Goal: Task Accomplishment & Management: Manage account settings

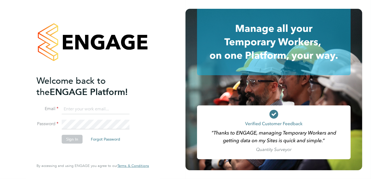
type input "[PERSON_NAME][EMAIL_ADDRESS][DOMAIN_NAME]"
click at [71, 142] on button "Sign In" at bounding box center [72, 139] width 21 height 9
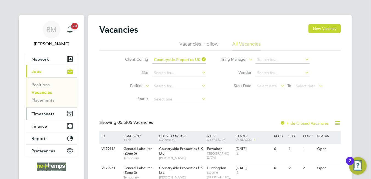
click at [54, 113] on span "Timesheets" at bounding box center [43, 113] width 23 height 5
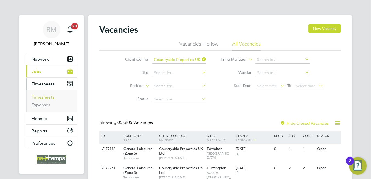
click at [47, 98] on link "Timesheets" at bounding box center [43, 96] width 23 height 5
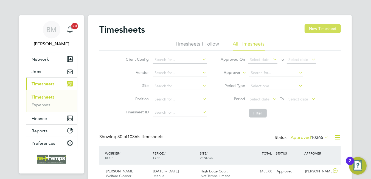
click at [324, 26] on button "New Timesheet" at bounding box center [323, 28] width 36 height 9
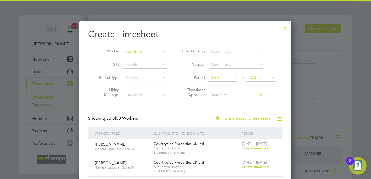
click at [147, 51] on input at bounding box center [145, 52] width 43 height 8
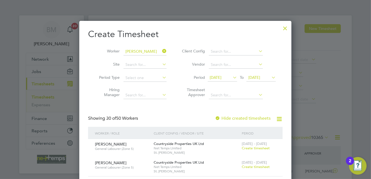
click at [148, 65] on li "Paul Harr is" at bounding box center [174, 66] width 101 height 7
type input "[PERSON_NAME]"
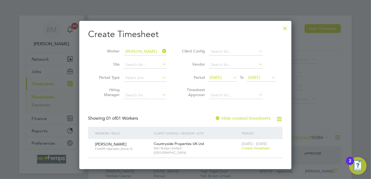
click at [222, 79] on span "[DATE]" at bounding box center [216, 77] width 12 height 5
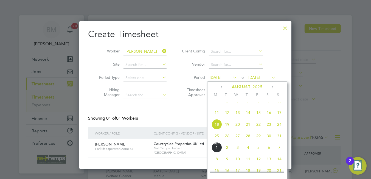
click at [218, 129] on span "18" at bounding box center [217, 124] width 10 height 10
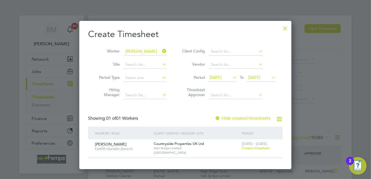
click at [254, 76] on span "[DATE]" at bounding box center [254, 77] width 12 height 5
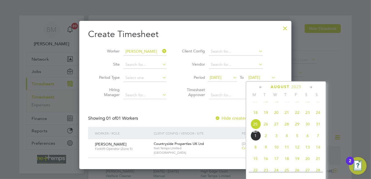
click at [319, 129] on span "31" at bounding box center [318, 124] width 10 height 10
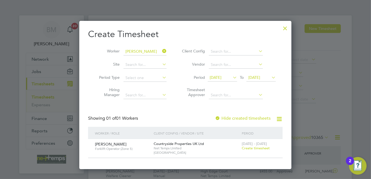
click at [265, 119] on label "Hide created timesheets" at bounding box center [243, 118] width 56 height 5
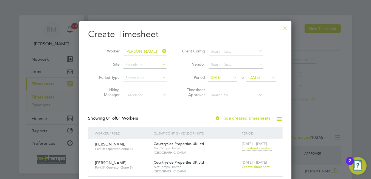
click at [259, 148] on span "Timesheet created" at bounding box center [257, 148] width 30 height 5
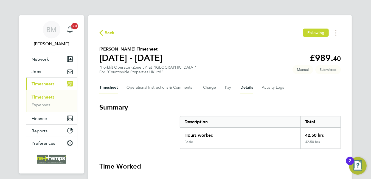
click at [248, 89] on button "Details" at bounding box center [246, 87] width 13 height 13
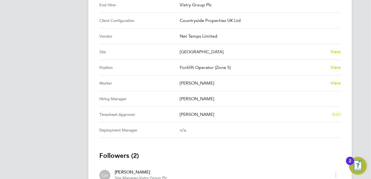
click at [336, 112] on span "Edit" at bounding box center [336, 114] width 9 height 5
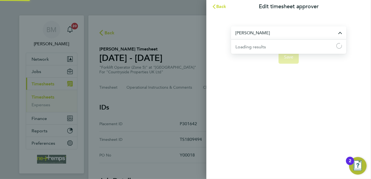
click at [265, 35] on input "Chris Harrison" at bounding box center [288, 32] width 115 height 13
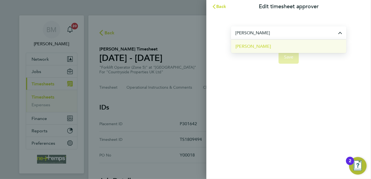
click at [269, 43] on li "[PERSON_NAME]" at bounding box center [288, 46] width 115 height 13
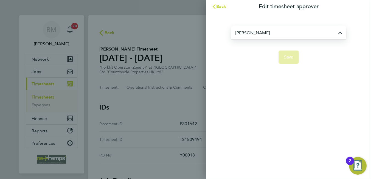
type input "[PERSON_NAME]"
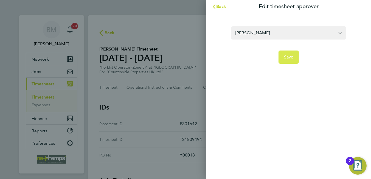
click at [288, 52] on button "Save" at bounding box center [289, 57] width 21 height 13
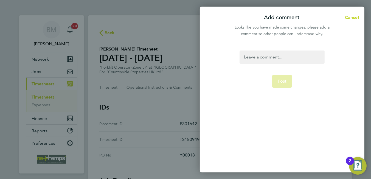
drag, startPoint x: 292, startPoint y: 52, endPoint x: 291, endPoint y: 57, distance: 5.3
click at [292, 52] on div at bounding box center [282, 57] width 85 height 13
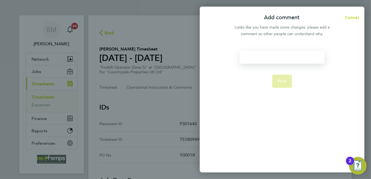
click at [291, 57] on div at bounding box center [282, 57] width 85 height 13
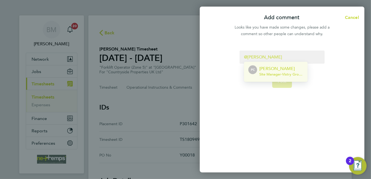
click at [260, 71] on p "[PERSON_NAME]" at bounding box center [281, 68] width 44 height 7
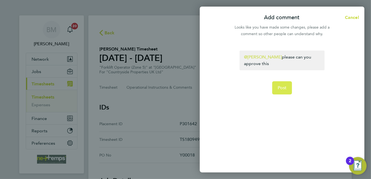
click at [283, 87] on span "Post" at bounding box center [282, 87] width 9 height 5
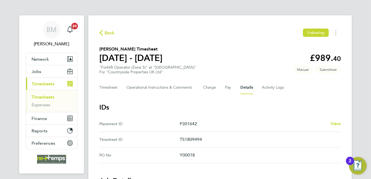
click at [112, 30] on span "Back" at bounding box center [110, 33] width 10 height 7
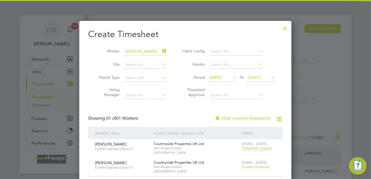
scroll to position [14, 48]
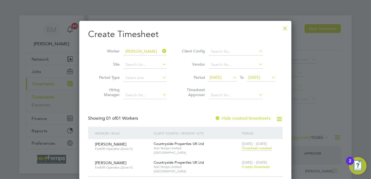
click at [161, 52] on icon at bounding box center [161, 51] width 0 height 8
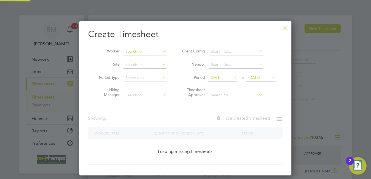
scroll to position [154, 212]
click at [150, 50] on input at bounding box center [145, 52] width 43 height 8
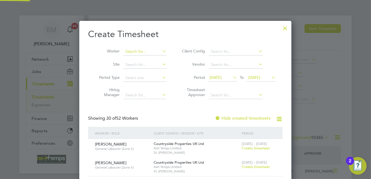
scroll to position [824, 212]
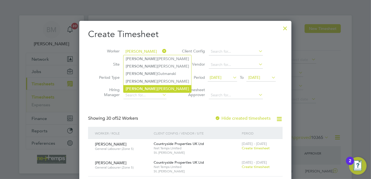
click at [153, 85] on li "Marcin Turek" at bounding box center [158, 88] width 68 height 7
type input "[PERSON_NAME]"
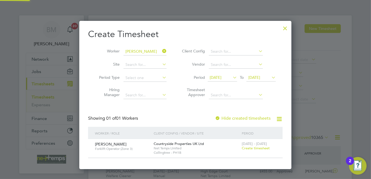
scroll to position [148, 212]
click at [259, 148] on span "Create timesheet" at bounding box center [256, 148] width 28 height 5
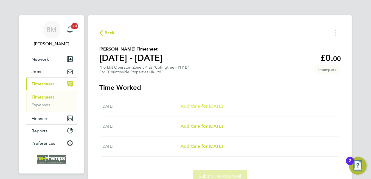
click at [208, 105] on span "Add time for Fri 29 Aug" at bounding box center [202, 105] width 42 height 5
select select "30"
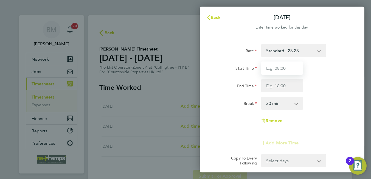
click at [282, 66] on input "Start Time" at bounding box center [282, 67] width 42 height 13
type input "07:30"
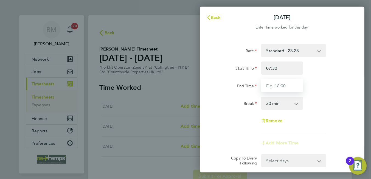
click at [266, 86] on input "End Time" at bounding box center [282, 85] width 42 height 13
type input "16:30"
click at [287, 102] on select "0 min 15 min 30 min 45 min 60 min 75 min 90 min" at bounding box center [279, 103] width 34 height 12
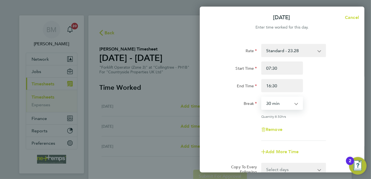
select select "0"
click at [262, 97] on select "0 min 15 min 30 min 45 min 60 min 75 min 90 min" at bounding box center [279, 103] width 34 height 12
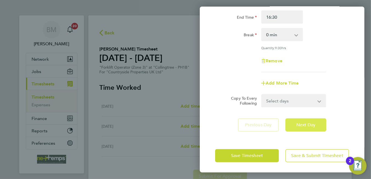
click at [309, 128] on button "Next Day" at bounding box center [305, 124] width 41 height 13
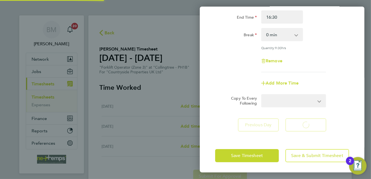
select select "30"
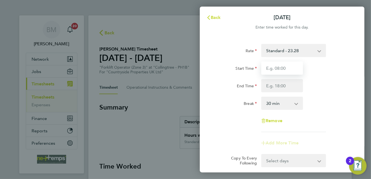
click at [294, 63] on input "Start Time" at bounding box center [282, 67] width 42 height 13
type input "07:30"
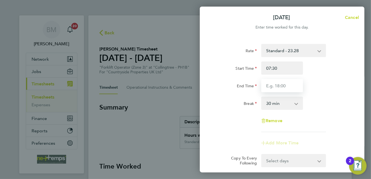
click at [269, 86] on input "End Time" at bounding box center [282, 85] width 42 height 13
type input "14:30"
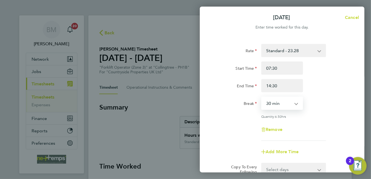
drag, startPoint x: 282, startPoint y: 104, endPoint x: 282, endPoint y: 110, distance: 6.3
click at [282, 104] on select "0 min 15 min 30 min 45 min 60 min 75 min 90 min" at bounding box center [279, 103] width 34 height 12
select select "0"
click at [262, 97] on select "0 min 15 min 30 min 45 min 60 min 75 min 90 min" at bounding box center [279, 103] width 34 height 12
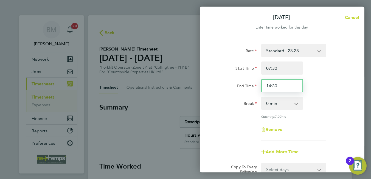
click at [271, 85] on input "14:30" at bounding box center [282, 85] width 42 height 13
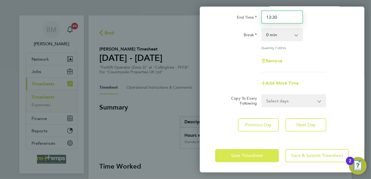
type input "13:30"
click at [253, 156] on span "Save Timesheet" at bounding box center [247, 155] width 32 height 5
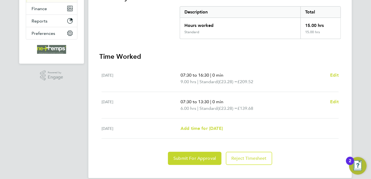
scroll to position [117, 0]
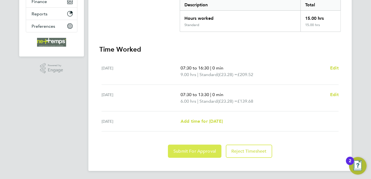
click at [198, 151] on span "Submit For Approval" at bounding box center [194, 150] width 43 height 5
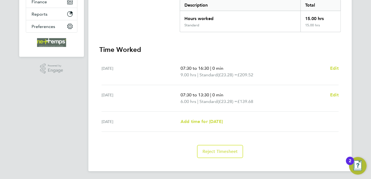
scroll to position [7, 0]
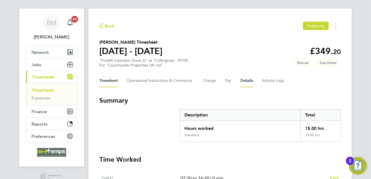
click at [247, 81] on button "Details" at bounding box center [246, 80] width 13 height 13
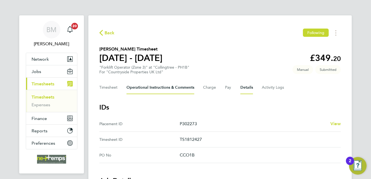
click at [161, 89] on Comments-tab "Operational Instructions & Comments" at bounding box center [161, 87] width 68 height 13
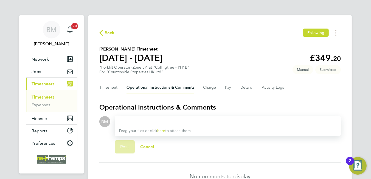
scroll to position [32, 0]
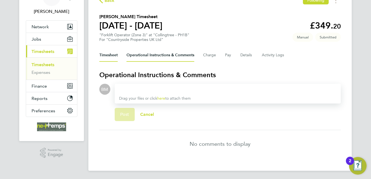
click at [109, 57] on button "Timesheet" at bounding box center [108, 55] width 18 height 13
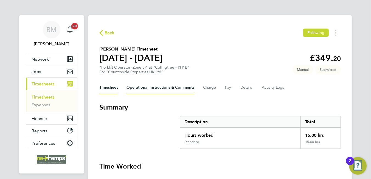
click at [169, 86] on Comments-tab "Operational Instructions & Comments" at bounding box center [161, 87] width 68 height 13
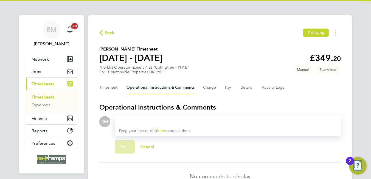
click at [183, 118] on div "Drag your files or click here to attach them" at bounding box center [228, 126] width 226 height 20
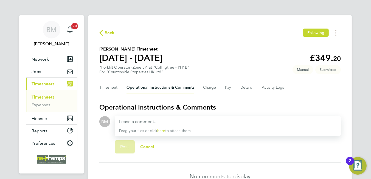
click at [178, 120] on div at bounding box center [227, 121] width 217 height 7
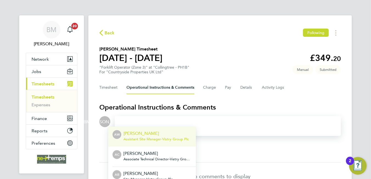
click at [167, 120] on div at bounding box center [227, 121] width 217 height 7
click at [180, 125] on div "AW Aaron Watkins Assistant Site Manager - Vistry Group Plc AC Adam Clarke Assoc…" at bounding box center [228, 126] width 226 height 20
click at [180, 123] on div at bounding box center [227, 121] width 217 height 7
click at [226, 125] on div "AW Aaron Watkins Assistant Site Manager - Vistry Group Plc AC Adam Clarke Assoc…" at bounding box center [228, 126] width 226 height 20
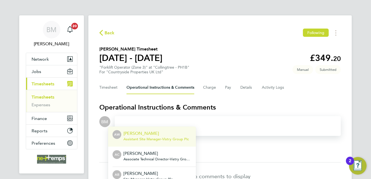
click at [227, 125] on div "AW Aaron Watkins Assistant Site Manager - Vistry Group Plc AC Adam Clarke Assoc…" at bounding box center [228, 126] width 226 height 20
drag, startPoint x: 232, startPoint y: 157, endPoint x: 231, endPoint y: 153, distance: 4.4
click at [232, 156] on form "BM Drop your files here Supported files: JPG, JPEG, PNG, GIF or PDF AW Aaron Wa…" at bounding box center [220, 139] width 242 height 46
click at [226, 147] on div "Post Cancel" at bounding box center [228, 147] width 226 height 22
click at [141, 122] on div at bounding box center [227, 121] width 217 height 7
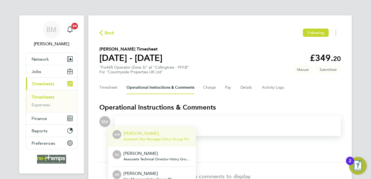
click at [141, 122] on div at bounding box center [227, 121] width 217 height 7
click at [218, 150] on div "Post Cancel" at bounding box center [228, 147] width 226 height 22
drag, startPoint x: 218, startPoint y: 150, endPoint x: 207, endPoint y: 142, distance: 14.1
click at [218, 149] on div "Post Cancel" at bounding box center [228, 147] width 226 height 22
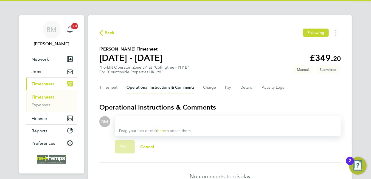
click at [158, 122] on div at bounding box center [227, 121] width 217 height 7
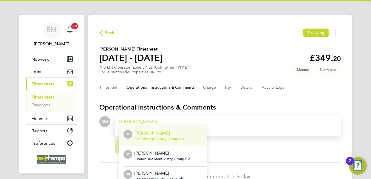
click at [156, 133] on p "David Holden" at bounding box center [158, 133] width 49 height 7
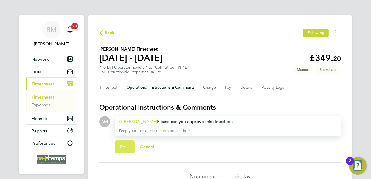
click at [127, 145] on span "Post" at bounding box center [124, 146] width 9 height 5
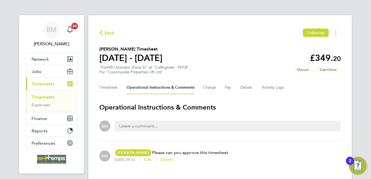
click at [105, 31] on span "Back" at bounding box center [110, 33] width 10 height 7
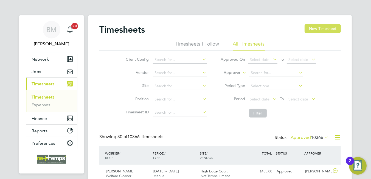
drag, startPoint x: 327, startPoint y: 28, endPoint x: 174, endPoint y: 49, distance: 154.7
click at [327, 28] on button "New Timesheet" at bounding box center [323, 28] width 36 height 9
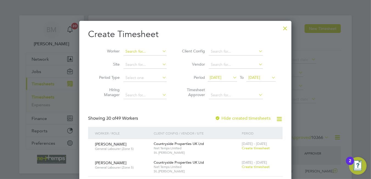
click at [150, 53] on input at bounding box center [145, 52] width 43 height 8
click at [150, 59] on li "Tobias North" at bounding box center [147, 58] width 46 height 7
type input "Tobias North"
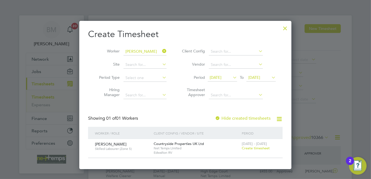
click at [259, 148] on span "Create timesheet" at bounding box center [256, 148] width 28 height 5
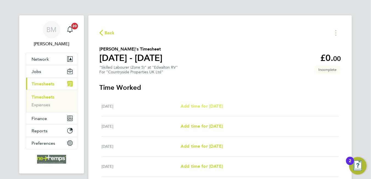
click at [201, 106] on span "Add time for [DATE]" at bounding box center [202, 105] width 42 height 5
select select "30"
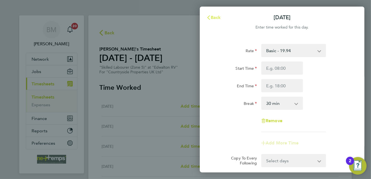
click at [217, 20] on span "Back" at bounding box center [216, 17] width 10 height 5
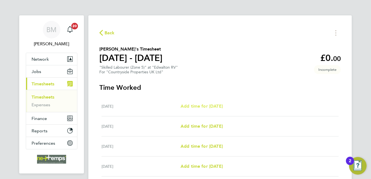
click at [190, 103] on span "Add time for [DATE]" at bounding box center [202, 105] width 42 height 5
select select "30"
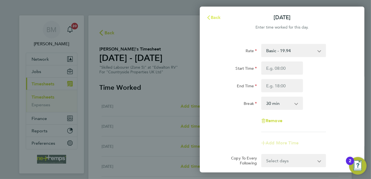
click at [214, 19] on span "Back" at bounding box center [216, 17] width 10 height 5
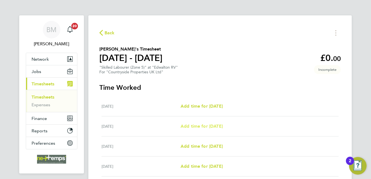
click at [210, 127] on span "Add time for [DATE]" at bounding box center [202, 126] width 42 height 5
select select "30"
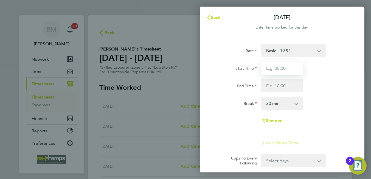
click at [274, 64] on input "Start Time" at bounding box center [282, 67] width 42 height 13
type input "07:30"
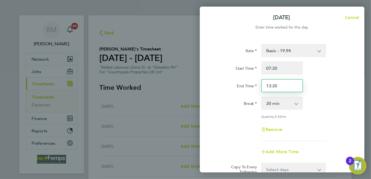
click at [270, 85] on input "13:30" at bounding box center [282, 85] width 42 height 13
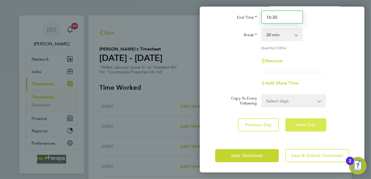
type input "16:30"
click at [307, 127] on button "Next Day" at bounding box center [305, 124] width 41 height 13
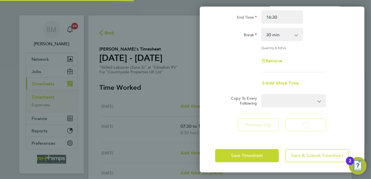
select select "30"
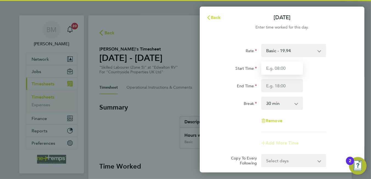
click at [273, 69] on input "Start Time" at bounding box center [282, 67] width 42 height 13
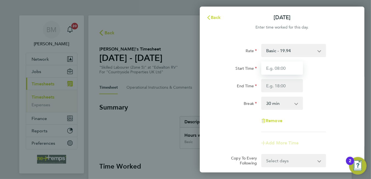
type input "07:30"
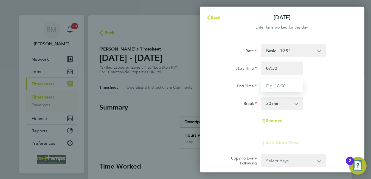
type input "16:30"
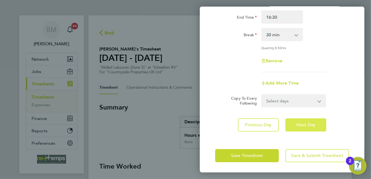
click at [291, 125] on button "Next Day" at bounding box center [305, 124] width 41 height 13
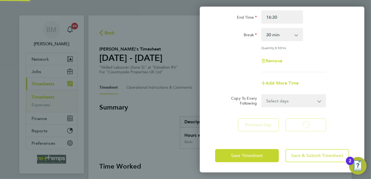
select select "30"
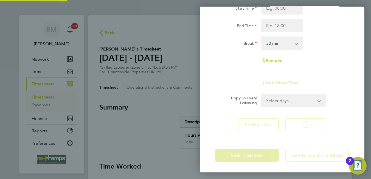
select select "30"
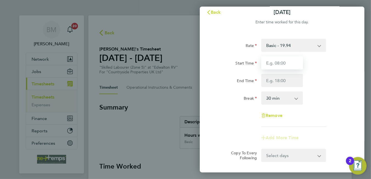
click at [284, 64] on input "Start Time" at bounding box center [282, 62] width 42 height 13
type input "07:30"
type input "16:30"
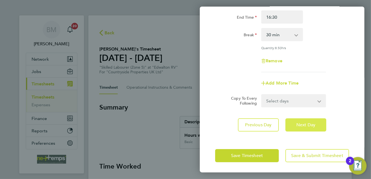
click at [293, 127] on button "Next Day" at bounding box center [305, 124] width 41 height 13
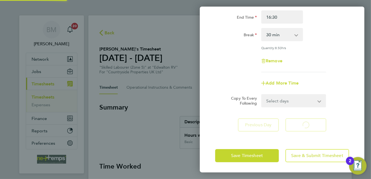
select select "30"
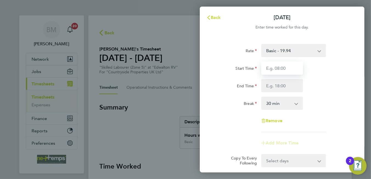
click at [276, 64] on input "Start Time" at bounding box center [282, 67] width 42 height 13
type input "07:30"
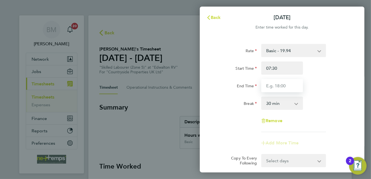
type input "16:30"
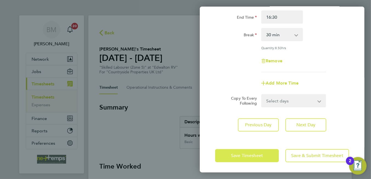
click at [245, 156] on span "Save Timesheet" at bounding box center [247, 155] width 32 height 5
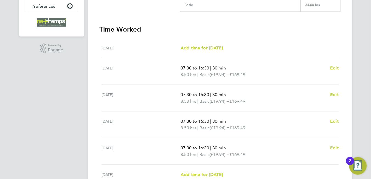
scroll to position [165, 0]
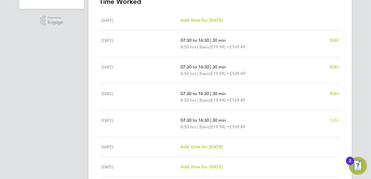
click at [333, 117] on span "Edit" at bounding box center [334, 119] width 9 height 5
select select "30"
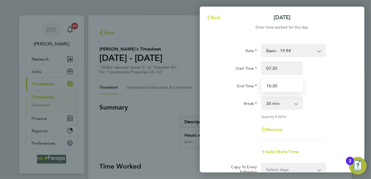
click at [271, 85] on input "16:30" at bounding box center [282, 85] width 42 height 13
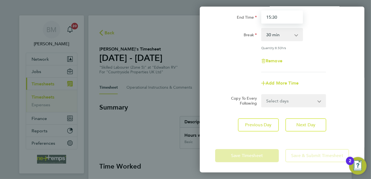
type input "15:30"
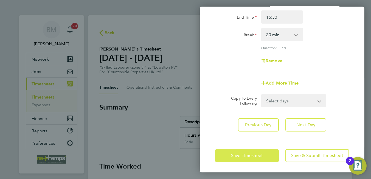
click at [221, 153] on app-form-button "Save Timesheet" at bounding box center [248, 155] width 67 height 13
drag, startPoint x: 222, startPoint y: 155, endPoint x: 218, endPoint y: 136, distance: 19.2
click at [224, 155] on button "Save Timesheet" at bounding box center [247, 155] width 64 height 13
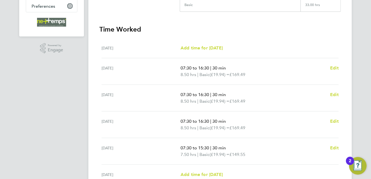
scroll to position [165, 0]
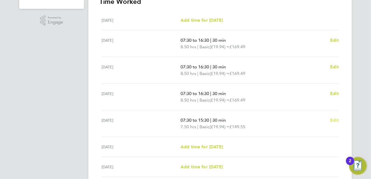
click at [334, 120] on span "Edit" at bounding box center [334, 119] width 9 height 5
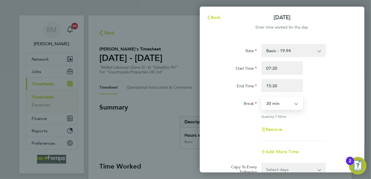
click at [283, 107] on select "0 min 15 min 30 min 45 min 60 min 75 min 90 min" at bounding box center [279, 103] width 34 height 12
select select "0"
click at [262, 97] on select "0 min 15 min 30 min 45 min 60 min 75 min 90 min" at bounding box center [279, 103] width 34 height 12
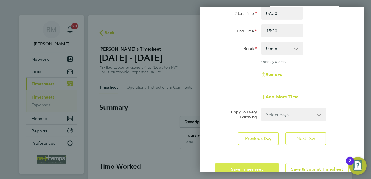
click at [246, 168] on span "Save Timesheet" at bounding box center [247, 169] width 32 height 5
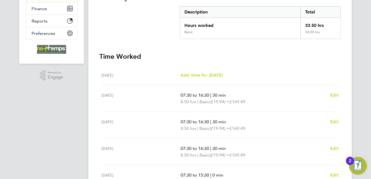
scroll to position [210, 0]
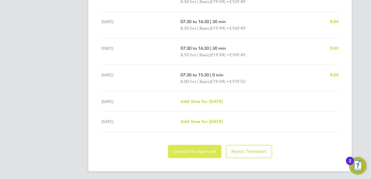
click at [208, 149] on span "Submit For Approval" at bounding box center [194, 151] width 43 height 5
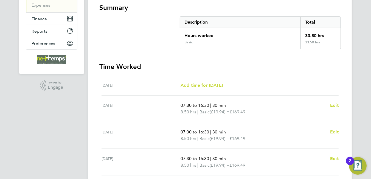
scroll to position [0, 0]
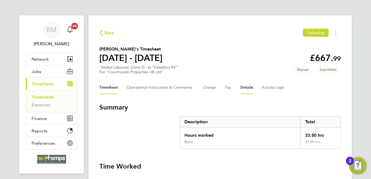
click at [249, 89] on button "Details" at bounding box center [246, 87] width 13 height 13
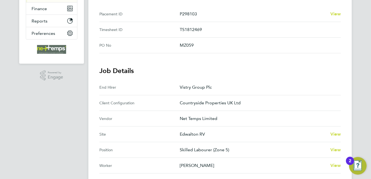
scroll to position [165, 0]
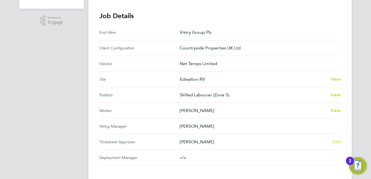
click at [338, 140] on span "Edit" at bounding box center [336, 141] width 9 height 5
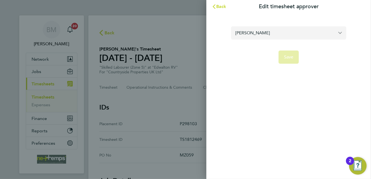
click at [294, 30] on input "Howard Wellings" at bounding box center [288, 32] width 115 height 13
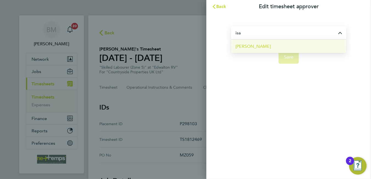
click at [287, 45] on li "[PERSON_NAME]" at bounding box center [288, 46] width 115 height 13
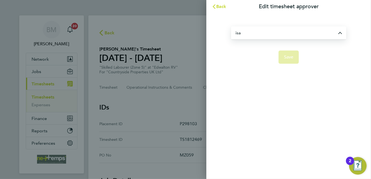
type input "[PERSON_NAME]"
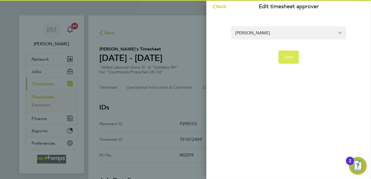
click at [287, 61] on button "Save" at bounding box center [289, 57] width 21 height 13
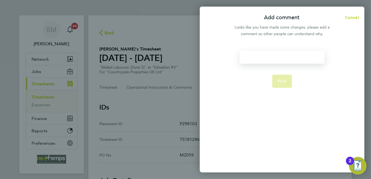
click at [282, 56] on div at bounding box center [282, 57] width 85 height 13
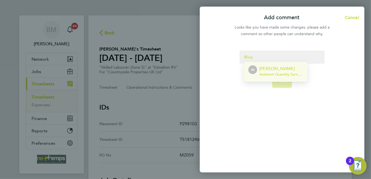
click at [281, 66] on p "[PERSON_NAME]" at bounding box center [281, 68] width 44 height 7
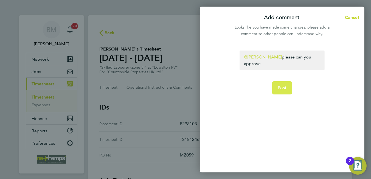
click at [278, 85] on span "Post" at bounding box center [282, 87] width 9 height 5
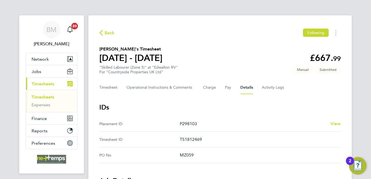
click at [105, 31] on span "Back" at bounding box center [110, 33] width 10 height 7
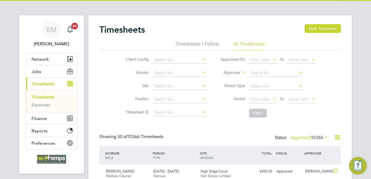
scroll to position [14, 48]
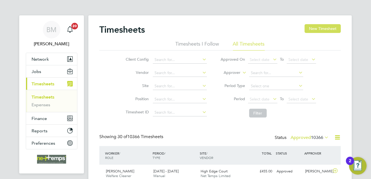
click at [319, 28] on button "New Timesheet" at bounding box center [323, 28] width 36 height 9
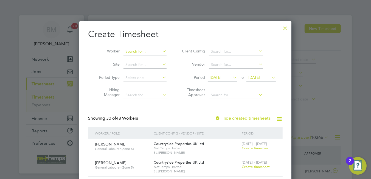
click at [147, 49] on input at bounding box center [145, 52] width 43 height 8
click at [152, 64] on li "Daniel Mo rrell-Birks" at bounding box center [153, 66] width 59 height 7
type input "[PERSON_NAME]"
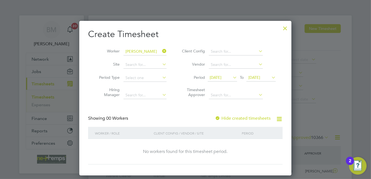
click at [242, 116] on label "Hide created timesheets" at bounding box center [243, 118] width 56 height 5
drag, startPoint x: 241, startPoint y: 118, endPoint x: 242, endPoint y: 121, distance: 3.3
click at [241, 118] on label "Hide created timesheets" at bounding box center [243, 118] width 56 height 5
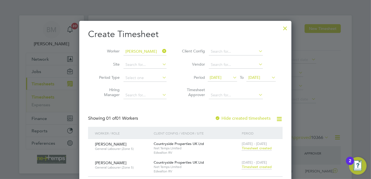
click at [257, 167] on span "Timesheet created" at bounding box center [257, 166] width 30 height 5
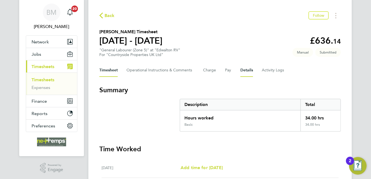
click at [240, 69] on div "Timesheet Operational Instructions & Comments Charge Pay Details Activity Logs" at bounding box center [220, 70] width 242 height 13
click at [173, 71] on Comments-tab "Operational Instructions & Comments" at bounding box center [161, 70] width 68 height 13
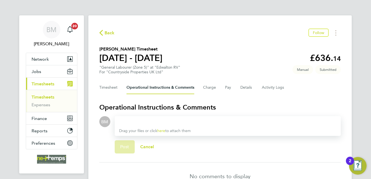
click at [170, 119] on div at bounding box center [227, 121] width 217 height 7
click at [241, 84] on button "Details" at bounding box center [246, 87] width 13 height 13
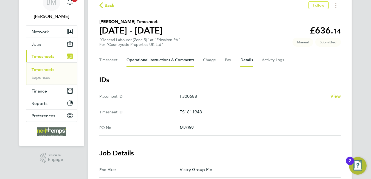
click at [166, 57] on Comments-tab "Operational Instructions & Comments" at bounding box center [161, 60] width 68 height 13
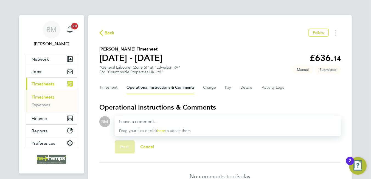
click at [167, 117] on div "Drag your files or click here to attach them" at bounding box center [228, 126] width 226 height 20
click at [168, 120] on div at bounding box center [227, 121] width 217 height 7
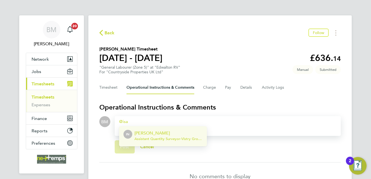
click at [167, 135] on p "[PERSON_NAME]" at bounding box center [168, 133] width 68 height 7
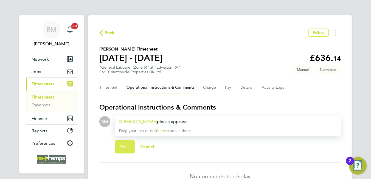
click at [118, 146] on button "Post" at bounding box center [125, 146] width 20 height 13
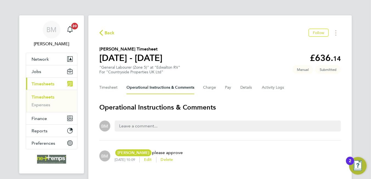
click at [103, 32] on span "Back" at bounding box center [106, 32] width 15 height 5
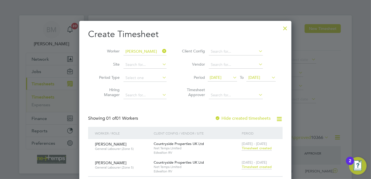
scroll to position [14, 48]
click at [161, 51] on icon at bounding box center [161, 51] width 0 height 8
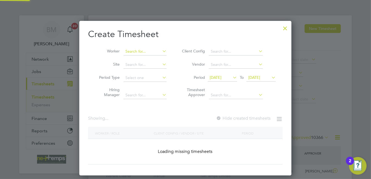
scroll to position [154, 212]
click at [142, 51] on input at bounding box center [145, 52] width 43 height 8
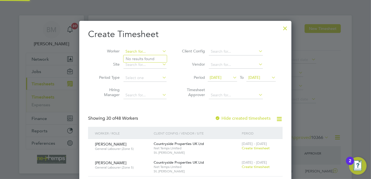
scroll to position [842, 212]
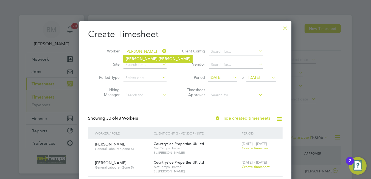
click at [159, 57] on b "Gordon" at bounding box center [175, 59] width 32 height 5
type input "[PERSON_NAME]"
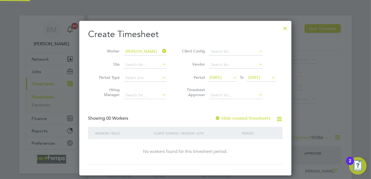
scroll to position [154, 212]
click at [241, 116] on label "Hide created timesheets" at bounding box center [243, 118] width 56 height 5
click at [242, 117] on label "Hide created timesheets" at bounding box center [243, 118] width 56 height 5
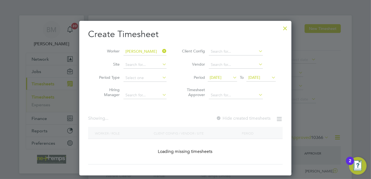
scroll to position [3, 2]
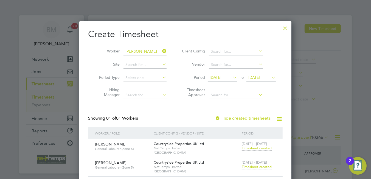
click at [258, 166] on span "Timesheet created" at bounding box center [257, 166] width 30 height 5
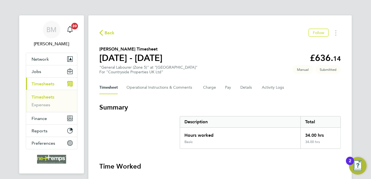
click at [240, 85] on div "Timesheet Operational Instructions & Comments Charge Pay Details Activity Logs" at bounding box center [220, 87] width 242 height 13
click at [242, 88] on button "Details" at bounding box center [246, 87] width 13 height 13
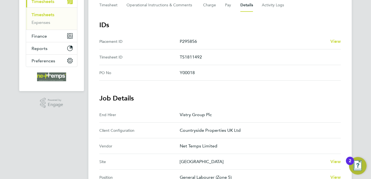
scroll to position [165, 0]
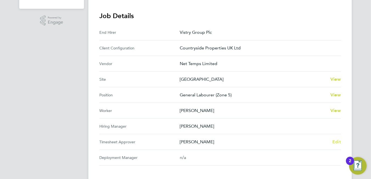
click at [338, 142] on span "Edit" at bounding box center [336, 141] width 9 height 5
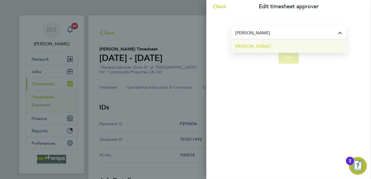
click at [269, 47] on li "[PERSON_NAME]" at bounding box center [288, 46] width 115 height 13
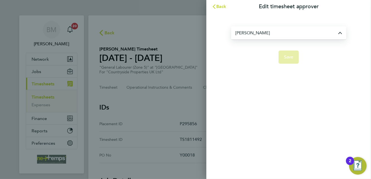
type input "[PERSON_NAME]"
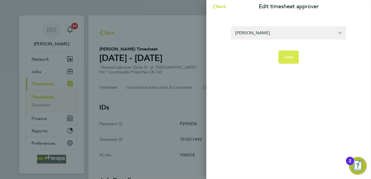
click at [294, 60] on button "Save" at bounding box center [289, 57] width 21 height 13
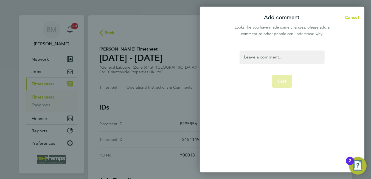
click at [287, 54] on div at bounding box center [282, 57] width 85 height 13
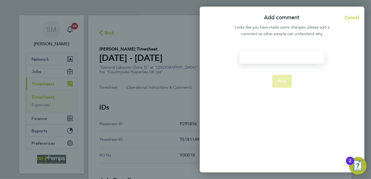
click at [271, 57] on div at bounding box center [282, 57] width 85 height 13
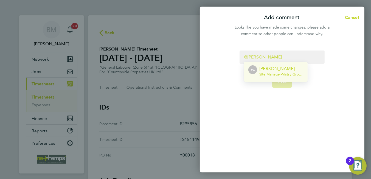
drag, startPoint x: 266, startPoint y: 72, endPoint x: 270, endPoint y: 70, distance: 4.7
click at [266, 72] on span "Site Manager - Vistry Group Plc" at bounding box center [281, 74] width 44 height 4
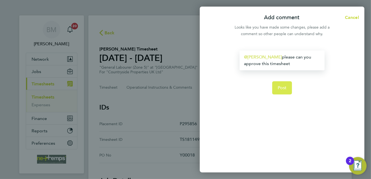
click at [287, 86] on button "Post" at bounding box center [282, 87] width 20 height 13
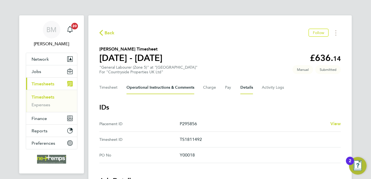
click at [144, 86] on Comments-tab "Operational Instructions & Comments" at bounding box center [161, 87] width 68 height 13
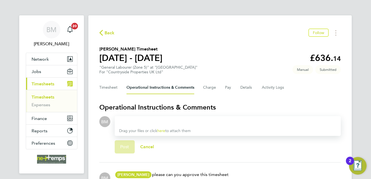
click at [148, 120] on div at bounding box center [227, 121] width 217 height 7
drag, startPoint x: 105, startPoint y: 27, endPoint x: 109, endPoint y: 38, distance: 11.0
click at [105, 28] on div "Back Follow Philip Gordon's Timesheet 25 - 31 Aug 2025 £636. 14 "General Labour…" at bounding box center [219, 110] width 263 height 191
click at [109, 38] on div "Back Follow Philip Gordon's Timesheet 25 - 31 Aug 2025 £636. 14 "General Labour…" at bounding box center [219, 110] width 263 height 191
click at [105, 27] on div "Back Follow Philip Gordon's Timesheet 25 - 31 Aug 2025 £636. 14 "General Labour…" at bounding box center [219, 110] width 263 height 191
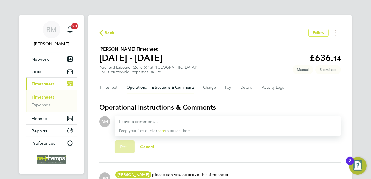
click at [106, 30] on span "Back" at bounding box center [110, 33] width 10 height 7
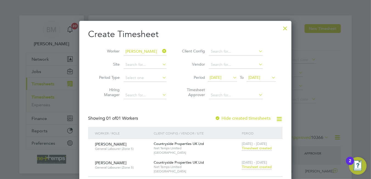
scroll to position [14, 48]
click at [161, 51] on icon at bounding box center [161, 51] width 0 height 8
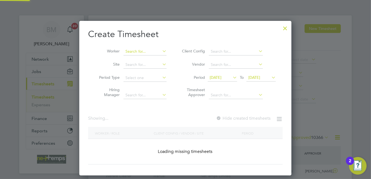
click at [149, 50] on input at bounding box center [145, 52] width 43 height 8
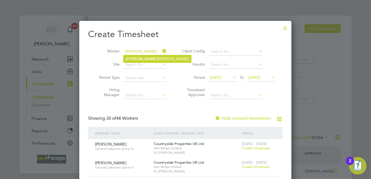
click at [146, 57] on li "Zenon Thomas" at bounding box center [158, 58] width 68 height 7
type input "Zenon Thomas"
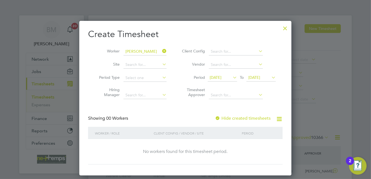
click at [229, 116] on label "Hide created timesheets" at bounding box center [243, 118] width 56 height 5
click at [230, 117] on label "Hide created timesheets" at bounding box center [243, 118] width 56 height 5
click at [215, 76] on span "[DATE]" at bounding box center [216, 77] width 12 height 5
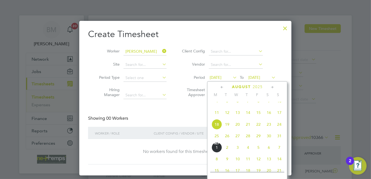
click at [216, 138] on span "25" at bounding box center [217, 136] width 10 height 10
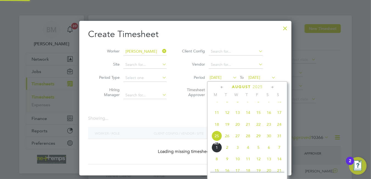
click at [216, 139] on span "25" at bounding box center [217, 136] width 10 height 10
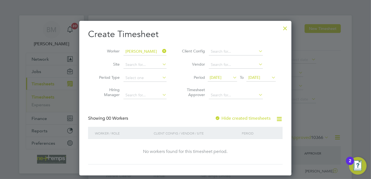
click at [256, 75] on span "[DATE]" at bounding box center [254, 77] width 12 height 5
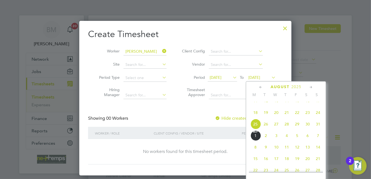
click at [320, 129] on span "31" at bounding box center [318, 124] width 10 height 10
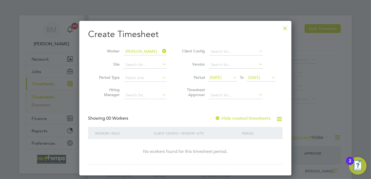
click at [243, 118] on label "Hide created timesheets" at bounding box center [243, 118] width 56 height 5
click at [242, 118] on label "Hide created timesheets" at bounding box center [243, 118] width 56 height 5
click at [285, 29] on div at bounding box center [285, 27] width 10 height 10
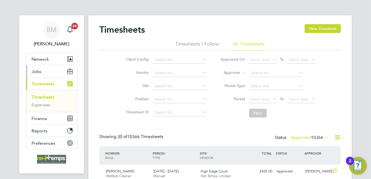
click at [44, 71] on button "Jobs" at bounding box center [51, 71] width 51 height 12
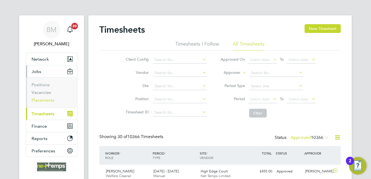
drag, startPoint x: 43, startPoint y: 100, endPoint x: 61, endPoint y: 96, distance: 18.1
click at [44, 100] on link "Placements" at bounding box center [43, 99] width 23 height 5
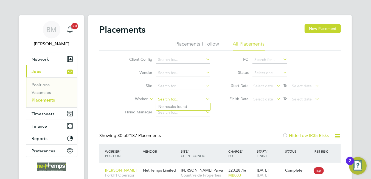
click at [166, 100] on input at bounding box center [183, 100] width 54 height 8
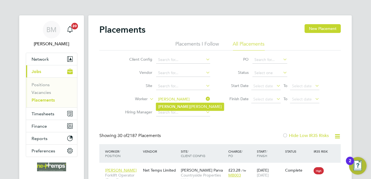
click at [183, 107] on li "Zenon Thomas" at bounding box center [190, 106] width 68 height 7
type input "Zenon Thomas"
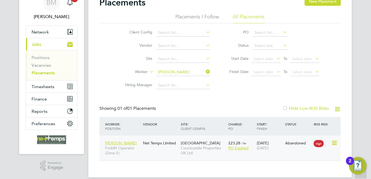
click at [275, 144] on div "18 Aug 2025 29 Aug 2025" at bounding box center [270, 145] width 29 height 15
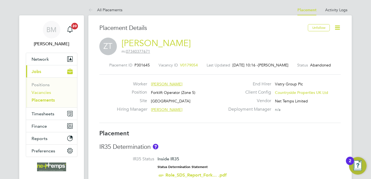
click at [43, 92] on link "Vacancies" at bounding box center [41, 92] width 19 height 5
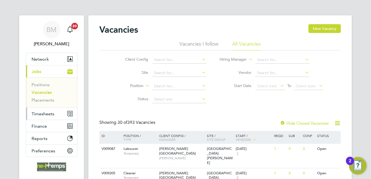
click at [40, 114] on span "Timesheets" at bounding box center [43, 113] width 23 height 5
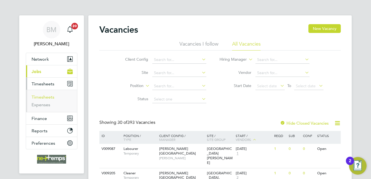
click at [39, 96] on link "Timesheets" at bounding box center [43, 96] width 23 height 5
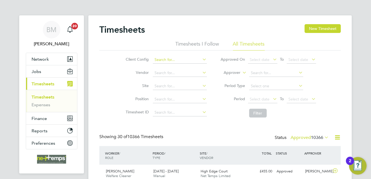
click at [318, 27] on button "New Timesheet" at bounding box center [323, 28] width 36 height 9
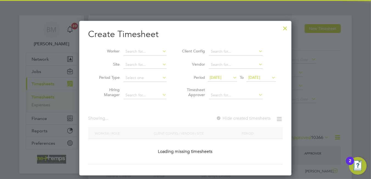
scroll to position [14, 48]
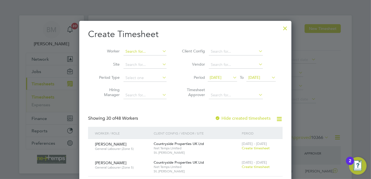
click at [127, 50] on input at bounding box center [145, 52] width 43 height 8
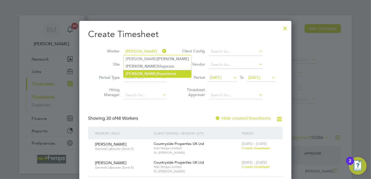
click at [148, 74] on li "Collins Kasambwe" at bounding box center [158, 73] width 68 height 7
type input "[PERSON_NAME] Kasambwe"
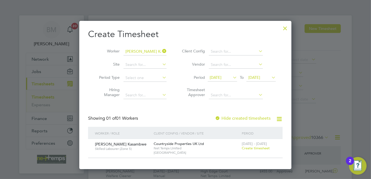
click at [254, 150] on div "25 - 31 Aug 2025 Create timesheet" at bounding box center [258, 146] width 37 height 15
click at [254, 147] on span "Create timesheet" at bounding box center [256, 148] width 28 height 5
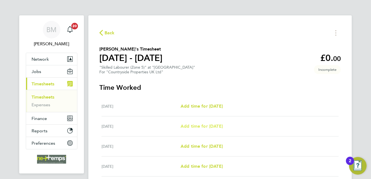
click at [219, 127] on span "Add time for [DATE]" at bounding box center [202, 126] width 42 height 5
select select "30"
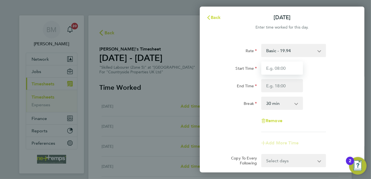
click at [274, 69] on input "Start Time" at bounding box center [282, 67] width 42 height 13
type input "07:30"
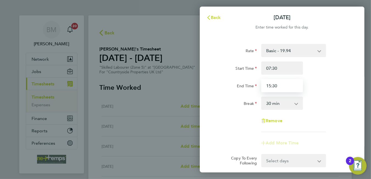
click at [290, 89] on input "15:30" at bounding box center [282, 85] width 42 height 13
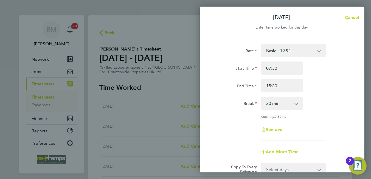
click at [271, 84] on input "15:30" at bounding box center [282, 85] width 42 height 13
type input "16:30"
click at [282, 105] on select "0 min 15 min 30 min 45 min 60 min 75 min 90 min" at bounding box center [279, 103] width 34 height 12
select select "0"
click at [262, 97] on select "0 min 15 min 30 min 45 min 60 min 75 min 90 min" at bounding box center [279, 103] width 34 height 12
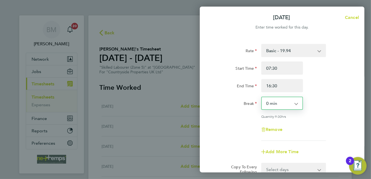
scroll to position [27, 0]
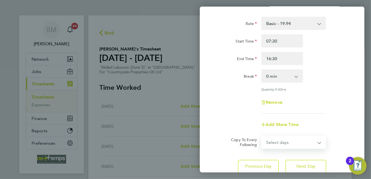
click at [288, 145] on select "Select days Day Weekday (Mon-Fri) Wednesday Thursday Friday Saturday" at bounding box center [291, 142] width 58 height 12
select select "WEEKDAY"
click at [262, 136] on select "Select days Day Weekday (Mon-Fri) Wednesday Thursday Friday Saturday" at bounding box center [291, 142] width 58 height 12
select select "2025-08-30"
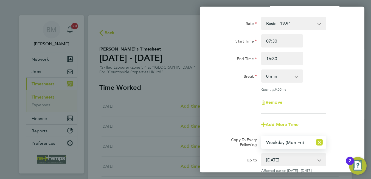
scroll to position [93, 0]
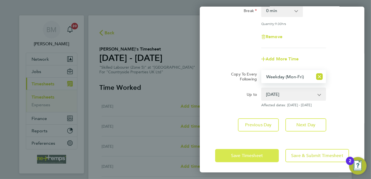
click at [255, 153] on span "Save Timesheet" at bounding box center [247, 155] width 32 height 5
click at [255, 153] on app-form-button "Save Timesheet" at bounding box center [248, 155] width 67 height 13
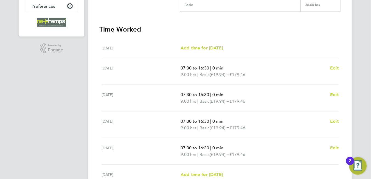
scroll to position [190, 0]
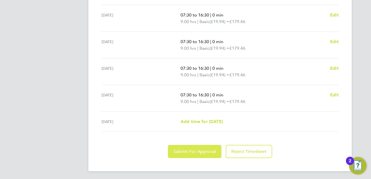
click at [185, 152] on span "Submit For Approval" at bounding box center [194, 151] width 43 height 5
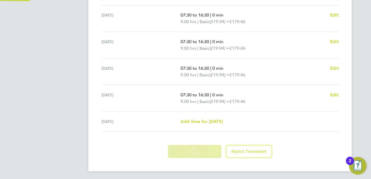
click at [185, 152] on app-form-button "Submit For Approval Loading" at bounding box center [196, 151] width 56 height 13
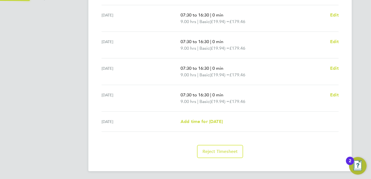
scroll to position [190, 0]
drag, startPoint x: 282, startPoint y: 106, endPoint x: 277, endPoint y: 90, distance: 17.5
click at [277, 90] on div "Fri 29 Aug 07:30 to 16:30 | 0 min 9.00 hrs | Basic (£19.94) = £179.46 Edit" at bounding box center [220, 98] width 237 height 27
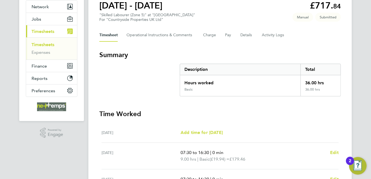
scroll to position [0, 0]
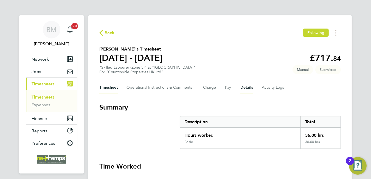
click at [247, 87] on button "Details" at bounding box center [246, 87] width 13 height 13
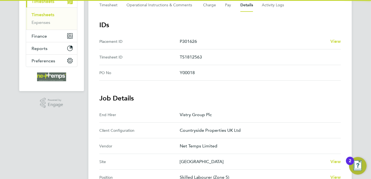
scroll to position [165, 0]
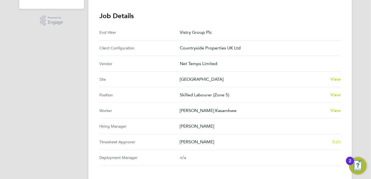
click at [337, 139] on span "Edit" at bounding box center [336, 141] width 9 height 5
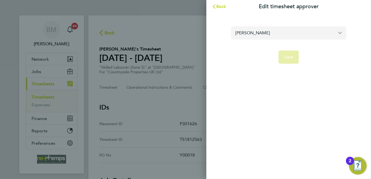
click at [271, 34] on input "Chris Harrison" at bounding box center [288, 32] width 115 height 13
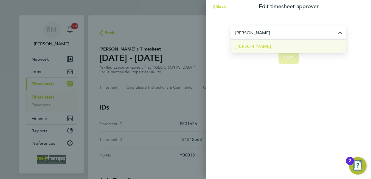
click at [265, 47] on li "[PERSON_NAME]" at bounding box center [288, 46] width 115 height 13
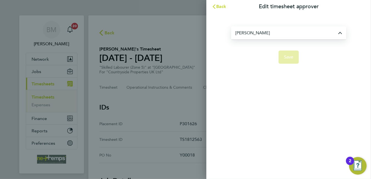
type input "[PERSON_NAME]"
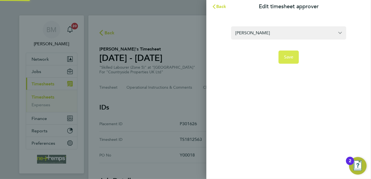
click at [287, 59] on span "Save" at bounding box center [289, 56] width 10 height 5
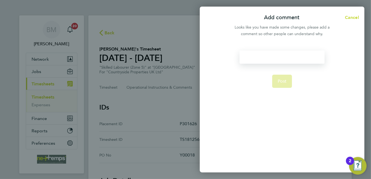
click at [281, 59] on div at bounding box center [282, 57] width 85 height 13
click at [285, 57] on div at bounding box center [282, 57] width 85 height 13
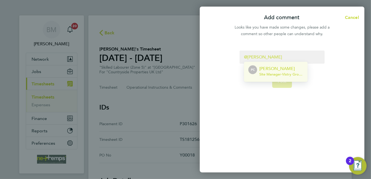
drag, startPoint x: 287, startPoint y: 69, endPoint x: 285, endPoint y: 60, distance: 9.4
click at [288, 69] on p "[PERSON_NAME]" at bounding box center [281, 68] width 44 height 7
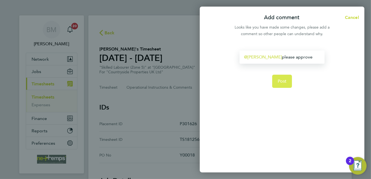
click at [292, 79] on button "Post" at bounding box center [282, 81] width 20 height 13
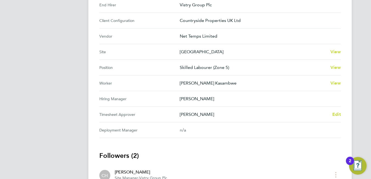
scroll to position [27, 0]
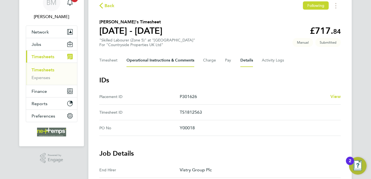
drag, startPoint x: 130, startPoint y: 57, endPoint x: 134, endPoint y: 56, distance: 3.9
click at [131, 56] on Comments-tab "Operational Instructions & Comments" at bounding box center [161, 60] width 68 height 13
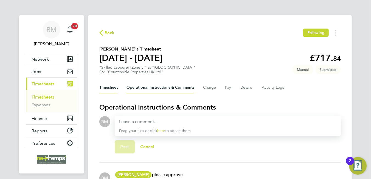
drag, startPoint x: 111, startPoint y: 85, endPoint x: 206, endPoint y: 75, distance: 95.4
click at [110, 85] on button "Timesheet" at bounding box center [108, 87] width 18 height 13
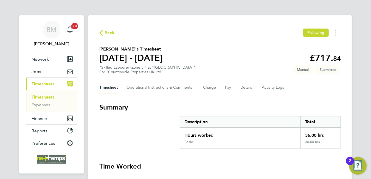
click at [102, 36] on svg-icon "button" at bounding box center [101, 34] width 4 height 5
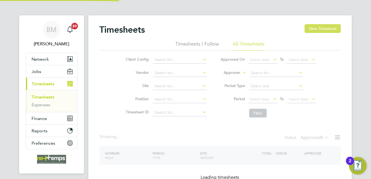
click at [327, 25] on button "New Timesheet" at bounding box center [323, 28] width 36 height 9
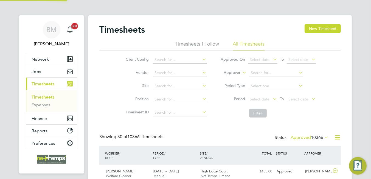
scroll to position [14, 48]
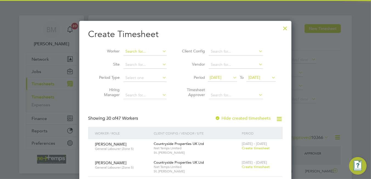
click at [143, 54] on input at bounding box center [145, 52] width 43 height 8
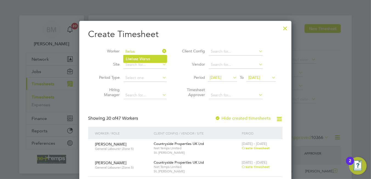
click at [156, 59] on li "Liwius z Warus" at bounding box center [145, 58] width 43 height 7
type input "[PERSON_NAME]"
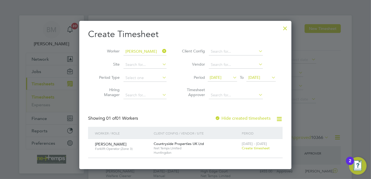
click at [256, 149] on span "Create timesheet" at bounding box center [256, 148] width 28 height 5
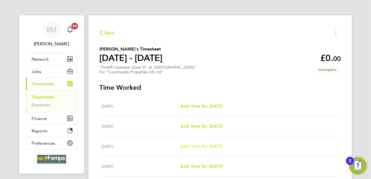
click at [214, 144] on span "Add time for Wed 27 Aug" at bounding box center [202, 146] width 42 height 5
select select "30"
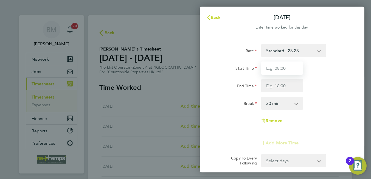
click at [277, 73] on input "Start Time" at bounding box center [282, 67] width 42 height 13
type input "07:30"
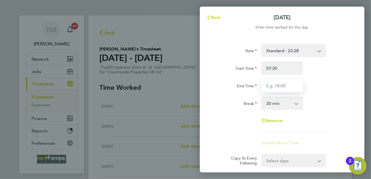
type input "16:30"
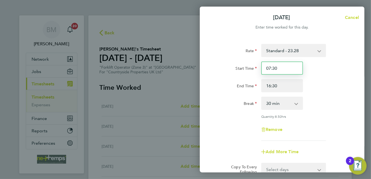
scroll to position [27, 0]
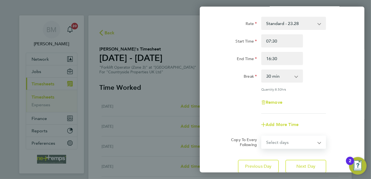
drag, startPoint x: 284, startPoint y: 142, endPoint x: 286, endPoint y: 135, distance: 7.5
click at [284, 142] on select "Select days Day Weekday (Mon-Fri) Weekend (Sat-Sun) Thursday Friday Saturday Su…" at bounding box center [291, 142] width 58 height 12
select select "WEEKDAY"
click at [262, 136] on select "Select days Day Weekday (Mon-Fri) Weekend (Sat-Sun) Thursday Friday Saturday Su…" at bounding box center [291, 142] width 58 height 12
select select "2025-08-31"
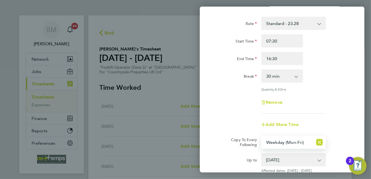
scroll to position [93, 0]
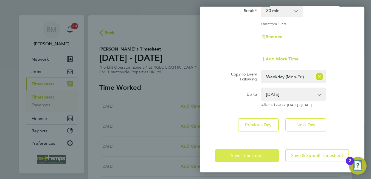
click at [242, 151] on button "Save Timesheet" at bounding box center [247, 155] width 64 height 13
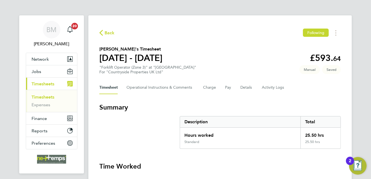
scroll to position [110, 0]
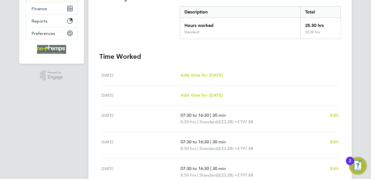
click at [331, 111] on div "Wed 27 Aug 07:30 to 16:30 | 30 min 8.50 hrs | Standard (£23.28) = £197.88 Edit" at bounding box center [220, 118] width 237 height 27
click at [335, 113] on span "Edit" at bounding box center [334, 115] width 9 height 5
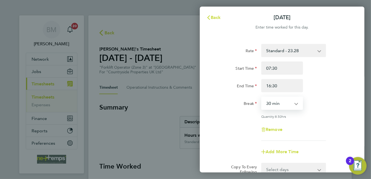
drag, startPoint x: 285, startPoint y: 102, endPoint x: 282, endPoint y: 109, distance: 7.2
click at [285, 102] on select "0 min 15 min 30 min 45 min 60 min 75 min 90 min" at bounding box center [279, 103] width 34 height 12
select select "0"
click at [262, 97] on select "0 min 15 min 30 min 45 min 60 min 75 min 90 min" at bounding box center [279, 103] width 34 height 12
click at [278, 118] on span "8.50" at bounding box center [278, 116] width 7 height 4
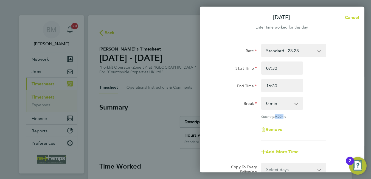
click at [278, 118] on span "9.00" at bounding box center [278, 116] width 7 height 4
click at [216, 120] on div "Rate Standard - 23.28 Start Time 07:30 End Time 16:30 Break 0 min 15 min 30 min…" at bounding box center [282, 121] width 165 height 169
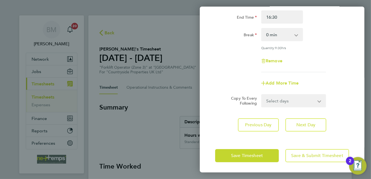
click at [281, 106] on select "Select days Day Weekday (Mon-Fri) Weekend (Sat-Sun) Thursday Friday Saturday Su…" at bounding box center [291, 101] width 58 height 12
select select "WEEKDAY"
click at [262, 95] on select "Select days Day Weekday (Mon-Fri) Weekend (Sat-Sun) Thursday Friday Saturday Su…" at bounding box center [291, 101] width 58 height 12
select select "2025-08-31"
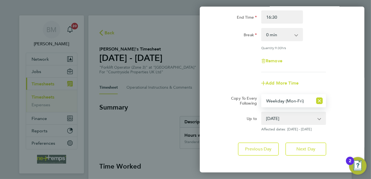
scroll to position [93, 0]
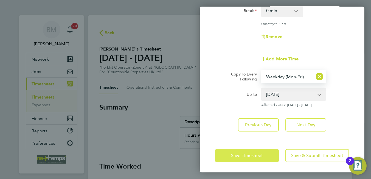
click at [239, 153] on span "Save Timesheet" at bounding box center [247, 155] width 32 height 5
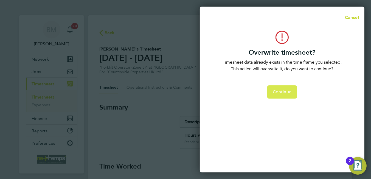
click at [281, 98] on button "Continue" at bounding box center [282, 91] width 30 height 13
click at [281, 98] on app-form-button "Continue" at bounding box center [282, 91] width 30 height 13
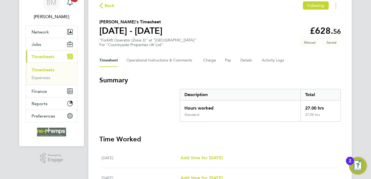
scroll to position [203, 0]
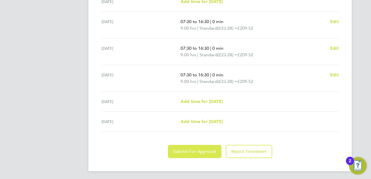
click at [197, 149] on span "Submit For Approval" at bounding box center [194, 151] width 43 height 5
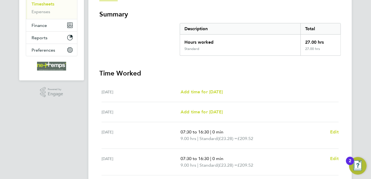
scroll to position [11, 0]
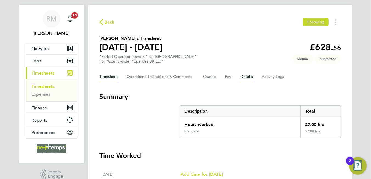
click at [248, 76] on button "Details" at bounding box center [246, 76] width 13 height 13
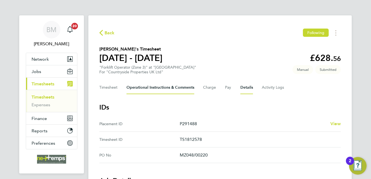
click at [167, 83] on Comments-tab "Operational Instructions & Comments" at bounding box center [161, 87] width 68 height 13
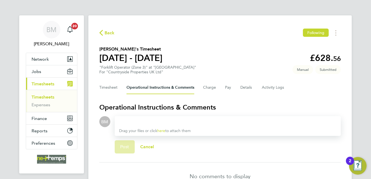
click at [170, 119] on div at bounding box center [227, 121] width 217 height 7
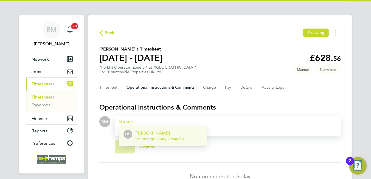
click at [157, 133] on p "[PERSON_NAME]" at bounding box center [158, 133] width 49 height 7
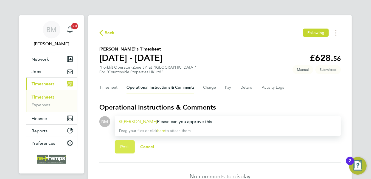
click at [130, 150] on button "Post" at bounding box center [125, 146] width 20 height 13
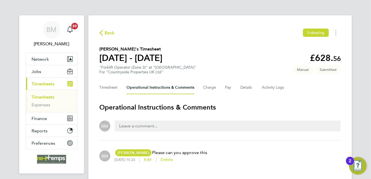
click at [100, 34] on icon "button" at bounding box center [101, 33] width 4 height 6
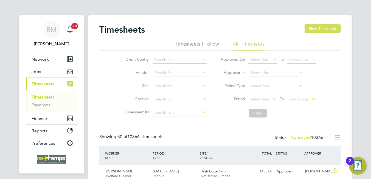
click at [330, 27] on button "New Timesheet" at bounding box center [323, 28] width 36 height 9
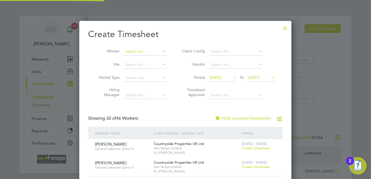
click at [141, 50] on input at bounding box center [145, 52] width 43 height 8
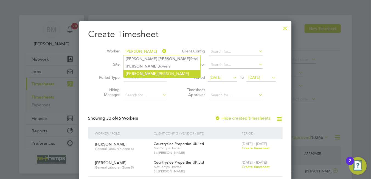
click at [156, 73] on li "Sebastian Olszewski" at bounding box center [162, 73] width 77 height 7
type input "Sebastian Olszewski"
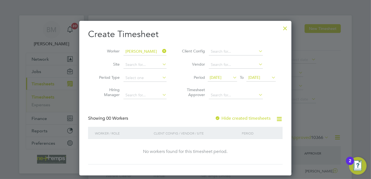
click at [250, 117] on label "Hide created timesheets" at bounding box center [243, 118] width 56 height 5
click at [217, 74] on div "18 Aug 2025 To 25 Aug 2025" at bounding box center [242, 78] width 68 height 8
click at [220, 78] on span "[DATE]" at bounding box center [216, 77] width 12 height 5
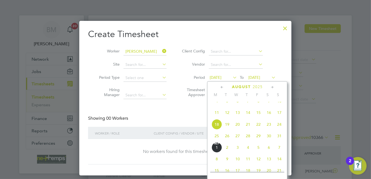
click at [218, 140] on span "25" at bounding box center [217, 136] width 10 height 10
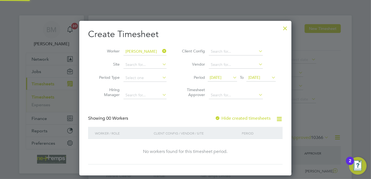
click at [259, 77] on span "[DATE]" at bounding box center [254, 77] width 12 height 5
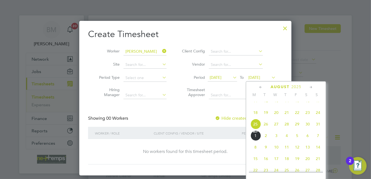
click at [318, 129] on span "31" at bounding box center [318, 124] width 10 height 10
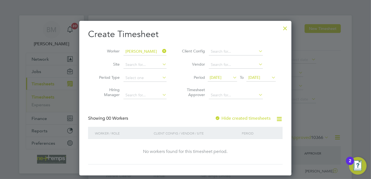
click at [242, 120] on label "Hide created timesheets" at bounding box center [243, 118] width 56 height 5
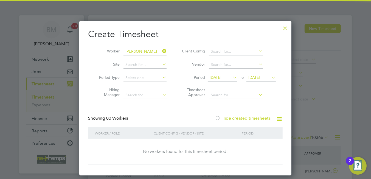
click at [242, 120] on label "Hide created timesheets" at bounding box center [243, 118] width 56 height 5
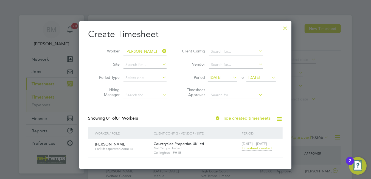
click at [251, 149] on span "Timesheet created" at bounding box center [257, 148] width 30 height 5
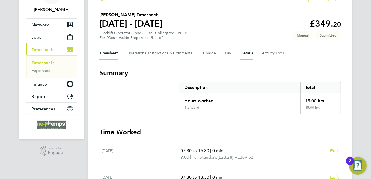
click at [247, 52] on button "Details" at bounding box center [246, 53] width 13 height 13
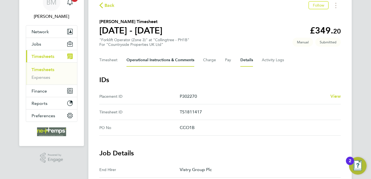
click at [160, 65] on Comments-tab "Operational Instructions & Comments" at bounding box center [161, 60] width 68 height 13
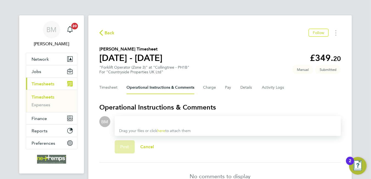
click at [198, 120] on div at bounding box center [227, 121] width 217 height 7
click at [219, 118] on div at bounding box center [227, 121] width 217 height 7
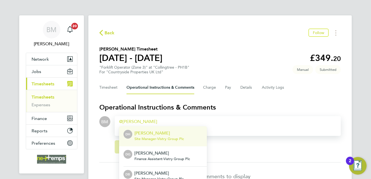
click at [177, 137] on span "Site Manager - Vistry Group Plc" at bounding box center [158, 139] width 49 height 4
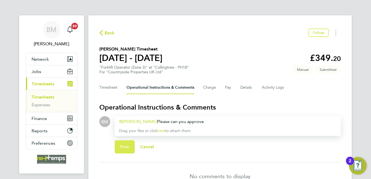
click at [123, 147] on span "Post" at bounding box center [124, 146] width 9 height 5
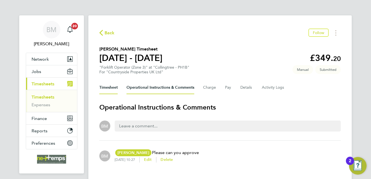
click at [110, 88] on button "Timesheet" at bounding box center [108, 87] width 18 height 13
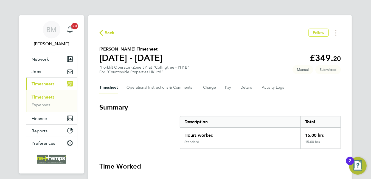
click at [111, 35] on span "Back" at bounding box center [110, 33] width 10 height 7
click at [0, 0] on h2 "Create Timesheet" at bounding box center [0, 0] width 0 height 0
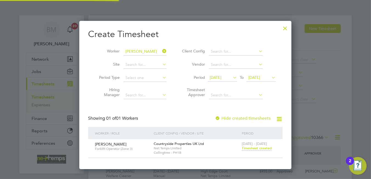
drag, startPoint x: 104, startPoint y: 39, endPoint x: 162, endPoint y: 50, distance: 58.6
click at [161, 50] on icon at bounding box center [161, 51] width 0 height 8
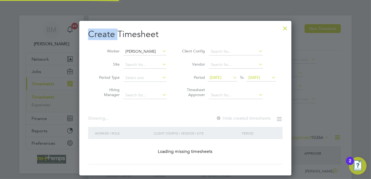
scroll to position [0, 2]
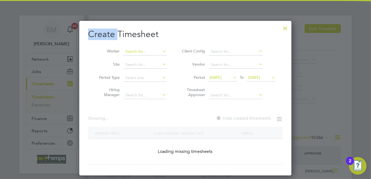
click at [152, 51] on input at bounding box center [145, 52] width 43 height 8
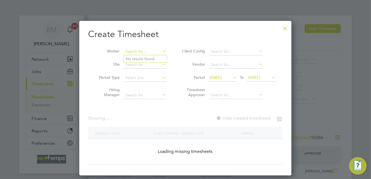
scroll to position [14, 48]
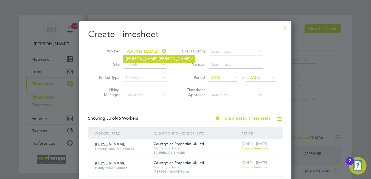
click at [156, 56] on li "Mohammed Han if" at bounding box center [159, 58] width 71 height 7
type input "Mohammed Hanif"
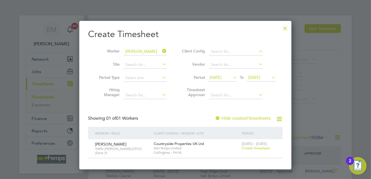
drag, startPoint x: 258, startPoint y: 147, endPoint x: 263, endPoint y: 144, distance: 5.8
click at [258, 147] on span "Create timesheet" at bounding box center [256, 148] width 28 height 5
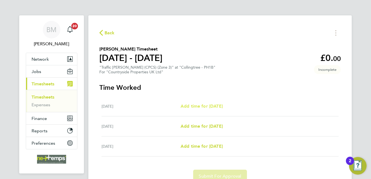
click at [208, 107] on span "Add time for [DATE]" at bounding box center [202, 105] width 42 height 5
select select "30"
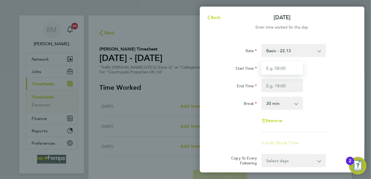
click at [294, 69] on input "Start Time" at bounding box center [282, 67] width 42 height 13
type input "07:30"
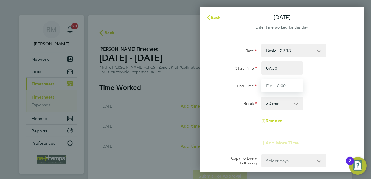
type input "16:30"
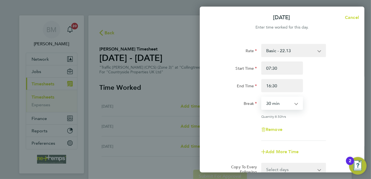
click at [282, 103] on select "0 min 15 min 30 min 45 min 60 min 75 min 90 min" at bounding box center [279, 103] width 34 height 12
select select "0"
click at [262, 97] on select "0 min 15 min 30 min 45 min 60 min 75 min 90 min" at bounding box center [279, 103] width 34 height 12
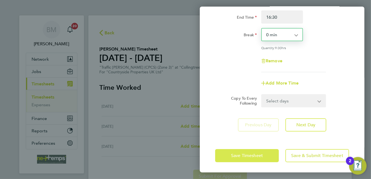
click at [254, 154] on span "Save Timesheet" at bounding box center [247, 155] width 32 height 5
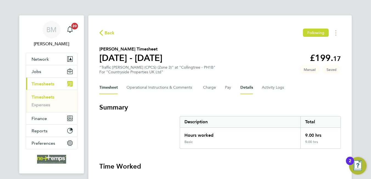
click at [247, 89] on button "Details" at bounding box center [246, 87] width 13 height 13
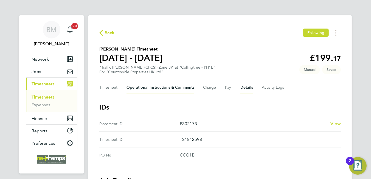
click at [161, 87] on Comments-tab "Operational Instructions & Comments" at bounding box center [161, 87] width 68 height 13
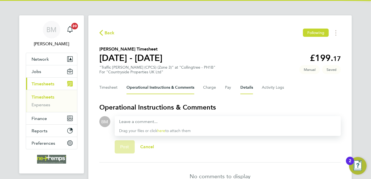
click at [241, 89] on button "Details" at bounding box center [246, 87] width 13 height 13
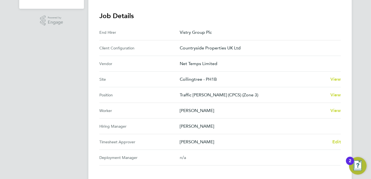
scroll to position [55, 0]
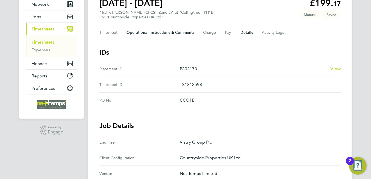
click at [170, 31] on Comments-tab "Operational Instructions & Comments" at bounding box center [161, 32] width 68 height 13
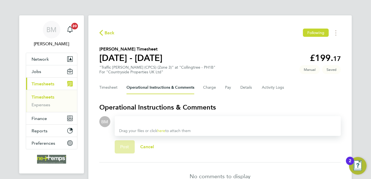
click at [206, 122] on div at bounding box center [227, 121] width 217 height 7
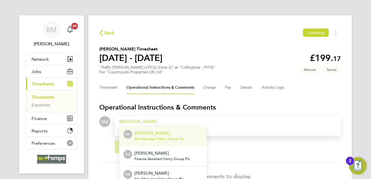
drag, startPoint x: 169, startPoint y: 131, endPoint x: 171, endPoint y: 126, distance: 5.4
click at [169, 131] on p "[PERSON_NAME]" at bounding box center [158, 133] width 49 height 7
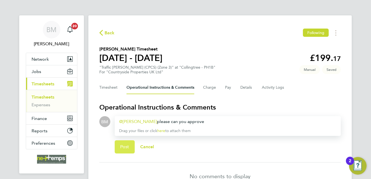
drag, startPoint x: 126, startPoint y: 151, endPoint x: 128, endPoint y: 147, distance: 5.2
click at [125, 151] on button "Post" at bounding box center [125, 146] width 20 height 13
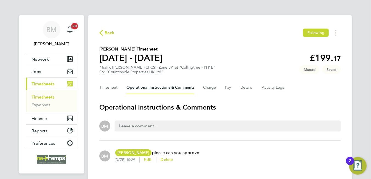
click at [105, 30] on span "Back" at bounding box center [110, 33] width 10 height 7
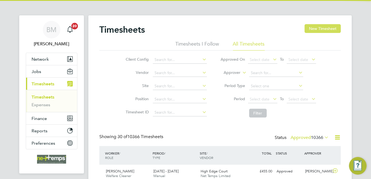
click at [334, 24] on button "New Timesheet" at bounding box center [323, 28] width 36 height 9
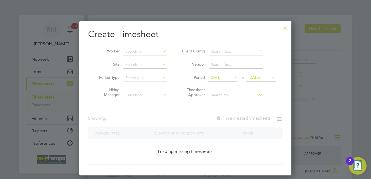
scroll to position [14, 48]
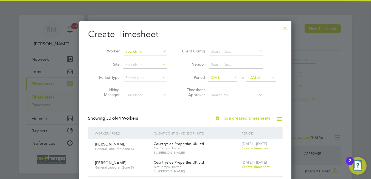
click at [143, 52] on input at bounding box center [145, 52] width 43 height 8
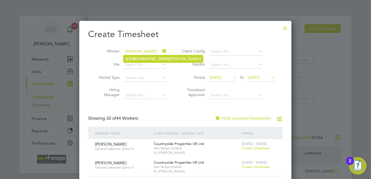
click at [148, 57] on li "Avtar Singh" at bounding box center [164, 58] width 80 height 7
type input "[PERSON_NAME]"
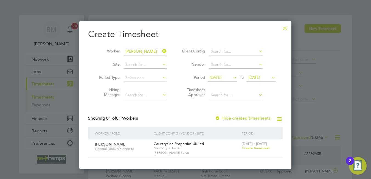
click at [258, 146] on span "Create timesheet" at bounding box center [256, 148] width 28 height 5
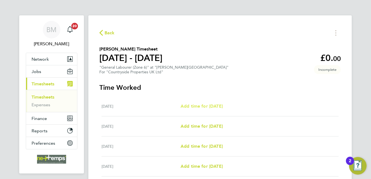
click at [215, 106] on span "Add time for Mon 25 Aug" at bounding box center [202, 105] width 42 height 5
select select "30"
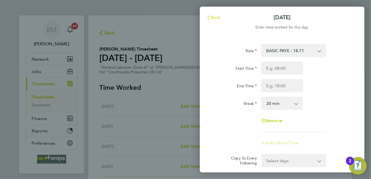
click at [217, 15] on span "Back" at bounding box center [216, 17] width 10 height 5
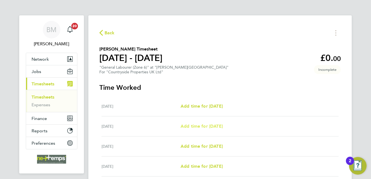
click at [212, 126] on span "Add time for Tue 26 Aug" at bounding box center [202, 126] width 42 height 5
select select "30"
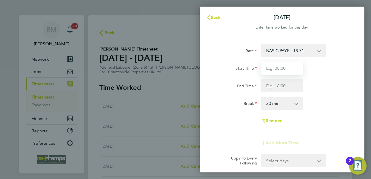
click at [280, 72] on input "Start Time" at bounding box center [282, 67] width 42 height 13
type input "07:30"
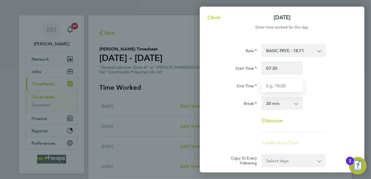
type input "16:30"
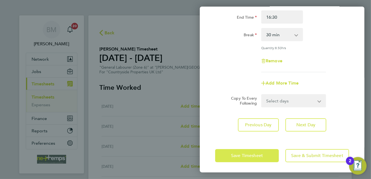
click at [267, 157] on button "Save Timesheet" at bounding box center [247, 155] width 64 height 13
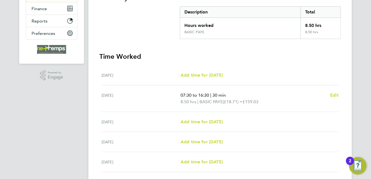
click at [209, 95] on span "07:30 to 16:30" at bounding box center [195, 94] width 29 height 5
click at [338, 96] on ul "Mon 25 Aug Add time for Mon 25 Aug Add time for Mon 25 Aug Tue 26 Aug 07:30 to …" at bounding box center [220, 138] width 242 height 147
drag, startPoint x: 325, startPoint y: 91, endPoint x: 334, endPoint y: 94, distance: 9.5
click at [334, 94] on span "Edit" at bounding box center [334, 94] width 9 height 5
select select "30"
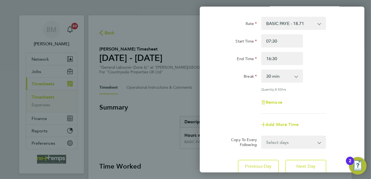
click at [276, 142] on select "Select days Day Weekday (Mon-Fri) Weekend (Sat-Sun) Wednesday Thursday Friday S…" at bounding box center [291, 142] width 58 height 12
select select "WEEKDAY"
click at [262, 136] on select "Select days Day Weekday (Mon-Fri) Weekend (Sat-Sun) Wednesday Thursday Friday S…" at bounding box center [291, 142] width 58 height 12
select select "2025-08-31"
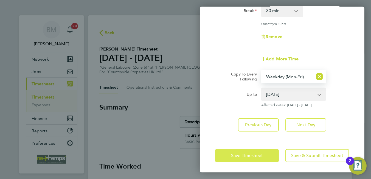
click at [253, 157] on button "Save Timesheet" at bounding box center [247, 155] width 64 height 13
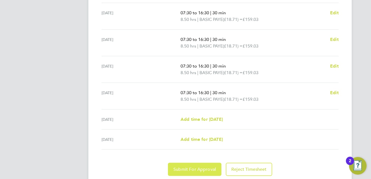
click at [200, 167] on span "Submit For Approval" at bounding box center [194, 169] width 43 height 5
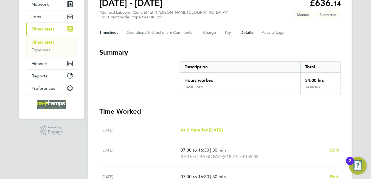
click at [248, 31] on button "Details" at bounding box center [246, 32] width 13 height 13
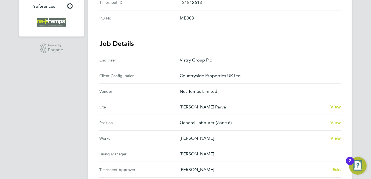
scroll to position [165, 0]
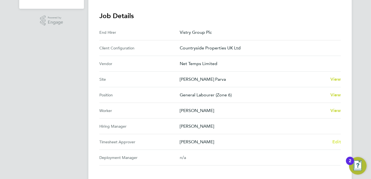
click at [337, 140] on span "Edit" at bounding box center [336, 141] width 9 height 5
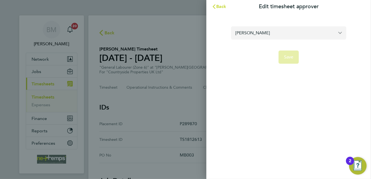
click at [277, 36] on input "[PERSON_NAME]" at bounding box center [288, 32] width 115 height 13
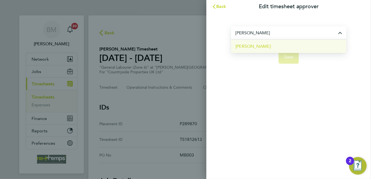
click at [270, 49] on li "[PERSON_NAME]" at bounding box center [288, 46] width 115 height 13
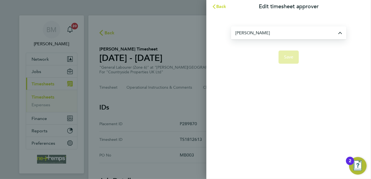
type input "[PERSON_NAME]"
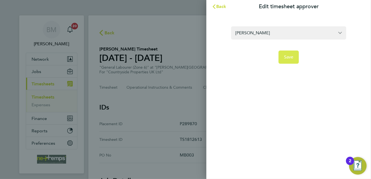
click at [285, 53] on button "Save" at bounding box center [289, 57] width 21 height 13
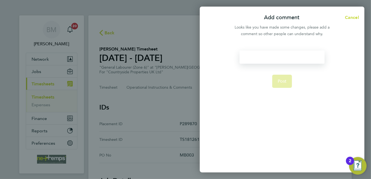
click at [266, 55] on div at bounding box center [282, 57] width 85 height 13
drag, startPoint x: 266, startPoint y: 55, endPoint x: 269, endPoint y: 54, distance: 2.8
click at [269, 55] on div at bounding box center [282, 57] width 85 height 13
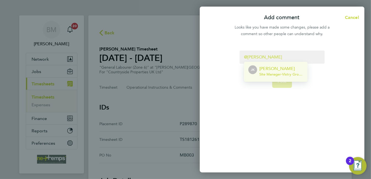
drag, startPoint x: 268, startPoint y: 74, endPoint x: 271, endPoint y: 59, distance: 14.6
click at [268, 71] on div "Jason Kite Site Manager - Vistry Group Plc" at bounding box center [281, 71] width 44 height 13
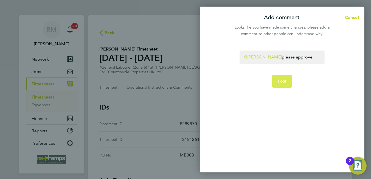
click at [277, 82] on button "Post" at bounding box center [282, 81] width 20 height 13
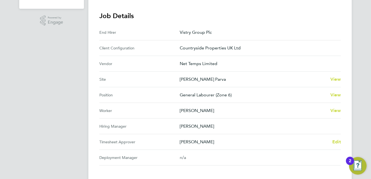
scroll to position [27, 0]
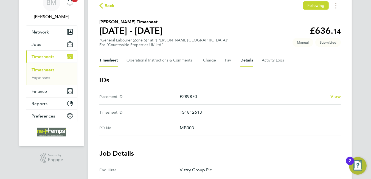
click at [109, 58] on button "Timesheet" at bounding box center [108, 60] width 18 height 13
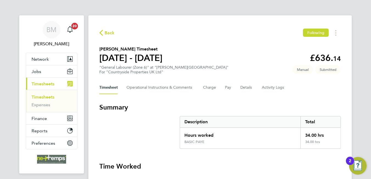
click at [112, 33] on span "Back" at bounding box center [110, 33] width 10 height 7
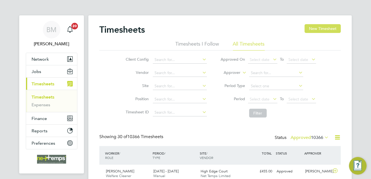
scroll to position [14, 48]
click at [322, 32] on button "New Timesheet" at bounding box center [323, 28] width 36 height 9
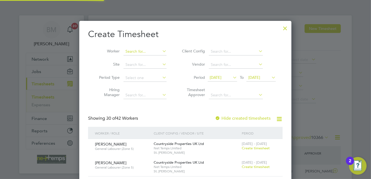
click at [138, 51] on input at bounding box center [145, 52] width 43 height 8
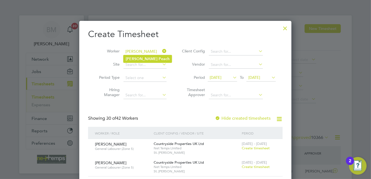
click at [159, 58] on b "Peach" at bounding box center [164, 59] width 11 height 5
type input "Andrew Peach"
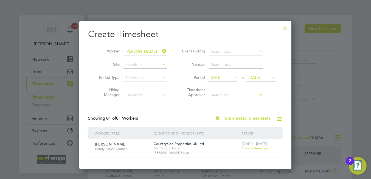
drag, startPoint x: 255, startPoint y: 147, endPoint x: 259, endPoint y: 142, distance: 6.3
click at [256, 147] on span "Create timesheet" at bounding box center [256, 148] width 28 height 5
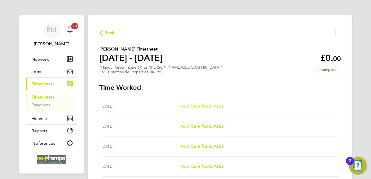
click at [218, 108] on span "Add time for Mon 25 Aug" at bounding box center [202, 105] width 42 height 5
select select "30"
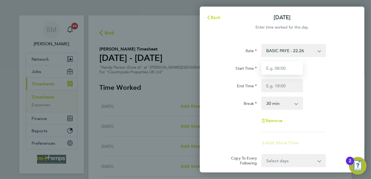
click at [277, 64] on input "Start Time" at bounding box center [282, 67] width 42 height 13
type input "06:00"
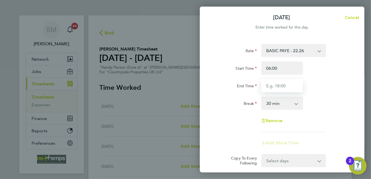
click at [288, 88] on input "End Time" at bounding box center [282, 85] width 42 height 13
type input "12:00"
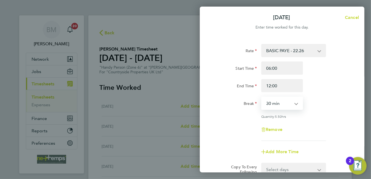
drag, startPoint x: 282, startPoint y: 106, endPoint x: 281, endPoint y: 110, distance: 4.1
click at [282, 106] on select "0 min 15 min 30 min 45 min 60 min 75 min 90 min" at bounding box center [279, 103] width 34 height 12
select select "0"
click at [262, 97] on select "0 min 15 min 30 min 45 min 60 min 75 min 90 min" at bounding box center [279, 103] width 34 height 12
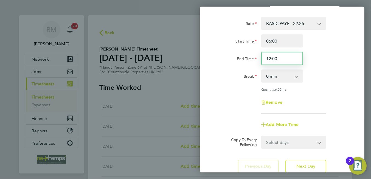
click at [270, 56] on input "12:00" at bounding box center [282, 58] width 42 height 13
type input "10:00"
click at [312, 92] on div "Rate BASIC PAYE - 22.26 Start Time 06:00 End Time 10:00 Break 0 min 15 min 30 m…" at bounding box center [282, 65] width 134 height 97
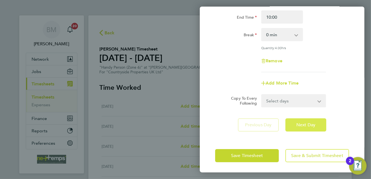
click at [311, 126] on span "Next Day" at bounding box center [305, 124] width 19 height 5
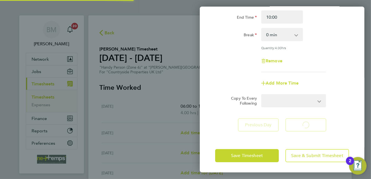
select select "30"
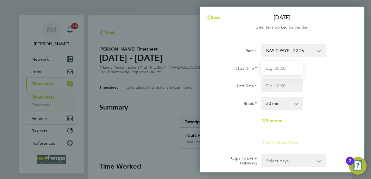
click at [275, 72] on input "Start Time" at bounding box center [282, 67] width 42 height 13
type input "06:45"
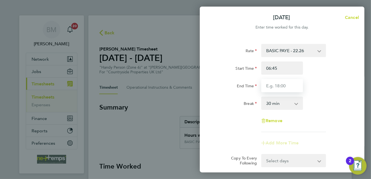
click at [281, 84] on input "End Time" at bounding box center [282, 85] width 42 height 13
type input "17:15"
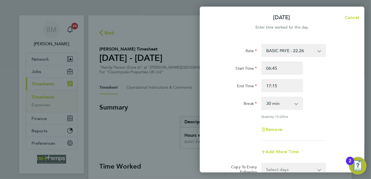
drag, startPoint x: 357, startPoint y: 134, endPoint x: 320, endPoint y: 119, distance: 39.5
click at [354, 133] on div "Rate BASIC PAYE - 22.26 Start Time 06:45 End Time 17:15 Break 0 min 15 min 30 m…" at bounding box center [282, 121] width 165 height 169
click at [282, 103] on select "0 min 15 min 30 min 45 min 60 min 75 min 90 min" at bounding box center [279, 103] width 34 height 12
select select "0"
click at [262, 97] on select "0 min 15 min 30 min 45 min 60 min 75 min 90 min" at bounding box center [279, 103] width 34 height 12
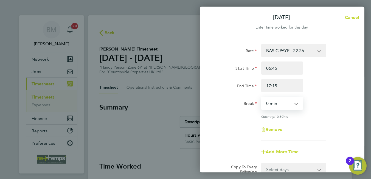
click at [325, 114] on div "Quantity: 10.50 hrs" at bounding box center [293, 116] width 65 height 4
drag, startPoint x: 321, startPoint y: 124, endPoint x: 319, endPoint y: 127, distance: 3.8
click at [321, 124] on div "Remove" at bounding box center [282, 129] width 138 height 13
click at [318, 134] on div "Remove" at bounding box center [282, 129] width 138 height 13
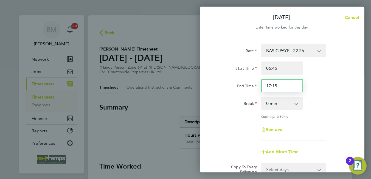
click at [271, 85] on input "17:15" at bounding box center [282, 85] width 42 height 13
type input "17:15"
click at [306, 135] on div "Remove" at bounding box center [282, 129] width 138 height 13
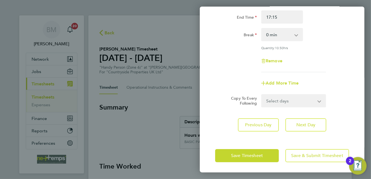
click at [298, 102] on select "Select days Day Weekday (Mon-Fri) Weekend (Sat-Sun) Wednesday Thursday Friday S…" at bounding box center [291, 101] width 58 height 12
select select "WEEKDAY"
click at [262, 95] on select "Select days Day Weekday (Mon-Fri) Weekend (Sat-Sun) Wednesday Thursday Friday S…" at bounding box center [291, 101] width 58 height 12
select select "2025-08-31"
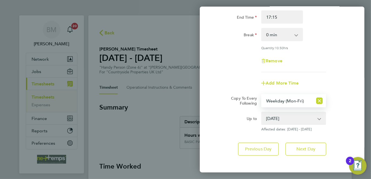
scroll to position [93, 0]
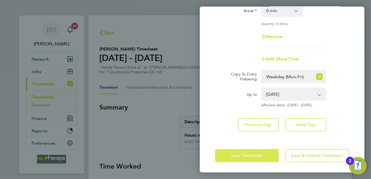
click at [249, 151] on button "Save Timesheet" at bounding box center [247, 155] width 64 height 13
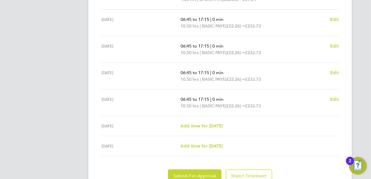
scroll to position [217, 0]
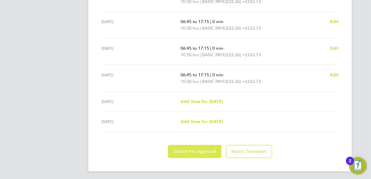
drag, startPoint x: 202, startPoint y: 151, endPoint x: 229, endPoint y: 82, distance: 73.6
click at [202, 151] on span "Submit For Approval" at bounding box center [194, 151] width 43 height 5
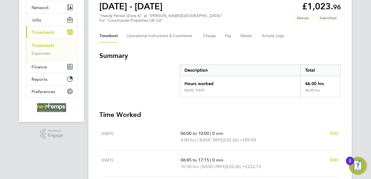
scroll to position [0, 0]
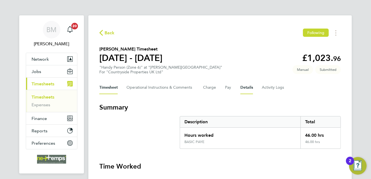
click at [240, 87] on button "Details" at bounding box center [246, 87] width 13 height 13
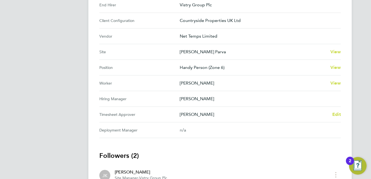
scroll to position [55, 0]
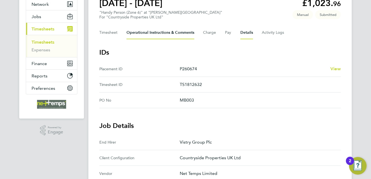
click at [164, 32] on Comments-tab "Operational Instructions & Comments" at bounding box center [161, 32] width 68 height 13
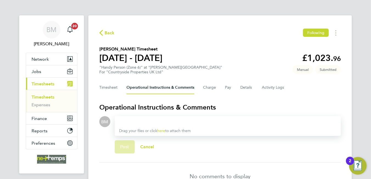
drag, startPoint x: 169, startPoint y: 116, endPoint x: 169, endPoint y: 119, distance: 2.8
click at [169, 119] on div "Drag your files or click here to attach them" at bounding box center [228, 126] width 226 height 20
click at [169, 119] on div at bounding box center [227, 121] width 217 height 7
click at [172, 121] on div at bounding box center [227, 121] width 217 height 7
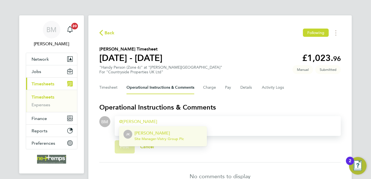
drag, startPoint x: 165, startPoint y: 134, endPoint x: 171, endPoint y: 124, distance: 12.1
click at [165, 134] on p "[PERSON_NAME]" at bounding box center [158, 133] width 49 height 7
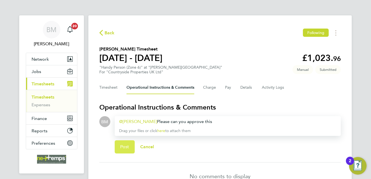
click at [125, 147] on span "Post" at bounding box center [124, 146] width 9 height 5
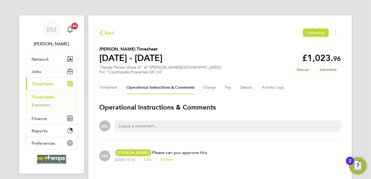
click at [114, 34] on span "Back" at bounding box center [110, 33] width 10 height 7
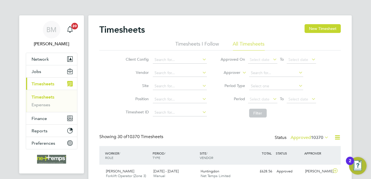
scroll to position [14, 48]
click at [164, 58] on input at bounding box center [180, 60] width 54 height 8
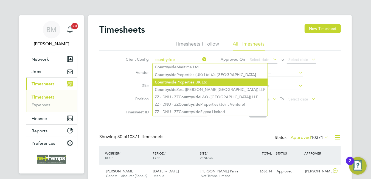
click at [174, 81] on b "Countryside" at bounding box center [166, 82] width 22 height 5
type input "Countryside Properties UK Ltd"
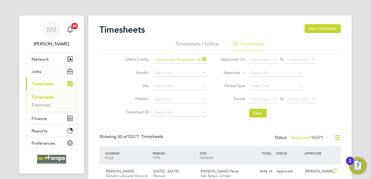
click at [201, 60] on icon at bounding box center [201, 59] width 0 height 8
click at [171, 61] on input at bounding box center [180, 60] width 54 height 8
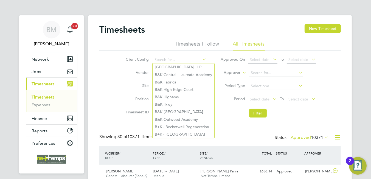
click at [309, 31] on button "New Timesheet" at bounding box center [323, 28] width 36 height 9
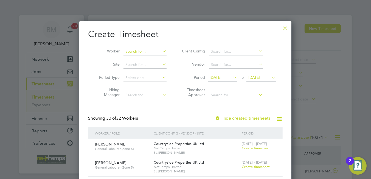
scroll to position [917, 212]
click at [143, 50] on input at bounding box center [145, 52] width 43 height 8
click at [144, 59] on li "Gift Maonedzo" at bounding box center [145, 58] width 43 height 7
type input "Gift Maonedzo"
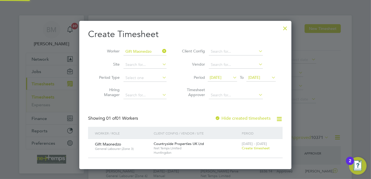
scroll to position [148, 212]
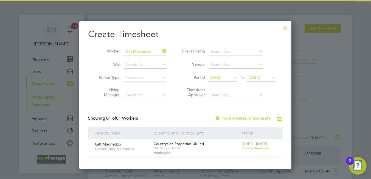
click at [260, 147] on span "Create timesheet" at bounding box center [256, 148] width 28 height 5
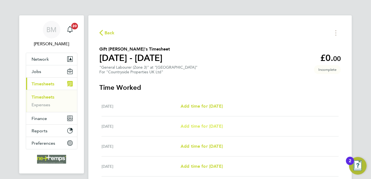
click at [214, 124] on span "Add time for [DATE]" at bounding box center [202, 126] width 42 height 5
select select "30"
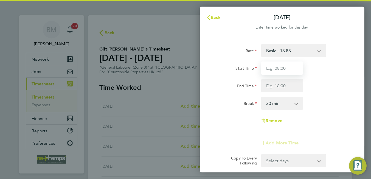
click at [277, 73] on input "Start Time" at bounding box center [282, 67] width 42 height 13
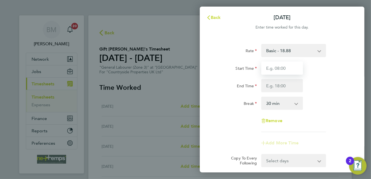
type input "06:45"
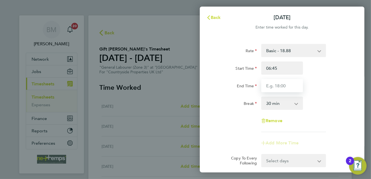
type input "17:15"
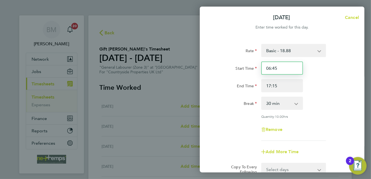
drag, startPoint x: 286, startPoint y: 70, endPoint x: 246, endPoint y: 69, distance: 39.8
click at [246, 70] on div "Start Time 06:45" at bounding box center [282, 67] width 138 height 13
type input "07:30"
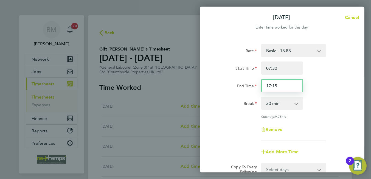
drag, startPoint x: 276, startPoint y: 85, endPoint x: 248, endPoint y: 81, distance: 27.5
click at [249, 81] on div "End Time 17:15" at bounding box center [282, 85] width 138 height 13
type input "16:30"
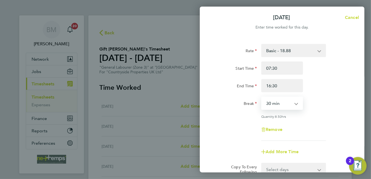
drag, startPoint x: 276, startPoint y: 101, endPoint x: 278, endPoint y: 108, distance: 7.7
click at [276, 101] on select "0 min 15 min 30 min 45 min 60 min 75 min 90 min" at bounding box center [279, 103] width 34 height 12
select select "0"
click at [262, 97] on select "0 min 15 min 30 min 45 min 60 min 75 min 90 min" at bounding box center [279, 103] width 34 height 12
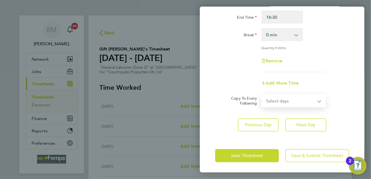
click at [280, 103] on select "Select days Day Weekday (Mon-Fri) Weekend (Sat-Sun) [DATE] [DATE] [DATE] [DATE]…" at bounding box center [291, 101] width 58 height 12
select select "WEEKDAY"
click at [262, 95] on select "Select days Day Weekday (Mon-Fri) Weekend (Sat-Sun) [DATE] [DATE] [DATE] [DATE]…" at bounding box center [291, 101] width 58 height 12
select select "[DATE]"
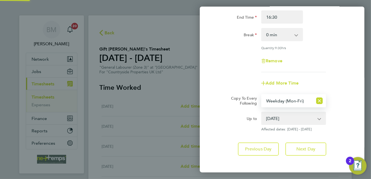
scroll to position [93, 0]
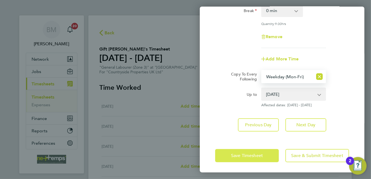
click at [246, 157] on span "Save Timesheet" at bounding box center [247, 155] width 32 height 5
click at [246, 157] on app-form-button "Save Timesheet" at bounding box center [248, 155] width 67 height 13
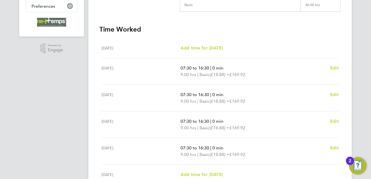
scroll to position [210, 0]
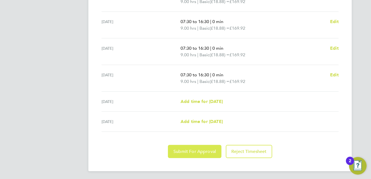
click at [201, 149] on span "Submit For Approval" at bounding box center [194, 151] width 43 height 5
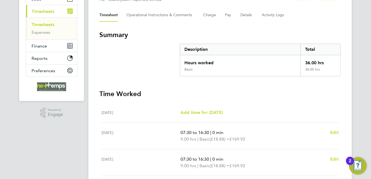
scroll to position [17, 0]
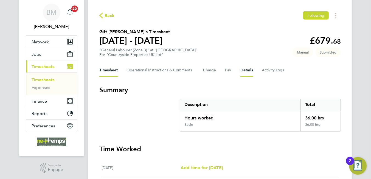
click at [246, 68] on button "Details" at bounding box center [246, 70] width 13 height 13
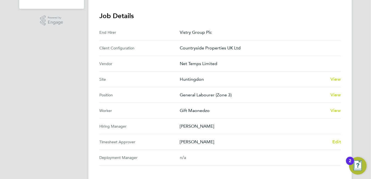
scroll to position [55, 0]
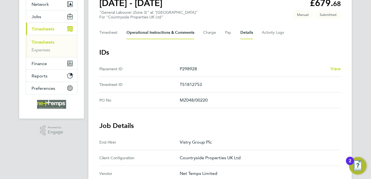
click at [173, 33] on Comments-tab "Operational Instructions & Comments" at bounding box center [161, 32] width 68 height 13
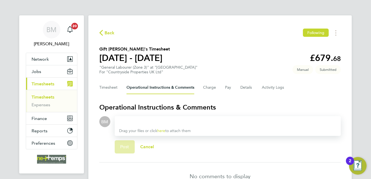
click at [186, 117] on div "Drag your files or click here to attach them" at bounding box center [228, 126] width 226 height 20
click at [186, 116] on div "Drag your files or click here to attach them" at bounding box center [228, 126] width 226 height 20
click at [166, 118] on div at bounding box center [227, 121] width 217 height 7
drag, startPoint x: 149, startPoint y: 121, endPoint x: 155, endPoint y: 121, distance: 6.3
click at [149, 121] on div at bounding box center [227, 121] width 217 height 7
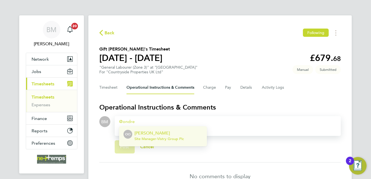
drag, startPoint x: 150, startPoint y: 135, endPoint x: 155, endPoint y: 120, distance: 15.9
click at [151, 132] on p "[PERSON_NAME]" at bounding box center [158, 133] width 49 height 7
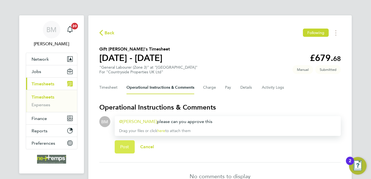
click at [124, 144] on span "Post" at bounding box center [124, 146] width 9 height 5
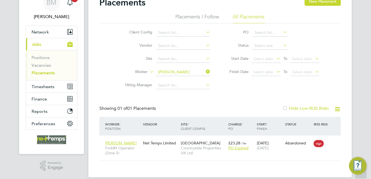
scroll to position [5, 26]
drag, startPoint x: 209, startPoint y: 71, endPoint x: 191, endPoint y: 70, distance: 18.4
click at [205, 71] on icon at bounding box center [205, 72] width 0 height 8
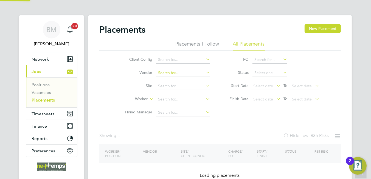
click at [190, 70] on input at bounding box center [183, 73] width 54 height 8
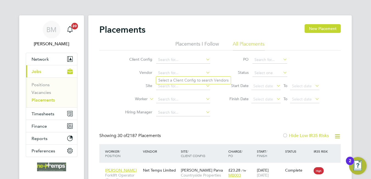
drag, startPoint x: 167, startPoint y: 101, endPoint x: 167, endPoint y: 104, distance: 3.3
click at [167, 101] on input at bounding box center [183, 100] width 54 height 8
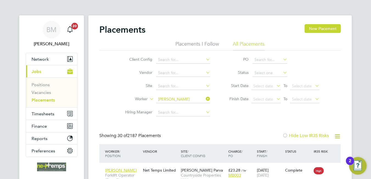
click at [209, 129] on li "[PERSON_NAME] [PERSON_NAME] [PERSON_NAME]" at bounding box center [206, 128] width 100 height 7
type input "[PERSON_NAME] [PERSON_NAME] [PERSON_NAME]"
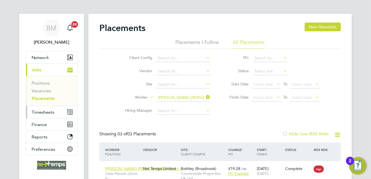
click at [40, 111] on span "Timesheets" at bounding box center [43, 112] width 23 height 5
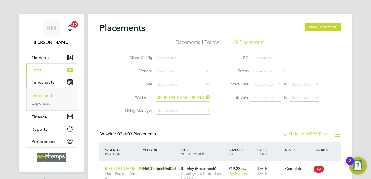
click at [44, 94] on link "Timesheets" at bounding box center [43, 95] width 23 height 5
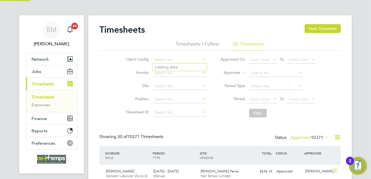
drag, startPoint x: 164, startPoint y: 60, endPoint x: 159, endPoint y: 44, distance: 16.5
click at [161, 49] on div "Timesheets I Follow All Timesheets Client Config Vendor Site Position Timesheet…" at bounding box center [220, 81] width 242 height 80
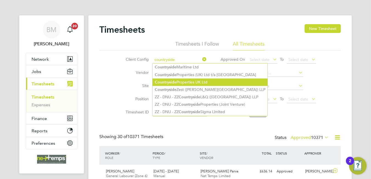
click at [185, 83] on li "Countryside Properties UK Ltd" at bounding box center [210, 81] width 115 height 7
type input "Countryside Properties UK Ltd"
click at [185, 83] on li "Countryside Properties UK Ltd" at bounding box center [210, 81] width 115 height 7
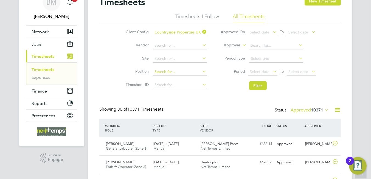
click at [180, 69] on input at bounding box center [180, 72] width 54 height 8
type input "t"
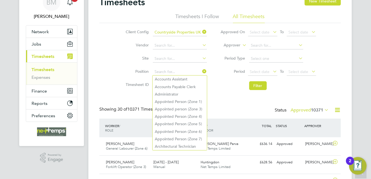
click at [236, 107] on div "Showing 30 of 10371 Timesheets Status Approved 10371" at bounding box center [220, 112] width 242 height 12
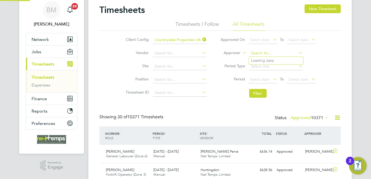
click at [258, 52] on input at bounding box center [276, 53] width 54 height 8
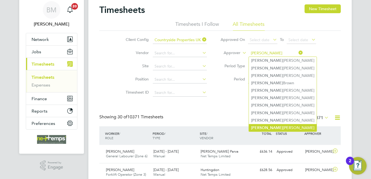
click at [277, 124] on li "[PERSON_NAME]" at bounding box center [283, 127] width 68 height 7
type input "[PERSON_NAME]"
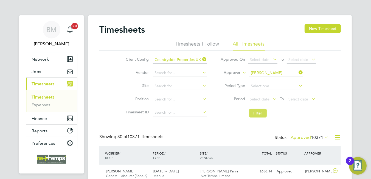
click at [258, 115] on button "Filter" at bounding box center [258, 113] width 18 height 9
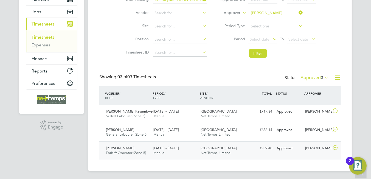
click at [119, 150] on span "Forklift Operator (Zone 5)" at bounding box center [126, 152] width 40 height 5
click at [118, 150] on span "Forklift Operator (Zone 5)" at bounding box center [126, 152] width 40 height 5
click at [133, 147] on div "[PERSON_NAME] Forklift Operator (Zone 5) [DATE] - [DATE]" at bounding box center [127, 151] width 47 height 14
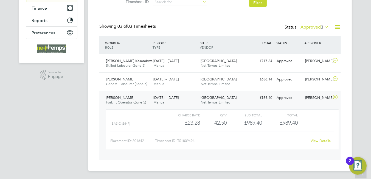
click at [320, 139] on link "View Details" at bounding box center [321, 140] width 20 height 5
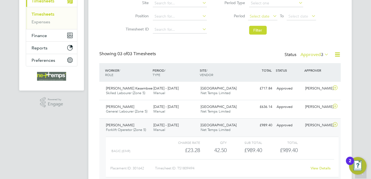
scroll to position [1, 0]
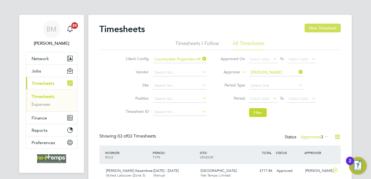
click at [319, 24] on button "New Timesheet" at bounding box center [323, 28] width 36 height 9
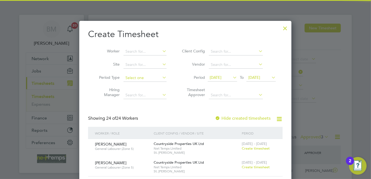
scroll to position [769, 212]
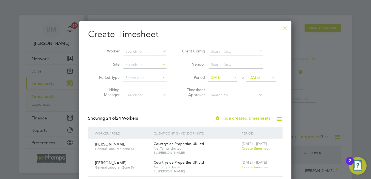
click at [135, 47] on li "Worker" at bounding box center [130, 51] width 85 height 13
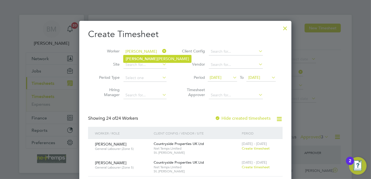
click at [143, 57] on li "[PERSON_NAME] [PERSON_NAME]" at bounding box center [158, 58] width 68 height 7
type input "[PERSON_NAME]"
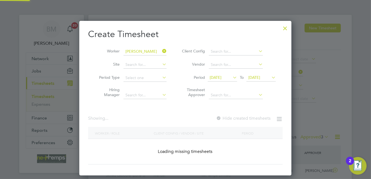
scroll to position [154, 212]
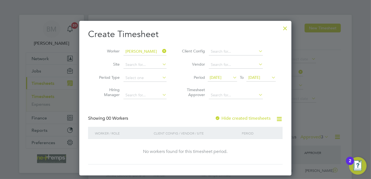
click at [242, 116] on label "Hide created timesheets" at bounding box center [243, 118] width 56 height 5
click at [243, 118] on label "Hide created timesheets" at bounding box center [243, 118] width 56 height 5
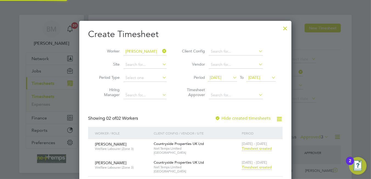
scroll to position [204, 212]
click at [256, 166] on span "Timesheet created" at bounding box center [257, 167] width 30 height 5
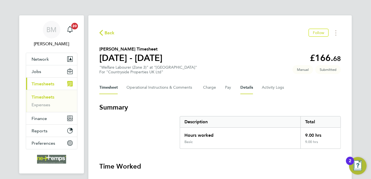
click at [242, 88] on button "Details" at bounding box center [246, 87] width 13 height 13
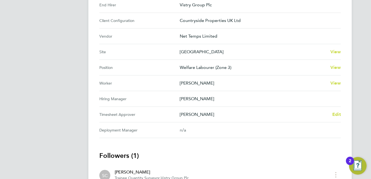
scroll to position [55, 0]
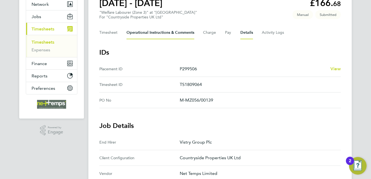
click at [164, 36] on Comments-tab "Operational Instructions & Comments" at bounding box center [161, 32] width 68 height 13
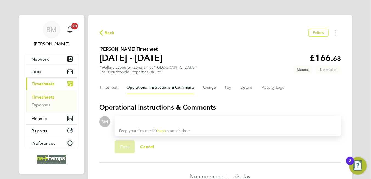
click at [167, 122] on div at bounding box center [227, 121] width 217 height 7
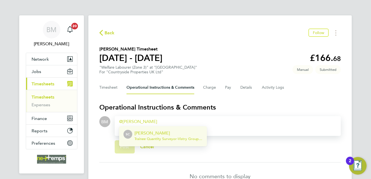
click at [152, 136] on p "Sam Carter" at bounding box center [168, 133] width 68 height 7
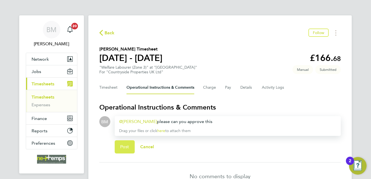
click at [120, 144] on span "Post" at bounding box center [124, 146] width 9 height 5
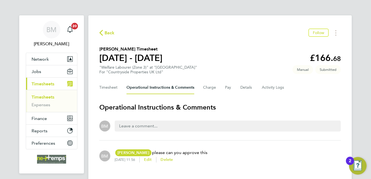
click at [105, 32] on span "Back" at bounding box center [110, 33] width 10 height 7
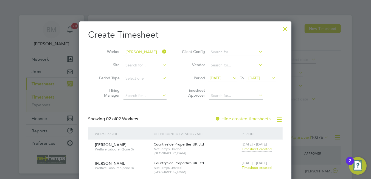
scroll to position [14, 48]
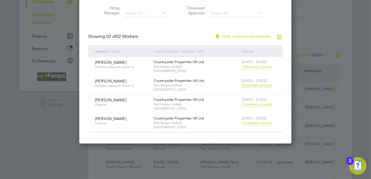
click at [266, 86] on span "Timesheet created" at bounding box center [257, 85] width 30 height 5
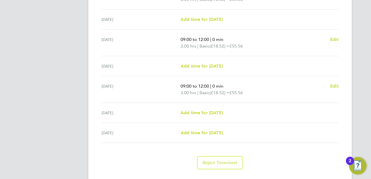
scroll to position [203, 0]
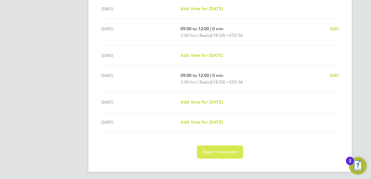
click at [213, 152] on span "Reject Timesheet" at bounding box center [220, 151] width 35 height 5
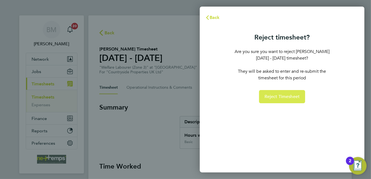
click at [280, 93] on button "Reject Timesheet" at bounding box center [282, 96] width 46 height 13
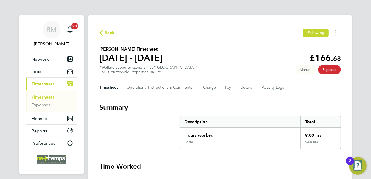
click at [105, 34] on span "Back" at bounding box center [110, 33] width 10 height 7
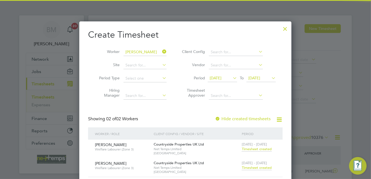
scroll to position [2, 3]
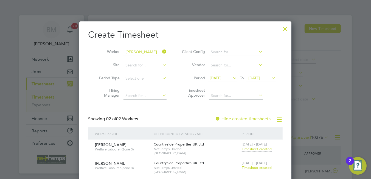
click at [288, 29] on div at bounding box center [285, 28] width 10 height 10
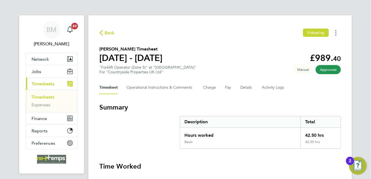
click at [334, 35] on button "Timesheets Menu" at bounding box center [336, 33] width 10 height 9
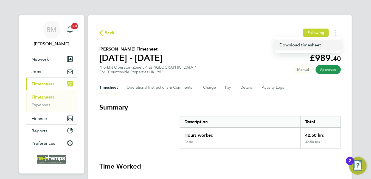
click at [323, 46] on link "Download timesheet" at bounding box center [308, 45] width 66 height 11
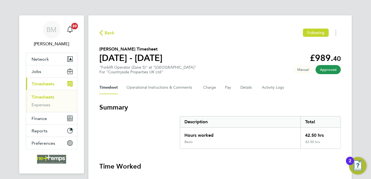
click at [106, 33] on span "Back" at bounding box center [110, 33] width 10 height 7
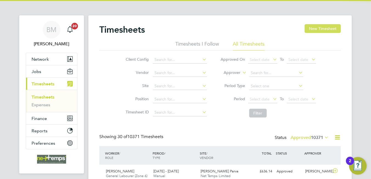
click at [340, 31] on button "New Timesheet" at bounding box center [323, 28] width 36 height 9
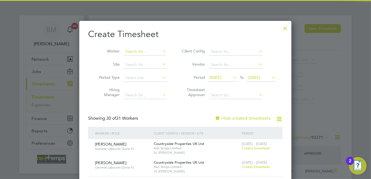
click at [152, 49] on input at bounding box center [145, 52] width 43 height 8
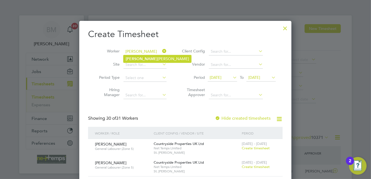
click at [150, 61] on li "[PERSON_NAME] [PERSON_NAME]" at bounding box center [158, 58] width 68 height 7
type input "[PERSON_NAME]"
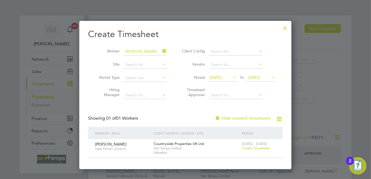
click at [266, 148] on span "Create timesheet" at bounding box center [256, 148] width 28 height 5
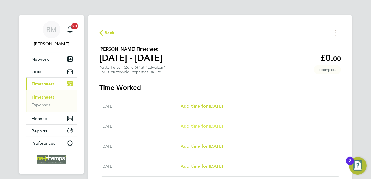
click at [200, 126] on span "Add time for [DATE]" at bounding box center [202, 126] width 42 height 5
select select "30"
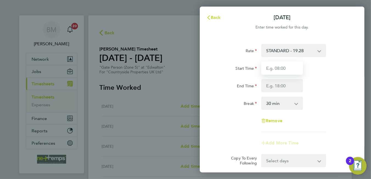
click at [272, 70] on input "Start Time" at bounding box center [282, 67] width 42 height 13
type input "07:30"
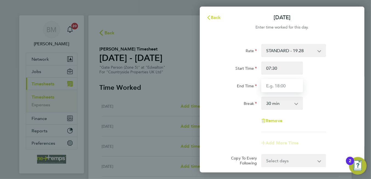
type input "16:30"
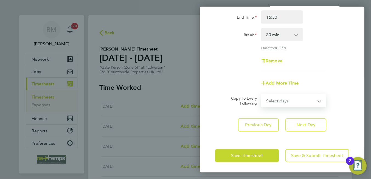
click at [284, 102] on select "Select days Day Weekday (Mon-Fri) Weekend (Sat-Sun) [DATE] [DATE] [DATE] [DATE]…" at bounding box center [291, 101] width 58 height 12
select select "WEEKDAY"
click at [262, 95] on select "Select days Day Weekday (Mon-Fri) Weekend (Sat-Sun) [DATE] [DATE] [DATE] [DATE]…" at bounding box center [291, 101] width 58 height 12
select select "[DATE]"
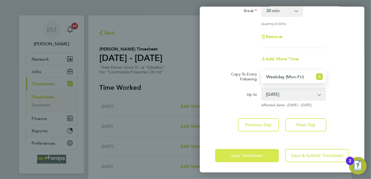
click at [220, 160] on button "Save Timesheet" at bounding box center [247, 155] width 64 height 13
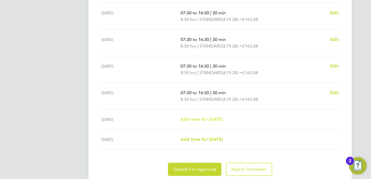
click at [200, 119] on span "Add time for [DATE]" at bounding box center [202, 119] width 42 height 5
select select "30"
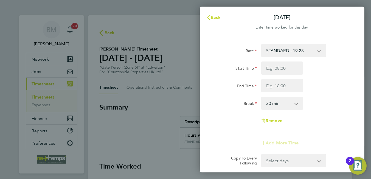
click at [200, 119] on div "Rate STANDARD - 19.28 Start Time End Time Break 0 min 15 min 30 min 45 min 60 m…" at bounding box center [282, 117] width 165 height 161
click at [281, 75] on div "Start Time End Time" at bounding box center [282, 76] width 138 height 31
click at [283, 70] on input "Start Time" at bounding box center [282, 67] width 42 height 13
type input "07:30"
type input "16:30"
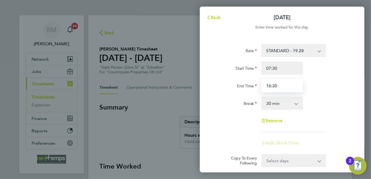
drag, startPoint x: 283, startPoint y: 71, endPoint x: 288, endPoint y: 92, distance: 21.6
click at [288, 89] on input "16:30" at bounding box center [282, 85] width 42 height 13
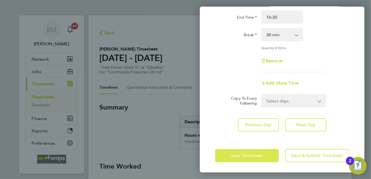
click at [255, 158] on button "Save Timesheet" at bounding box center [247, 155] width 64 height 13
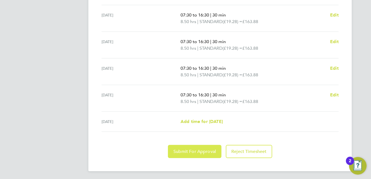
click at [205, 145] on button "Submit For Approval" at bounding box center [195, 151] width 54 height 13
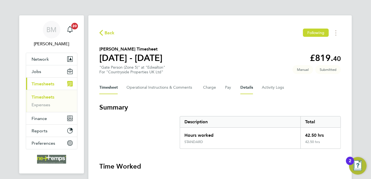
click at [248, 91] on button "Details" at bounding box center [246, 87] width 13 height 13
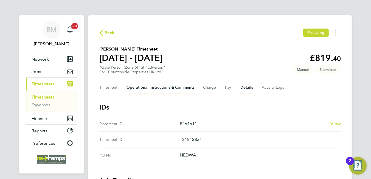
click at [166, 89] on Comments-tab "Operational Instructions & Comments" at bounding box center [161, 87] width 68 height 13
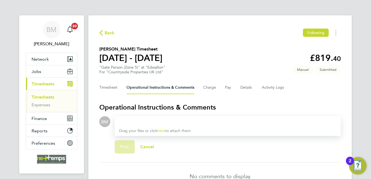
click at [159, 120] on div at bounding box center [227, 121] width 217 height 7
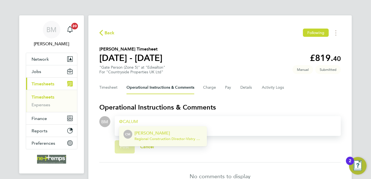
click at [156, 137] on span "Regional Construction Director - Vistry Group Plc" at bounding box center [168, 139] width 68 height 4
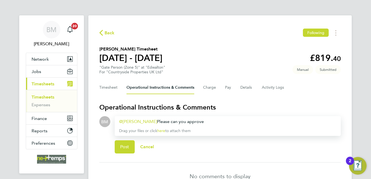
click at [105, 33] on span "Back" at bounding box center [110, 33] width 10 height 7
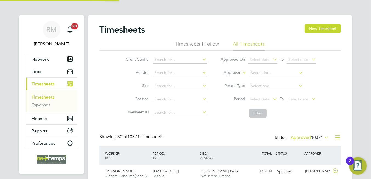
click at [327, 28] on button "New Timesheet" at bounding box center [323, 28] width 36 height 9
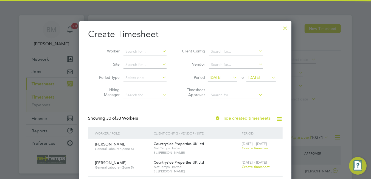
click at [161, 54] on icon at bounding box center [161, 51] width 0 height 8
drag, startPoint x: 162, startPoint y: 54, endPoint x: 156, endPoint y: 53, distance: 6.6
click at [161, 54] on icon at bounding box center [161, 51] width 0 height 8
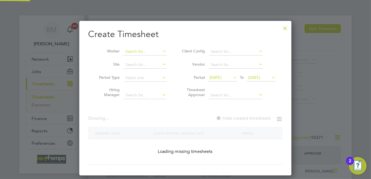
click at [151, 51] on input at bounding box center [145, 52] width 43 height 8
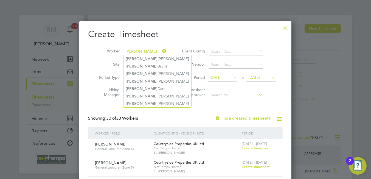
type input "stuart"
click at [284, 25] on div at bounding box center [285, 27] width 10 height 10
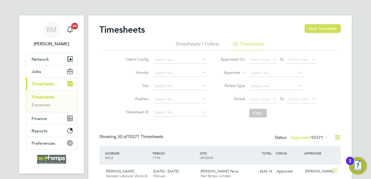
click at [312, 28] on button "New Timesheet" at bounding box center [323, 28] width 36 height 9
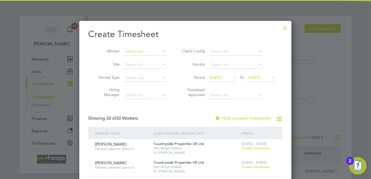
click at [137, 53] on input at bounding box center [145, 52] width 43 height 8
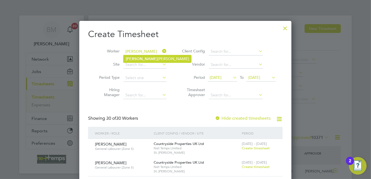
click at [145, 55] on li "Clinton Lilley" at bounding box center [158, 58] width 68 height 7
type input "Clinton Lilley"
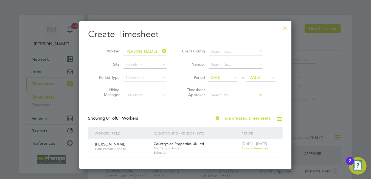
click at [253, 148] on span "Create timesheet" at bounding box center [256, 148] width 28 height 5
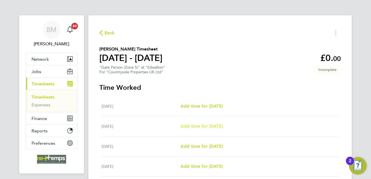
click at [212, 124] on span "Add time for [DATE]" at bounding box center [202, 126] width 42 height 5
select select "30"
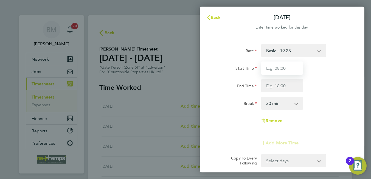
drag, startPoint x: 269, startPoint y: 69, endPoint x: 272, endPoint y: 72, distance: 4.1
click at [269, 69] on input "Start Time" at bounding box center [282, 67] width 42 height 13
type input "07:30"
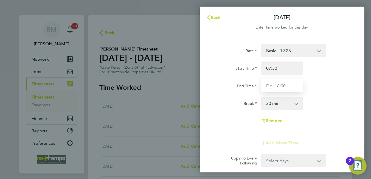
type input "16:30"
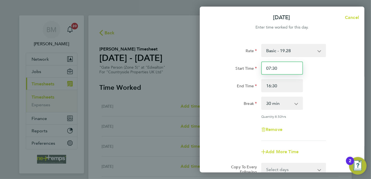
scroll to position [55, 0]
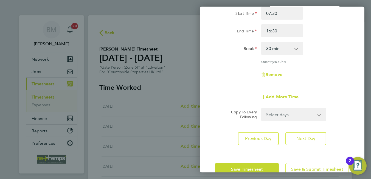
click at [278, 113] on select "Select days Day Weekday (Mon-Fri) Weekend (Sat-Sun) [DATE] [DATE] [DATE] [DATE]…" at bounding box center [291, 114] width 58 height 12
select select "WEEKDAY"
click at [262, 108] on select "Select days Day Weekday (Mon-Fri) Weekend (Sat-Sun) [DATE] [DATE] [DATE] [DATE]…" at bounding box center [291, 114] width 58 height 12
select select "[DATE]"
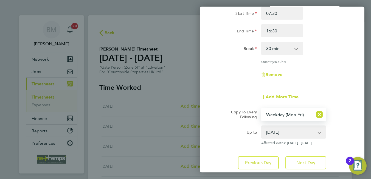
scroll to position [93, 0]
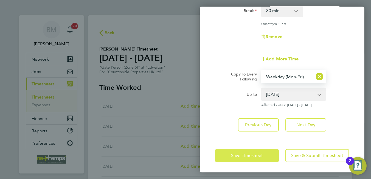
click at [249, 153] on span "Save Timesheet" at bounding box center [247, 155] width 32 height 5
click at [249, 152] on app-form-button "Save Timesheet" at bounding box center [248, 155] width 67 height 13
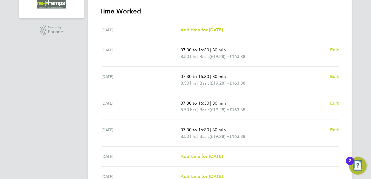
scroll to position [210, 0]
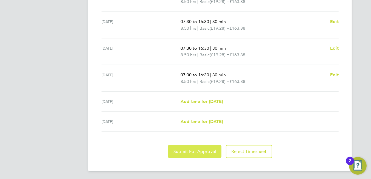
click at [197, 150] on span "Submit For Approval" at bounding box center [194, 151] width 43 height 5
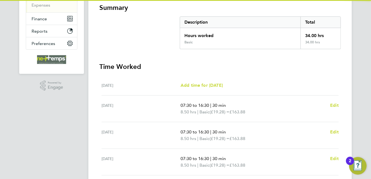
scroll to position [72, 0]
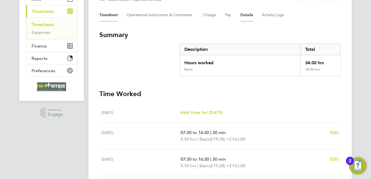
click at [245, 17] on button "Details" at bounding box center [246, 15] width 13 height 13
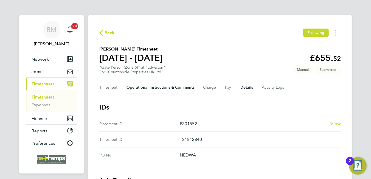
click at [151, 86] on Comments-tab "Operational Instructions & Comments" at bounding box center [161, 87] width 68 height 13
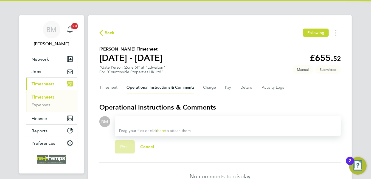
click at [149, 123] on div at bounding box center [227, 121] width 217 height 7
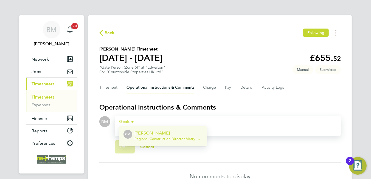
click at [158, 133] on p "[PERSON_NAME]" at bounding box center [168, 133] width 68 height 7
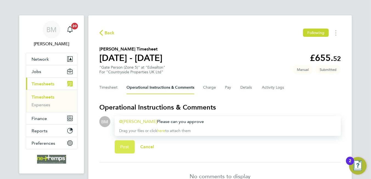
click at [130, 147] on button "Post" at bounding box center [125, 146] width 20 height 13
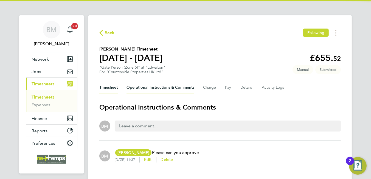
click at [105, 89] on button "Timesheet" at bounding box center [108, 87] width 18 height 13
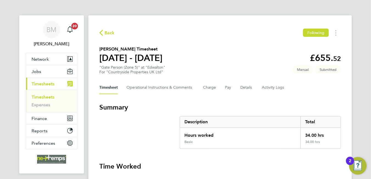
click at [110, 33] on span "Back" at bounding box center [110, 33] width 10 height 7
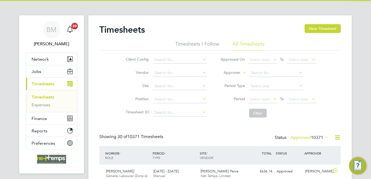
scroll to position [14, 48]
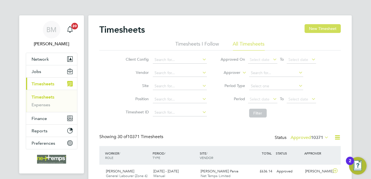
click at [335, 26] on button "New Timesheet" at bounding box center [323, 28] width 36 height 9
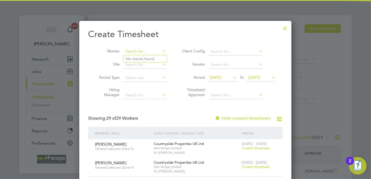
click at [139, 51] on input at bounding box center [145, 52] width 43 height 8
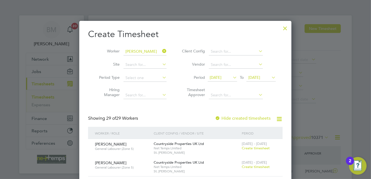
click at [143, 58] on li "Filip Targowski" at bounding box center [158, 58] width 68 height 7
type input "Filip Targowski"
click at [258, 167] on span "Create timesheet" at bounding box center [256, 166] width 28 height 5
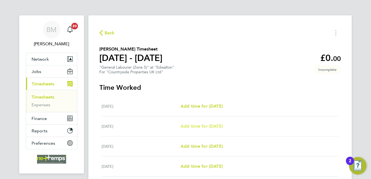
click at [202, 126] on span "Add time for Tue 26 Aug" at bounding box center [202, 126] width 42 height 5
select select "30"
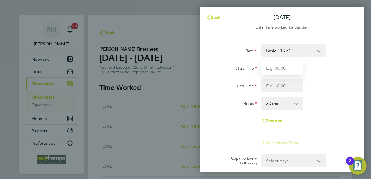
click at [279, 69] on input "Start Time" at bounding box center [282, 67] width 42 height 13
type input "07:30"
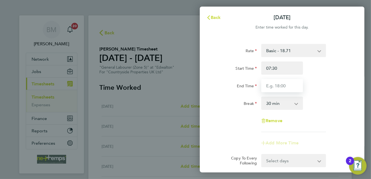
type input "16:30"
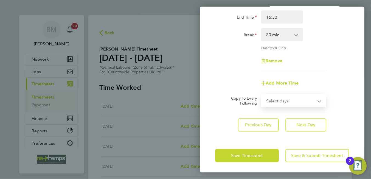
click at [269, 103] on select "Select days Day Weekday (Mon-Fri) Weekend (Sat-Sun) Wednesday Thursday Friday S…" at bounding box center [291, 101] width 58 height 12
select select "WEEKDAY"
click at [262, 95] on select "Select days Day Weekday (Mon-Fri) Weekend (Sat-Sun) Wednesday Thursday Friday S…" at bounding box center [291, 101] width 58 height 12
select select "2025-08-31"
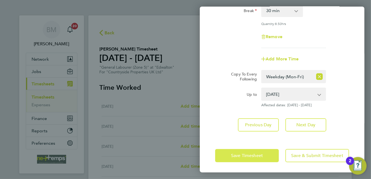
click at [248, 149] on button "Save Timesheet" at bounding box center [247, 155] width 64 height 13
click at [248, 149] on app-form-button "Save Timesheet" at bounding box center [248, 155] width 67 height 13
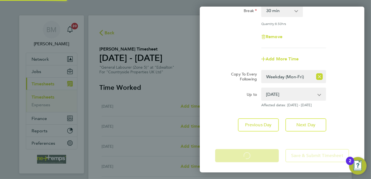
drag, startPoint x: 247, startPoint y: 149, endPoint x: 232, endPoint y: 158, distance: 17.7
click at [233, 158] on app-form-button "Save Timesheet Loading" at bounding box center [248, 155] width 67 height 13
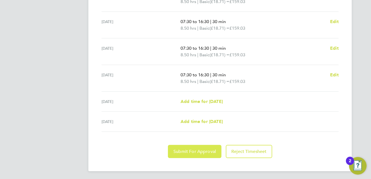
click at [183, 153] on button "Submit For Approval" at bounding box center [195, 151] width 54 height 13
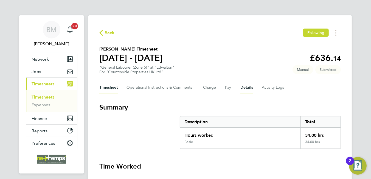
click at [247, 88] on button "Details" at bounding box center [246, 87] width 13 height 13
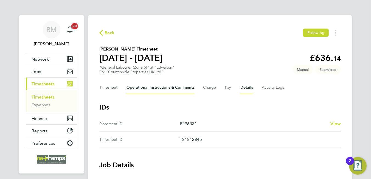
click at [141, 89] on Comments-tab "Operational Instructions & Comments" at bounding box center [161, 87] width 68 height 13
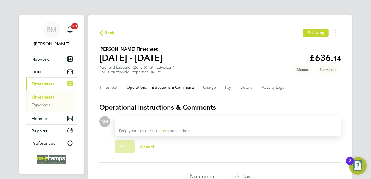
click at [150, 120] on div at bounding box center [227, 121] width 217 height 7
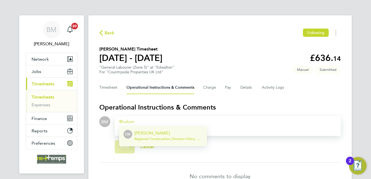
drag, startPoint x: 166, startPoint y: 138, endPoint x: 167, endPoint y: 129, distance: 8.6
click at [168, 134] on div "Calum Madden Regional Construction Director - Vistry Group Plc" at bounding box center [168, 136] width 68 height 13
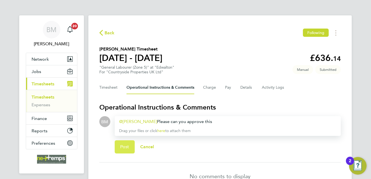
click at [130, 146] on button "Post" at bounding box center [125, 146] width 20 height 13
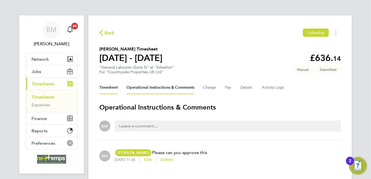
drag, startPoint x: 103, startPoint y: 87, endPoint x: 106, endPoint y: 87, distance: 3.3
click at [104, 87] on button "Timesheet" at bounding box center [108, 87] width 18 height 13
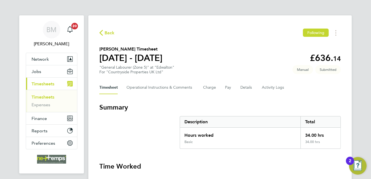
click at [103, 32] on span "Back" at bounding box center [106, 32] width 15 height 5
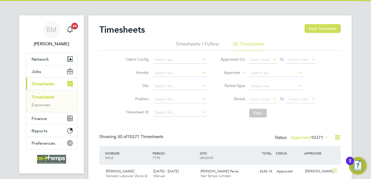
click at [329, 28] on button "New Timesheet" at bounding box center [323, 28] width 36 height 9
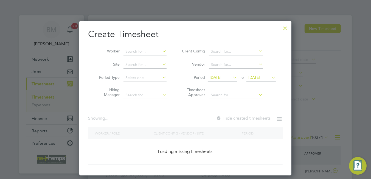
scroll to position [14, 48]
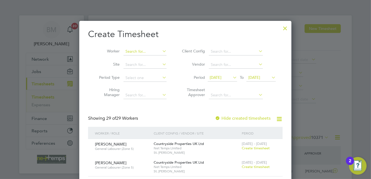
click at [148, 52] on input at bounding box center [145, 52] width 43 height 8
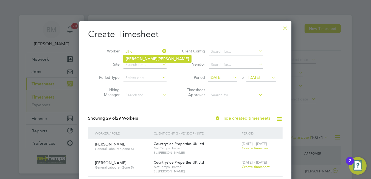
click at [140, 59] on li "Alfie Preston" at bounding box center [158, 58] width 68 height 7
type input "Alfie Preston"
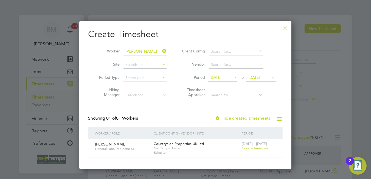
click at [258, 148] on span "Create timesheet" at bounding box center [256, 148] width 28 height 5
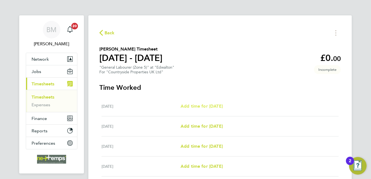
click at [212, 107] on span "Add time for Mon 25 Aug" at bounding box center [202, 105] width 42 height 5
select select "30"
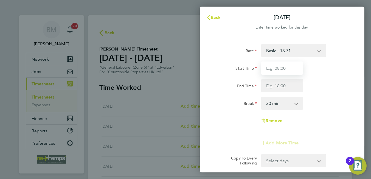
click at [275, 68] on input "Start Time" at bounding box center [282, 67] width 42 height 13
type input "07:30"
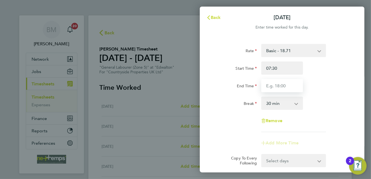
type input "16:30"
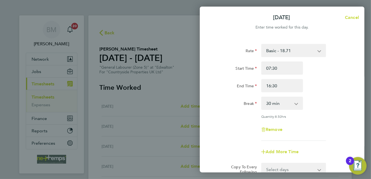
click at [281, 105] on select "0 min 15 min 30 min 45 min 60 min 75 min 90 min" at bounding box center [279, 103] width 34 height 12
click at [341, 105] on div "Break 0 min 15 min 30 min 45 min 60 min 75 min 90 min" at bounding box center [282, 103] width 138 height 13
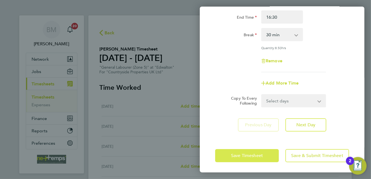
click at [260, 161] on button "Save Timesheet" at bounding box center [247, 155] width 64 height 13
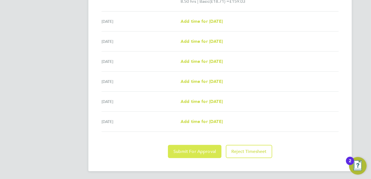
click at [192, 156] on button "Submit For Approval" at bounding box center [195, 151] width 54 height 13
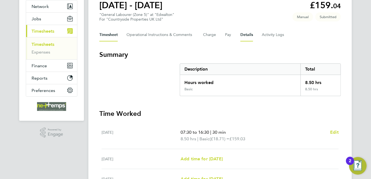
click at [247, 36] on button "Details" at bounding box center [246, 34] width 13 height 13
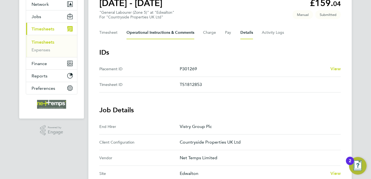
click at [150, 33] on Comments-tab "Operational Instructions & Comments" at bounding box center [161, 32] width 68 height 13
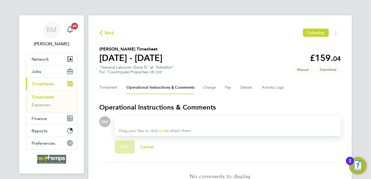
drag, startPoint x: 185, startPoint y: 121, endPoint x: 190, endPoint y: 121, distance: 4.7
click at [190, 121] on div at bounding box center [227, 121] width 217 height 7
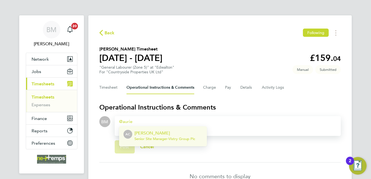
click at [158, 133] on p "Aurie Cox" at bounding box center [164, 133] width 61 height 7
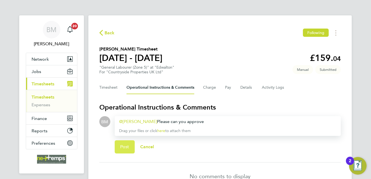
click at [120, 152] on button "Post" at bounding box center [125, 146] width 20 height 13
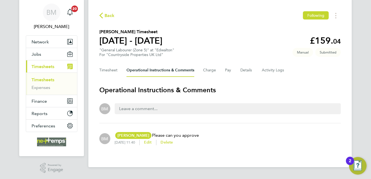
drag, startPoint x: 183, startPoint y: 23, endPoint x: 147, endPoint y: 24, distance: 35.1
click at [183, 23] on div "Back Following Alfie Preston's Timesheet 25 - 31 Aug 2025 £159. 04 "General Lab…" at bounding box center [219, 82] width 263 height 169
click at [108, 15] on span "Back" at bounding box center [110, 15] width 10 height 7
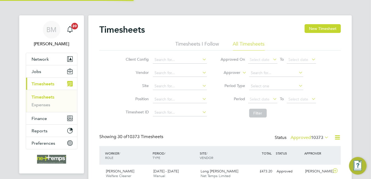
click at [324, 31] on button "New Timesheet" at bounding box center [323, 28] width 36 height 9
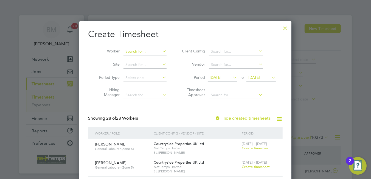
click at [142, 49] on input at bounding box center [145, 52] width 43 height 8
drag, startPoint x: 152, startPoint y: 57, endPoint x: 173, endPoint y: 58, distance: 20.3
click at [153, 57] on li "Andrew Peach" at bounding box center [148, 58] width 48 height 7
type input "Andrew Peach"
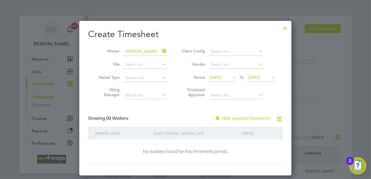
click at [241, 120] on label "Hide created timesheets" at bounding box center [243, 118] width 56 height 5
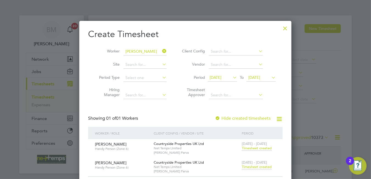
click at [285, 30] on div at bounding box center [285, 27] width 10 height 10
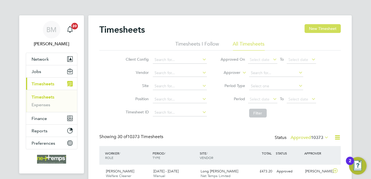
click at [317, 29] on button "New Timesheet" at bounding box center [323, 28] width 36 height 9
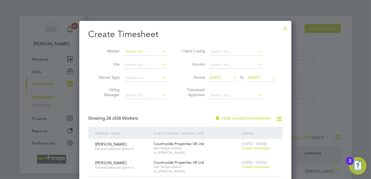
scroll to position [2, 2]
click at [150, 52] on input at bounding box center [145, 52] width 43 height 8
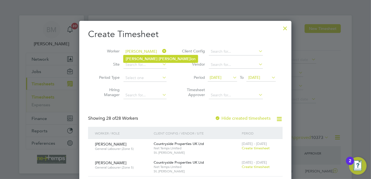
click at [150, 55] on li "John Scull ion" at bounding box center [161, 58] width 74 height 7
type input "[PERSON_NAME]"
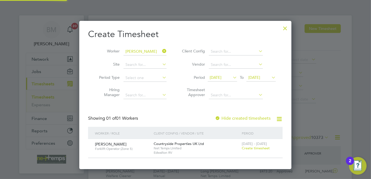
scroll to position [148, 212]
click at [251, 146] on span "Create timesheet" at bounding box center [256, 148] width 28 height 5
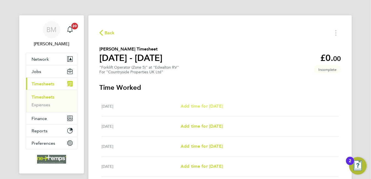
click at [212, 104] on span "Add time for Mon 25 Aug" at bounding box center [202, 105] width 42 height 5
select select "30"
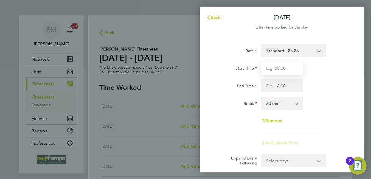
click at [273, 66] on input "Start Time" at bounding box center [282, 67] width 42 height 13
type input "07:30"
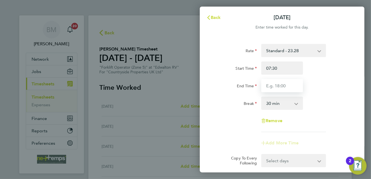
type input "16:30"
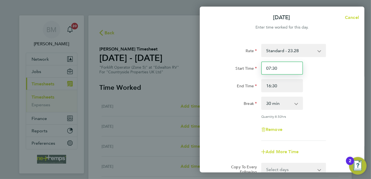
scroll to position [69, 0]
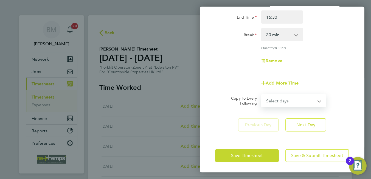
click at [288, 99] on select "Select days Day Tuesday Wednesday Thursday Friday" at bounding box center [291, 101] width 58 height 12
click at [332, 104] on div "Copy To Every Following Select days Day Tuesday Wednesday Thursday Friday" at bounding box center [282, 100] width 138 height 13
click at [281, 99] on select "Select days Day Tuesday Wednesday Thursday Friday" at bounding box center [291, 101] width 58 height 12
click at [279, 101] on select "Select days Day Tuesday Wednesday Thursday Friday" at bounding box center [291, 101] width 58 height 12
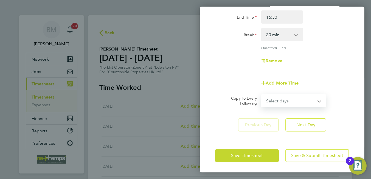
click at [337, 77] on div "Add More Time" at bounding box center [282, 83] width 138 height 13
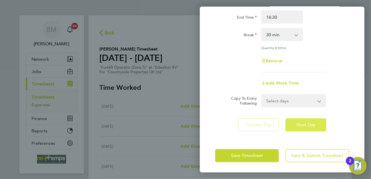
click at [304, 126] on span "Next Day" at bounding box center [305, 124] width 19 height 5
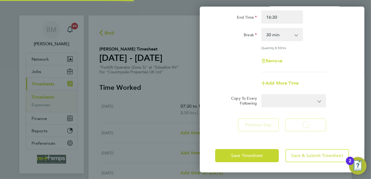
select select "30"
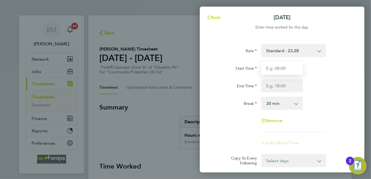
drag, startPoint x: 278, startPoint y: 68, endPoint x: 278, endPoint y: 72, distance: 3.9
click at [278, 68] on input "Start Time" at bounding box center [282, 67] width 42 height 13
type input "07:30"
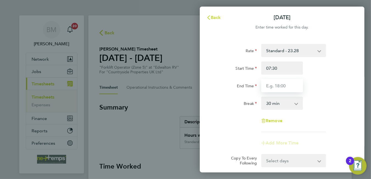
type input "16:30"
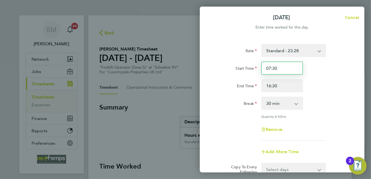
scroll to position [55, 0]
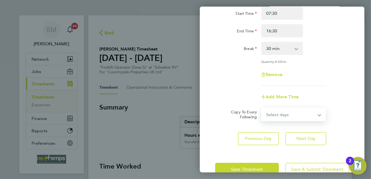
click at [281, 115] on select "Select days Day Wednesday Thursday Friday" at bounding box center [291, 114] width 58 height 12
click at [329, 107] on form "Rate Standard - 23.28 Start Time 07:30 End Time 16:30 Break 0 min 15 min 30 min…" at bounding box center [282, 55] width 134 height 132
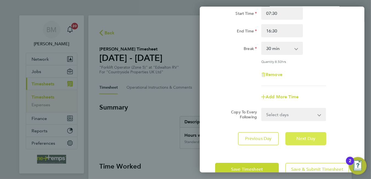
click at [292, 140] on button "Next Day" at bounding box center [305, 138] width 41 height 13
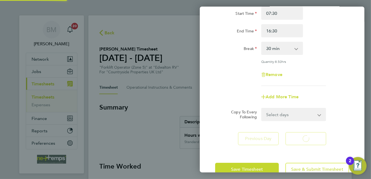
select select "30"
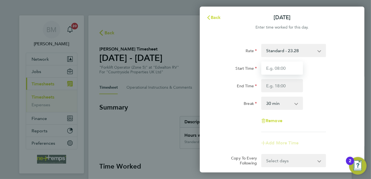
click at [274, 71] on input "Start Time" at bounding box center [282, 67] width 42 height 13
type input "07:30"
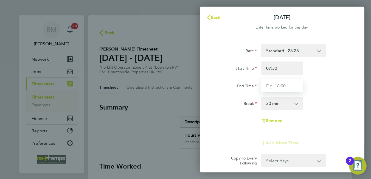
type input "16:30"
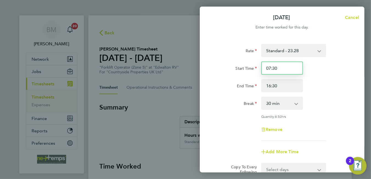
scroll to position [55, 0]
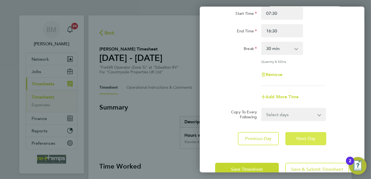
click at [301, 140] on span "Next Day" at bounding box center [305, 138] width 19 height 5
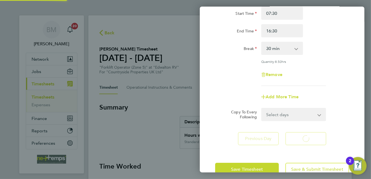
select select "30"
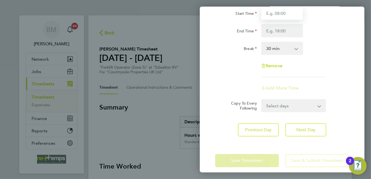
click at [279, 13] on input "Start Time" at bounding box center [282, 13] width 42 height 13
type input "07:30"
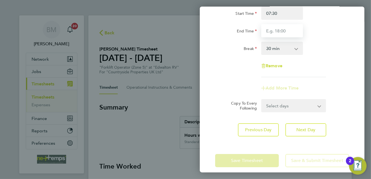
type input "16:30"
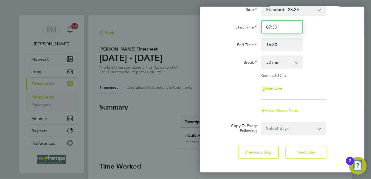
scroll to position [69, 0]
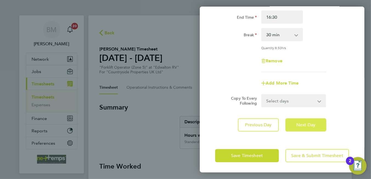
click at [301, 122] on span "Next Day" at bounding box center [305, 124] width 19 height 5
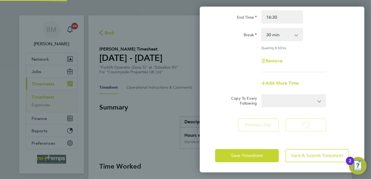
scroll to position [47, 0]
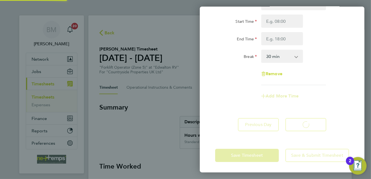
select select "30"
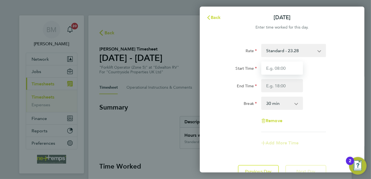
click at [280, 68] on input "Start Time" at bounding box center [282, 67] width 42 height 13
type input "07:30"
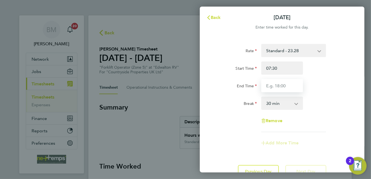
type input "16:30"
drag, startPoint x: 280, startPoint y: 72, endPoint x: 278, endPoint y: 90, distance: 18.5
click at [277, 89] on input "16:30" at bounding box center [282, 85] width 42 height 13
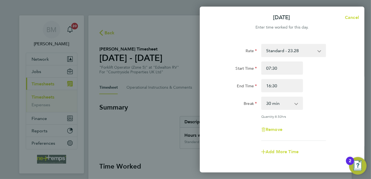
scroll to position [55, 0]
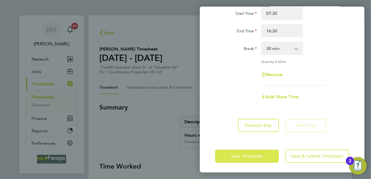
click at [265, 155] on button "Save Timesheet" at bounding box center [247, 156] width 64 height 13
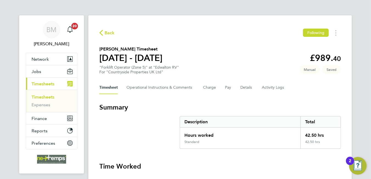
scroll to position [165, 0]
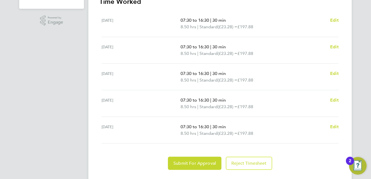
click at [340, 126] on ul "Mon 25 Aug 07:30 to 16:30 | 30 min 8.50 hrs | Standard (£23.28) = £197.88 Edit …" at bounding box center [220, 76] width 242 height 133
click at [333, 125] on span "Edit" at bounding box center [334, 126] width 9 height 5
select select "30"
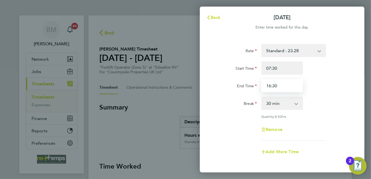
drag, startPoint x: 270, startPoint y: 86, endPoint x: 276, endPoint y: 70, distance: 17.0
click at [270, 85] on input "16:30" at bounding box center [282, 85] width 42 height 13
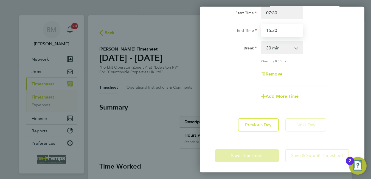
type input "15:30"
click at [241, 149] on app-form-button "Save Timesheet" at bounding box center [248, 155] width 67 height 13
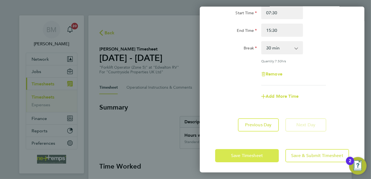
drag, startPoint x: 241, startPoint y: 159, endPoint x: 241, endPoint y: 155, distance: 3.8
click at [241, 159] on button "Save Timesheet" at bounding box center [247, 155] width 64 height 13
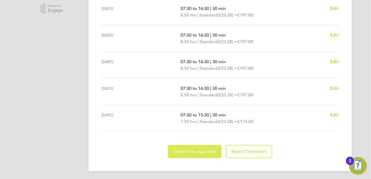
click at [192, 153] on button "Submit For Approval" at bounding box center [195, 151] width 54 height 13
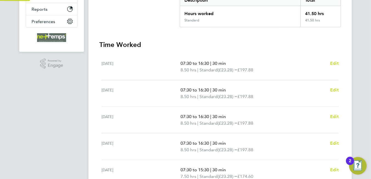
scroll to position [39, 0]
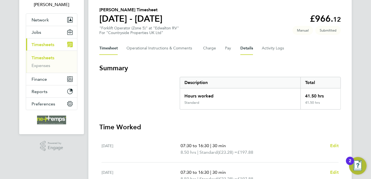
click at [242, 49] on button "Details" at bounding box center [246, 48] width 13 height 13
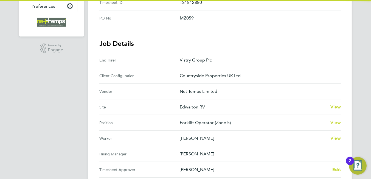
scroll to position [225, 0]
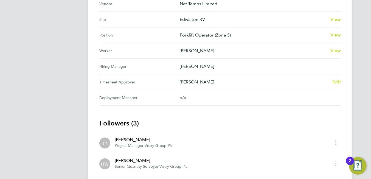
click at [335, 83] on link "Edit" at bounding box center [336, 82] width 9 height 7
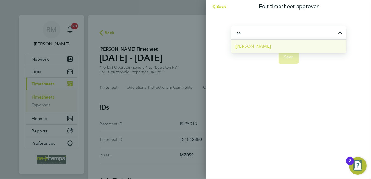
drag, startPoint x: 273, startPoint y: 44, endPoint x: 276, endPoint y: 44, distance: 3.6
click at [273, 44] on li "[PERSON_NAME]" at bounding box center [288, 46] width 115 height 13
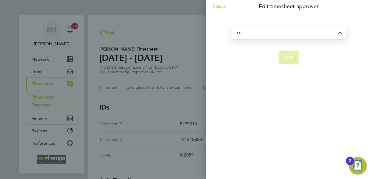
type input "[PERSON_NAME]"
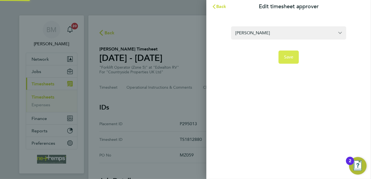
click at [291, 60] on button "Save" at bounding box center [289, 57] width 21 height 13
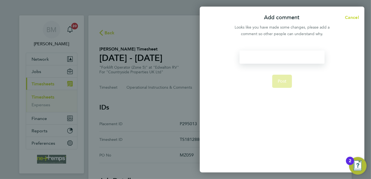
click at [280, 55] on div at bounding box center [282, 57] width 85 height 13
click at [279, 57] on div at bounding box center [282, 57] width 85 height 13
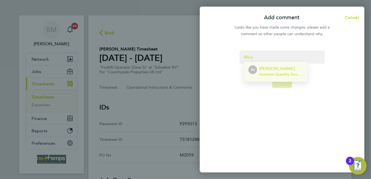
drag, startPoint x: 277, startPoint y: 69, endPoint x: 281, endPoint y: 59, distance: 10.2
click at [279, 65] on li "IN Isa Nawas Assistant Quantity Surveyor - Vistry Group Plc" at bounding box center [276, 72] width 64 height 20
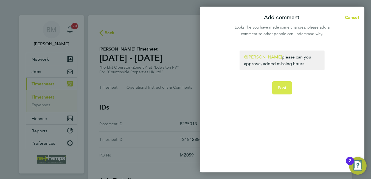
click at [281, 91] on button "Post" at bounding box center [282, 87] width 20 height 13
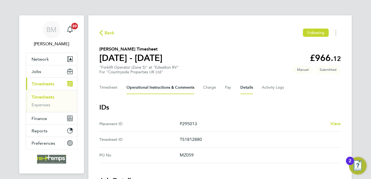
click at [157, 86] on Comments-tab "Operational Instructions & Comments" at bounding box center [161, 87] width 68 height 13
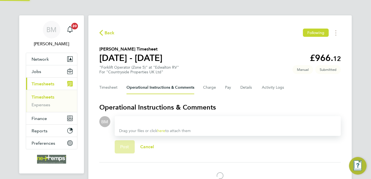
scroll to position [31, 0]
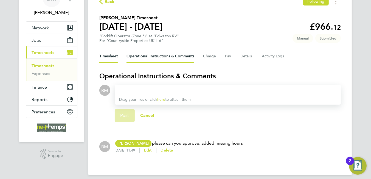
click at [107, 53] on button "Timesheet" at bounding box center [108, 56] width 18 height 13
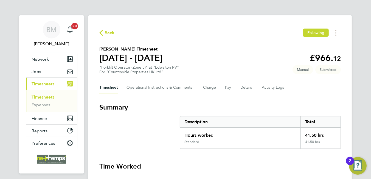
click at [99, 31] on div "Back Following John Scullion's Timesheet 25 - 31 Aug 2025 £966. 12 "Forklift Op…" at bounding box center [219, 181] width 263 height 332
click at [113, 32] on span "Back" at bounding box center [110, 33] width 10 height 7
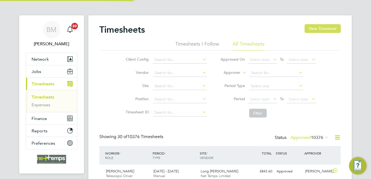
click at [307, 28] on button "New Timesheet" at bounding box center [323, 28] width 36 height 9
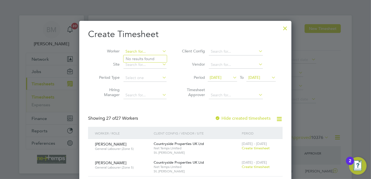
click at [151, 50] on input at bounding box center [145, 52] width 43 height 8
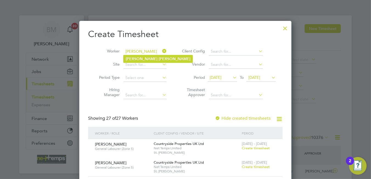
click at [148, 59] on li "Shaun Smith" at bounding box center [158, 58] width 69 height 7
type input "[PERSON_NAME]"
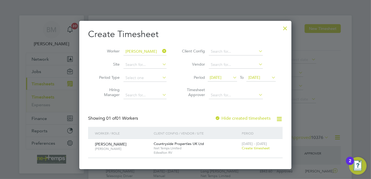
click at [260, 148] on span "Create timesheet" at bounding box center [256, 148] width 28 height 5
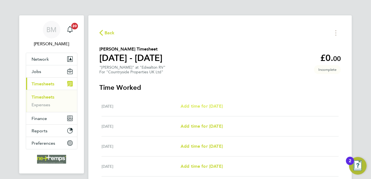
click at [204, 107] on span "Add time for Mon 25 Aug" at bounding box center [202, 105] width 42 height 5
select select "30"
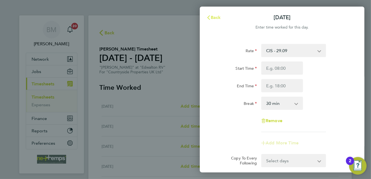
click at [219, 17] on span "Back" at bounding box center [216, 17] width 10 height 5
click at [219, 17] on div "Back Shaun Smith's Timesheet 25 - 31 Aug 2025 £0. 00 "Joiner" at "Edwalton RV" …" at bounding box center [219, 125] width 263 height 221
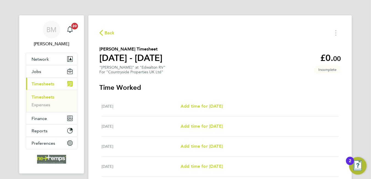
click at [228, 123] on div "Tue 26 Aug Add time for Tue 26 Aug Add time for Tue 26 Aug" at bounding box center [220, 126] width 237 height 20
click at [220, 124] on span "Add time for Tue 26 Aug" at bounding box center [202, 126] width 42 height 5
select select "30"
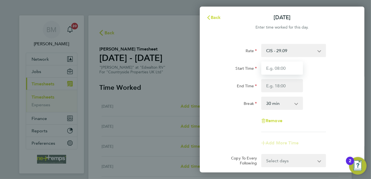
click at [290, 63] on input "Start Time" at bounding box center [282, 67] width 42 height 13
type input "07:30"
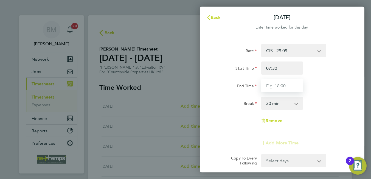
type input "16:30"
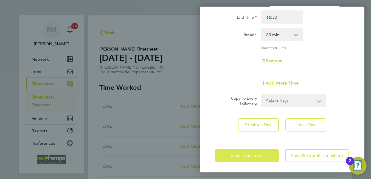
drag, startPoint x: 259, startPoint y: 156, endPoint x: 259, endPoint y: 153, distance: 3.0
click at [259, 156] on span "Save Timesheet" at bounding box center [247, 155] width 32 height 5
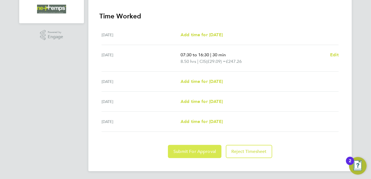
drag, startPoint x: 187, startPoint y: 154, endPoint x: 193, endPoint y: 129, distance: 26.0
click at [187, 153] on button "Submit For Approval" at bounding box center [195, 151] width 54 height 13
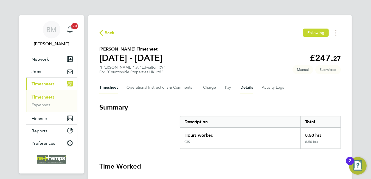
click at [244, 88] on button "Details" at bounding box center [246, 87] width 13 height 13
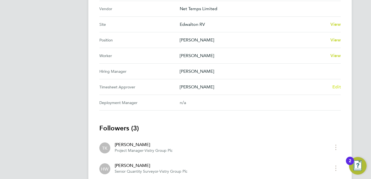
click at [333, 85] on span "Edit" at bounding box center [336, 86] width 9 height 5
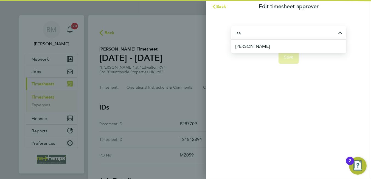
click at [277, 47] on li "[PERSON_NAME]" at bounding box center [290, 46] width 111 height 13
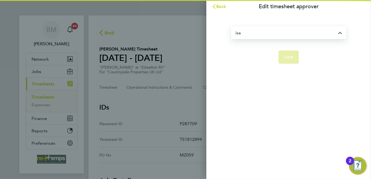
type input "[PERSON_NAME]"
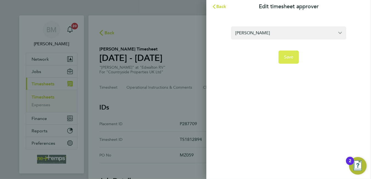
click at [284, 54] on span "Save" at bounding box center [289, 56] width 10 height 5
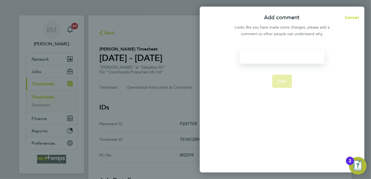
click at [268, 57] on div at bounding box center [282, 57] width 85 height 13
click at [270, 55] on div at bounding box center [282, 57] width 85 height 13
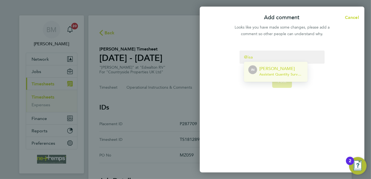
click at [274, 71] on p "[PERSON_NAME]" at bounding box center [281, 68] width 44 height 7
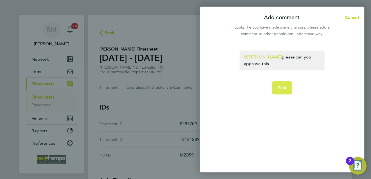
click at [275, 89] on button "Post" at bounding box center [282, 87] width 20 height 13
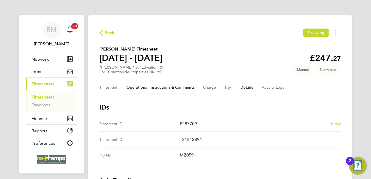
drag, startPoint x: 145, startPoint y: 88, endPoint x: 133, endPoint y: 96, distance: 15.1
click at [145, 88] on Comments-tab "Operational Instructions & Comments" at bounding box center [161, 87] width 68 height 13
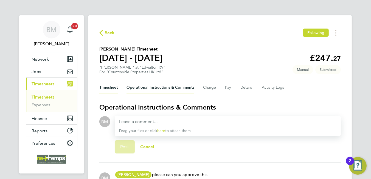
click at [117, 86] on button "Timesheet" at bounding box center [108, 87] width 18 height 13
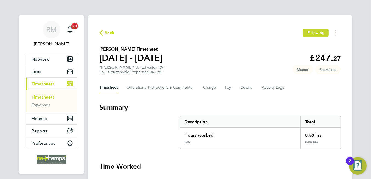
click at [110, 34] on span "Back" at bounding box center [110, 33] width 10 height 7
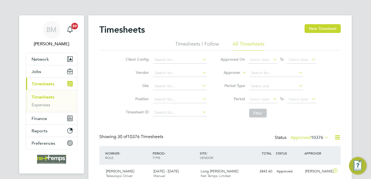
scroll to position [14, 48]
click at [315, 32] on button "New Timesheet" at bounding box center [323, 28] width 36 height 9
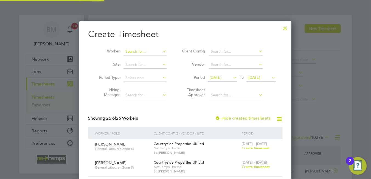
scroll to position [806, 212]
click at [150, 53] on input at bounding box center [145, 52] width 43 height 8
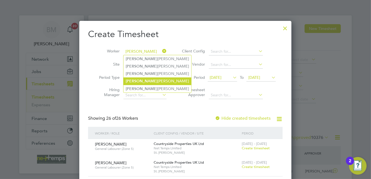
click at [154, 78] on li "Peter Faulkner" at bounding box center [158, 80] width 68 height 7
click at [155, 78] on li "Peter Faulkner" at bounding box center [158, 80] width 68 height 7
type input "Peter Faulkner"
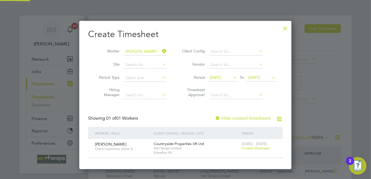
scroll to position [2, 2]
click at [253, 148] on span "Create timesheet" at bounding box center [256, 148] width 28 height 5
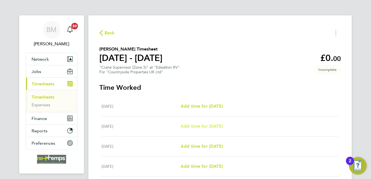
click at [217, 124] on span "Add time for Tue 26 Aug" at bounding box center [202, 126] width 42 height 5
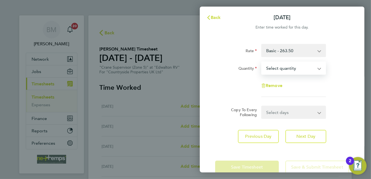
click at [287, 70] on select "Select quantity 0.5 1" at bounding box center [290, 68] width 57 height 12
select select "1"
click at [262, 62] on select "Select quantity 0.5 1" at bounding box center [290, 68] width 57 height 12
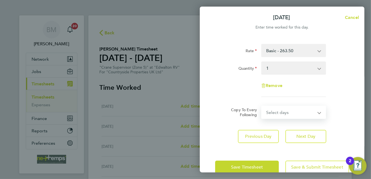
drag, startPoint x: 292, startPoint y: 111, endPoint x: 292, endPoint y: 116, distance: 4.4
click at [292, 111] on select "Select days Day Weekday (Mon-Fri) Weekend (Sat-Sun) Wednesday Thursday Friday S…" at bounding box center [291, 112] width 58 height 12
select select "WEEKDAY"
click at [262, 106] on select "Select days Day Weekday (Mon-Fri) Weekend (Sat-Sun) Wednesday Thursday Friday S…" at bounding box center [291, 112] width 58 height 12
select select "2025-08-31"
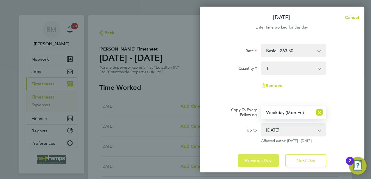
scroll to position [36, 0]
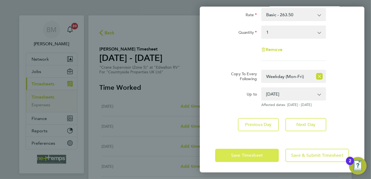
drag, startPoint x: 231, startPoint y: 156, endPoint x: 232, endPoint y: 127, distance: 28.6
click at [232, 156] on span "Save Timesheet" at bounding box center [247, 155] width 32 height 5
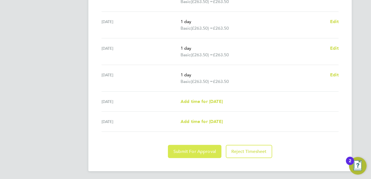
click at [193, 155] on button "Submit For Approval" at bounding box center [195, 151] width 54 height 13
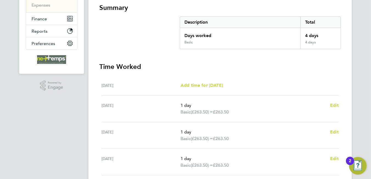
scroll to position [45, 0]
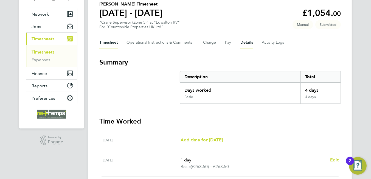
click at [247, 47] on button "Details" at bounding box center [246, 42] width 13 height 13
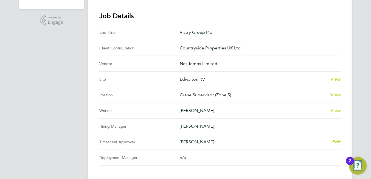
scroll to position [27, 0]
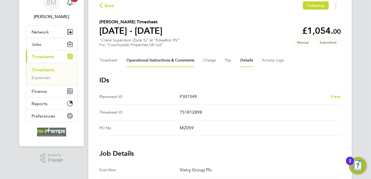
click at [158, 60] on Comments-tab "Operational Instructions & Comments" at bounding box center [161, 60] width 68 height 13
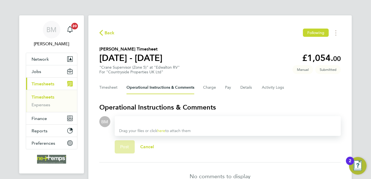
click at [157, 122] on div at bounding box center [227, 121] width 217 height 7
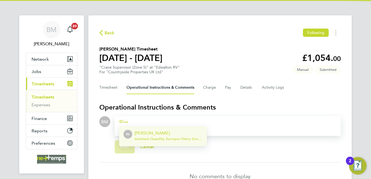
click at [157, 119] on app-editor "isa IN Isa Nawas Assistant Quantity Surveyor - Vistry Group Plc" at bounding box center [227, 121] width 217 height 7
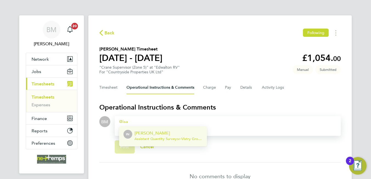
click at [156, 137] on span "Assistant Quantity Surveyor - Vistry Group Plc" at bounding box center [168, 139] width 68 height 4
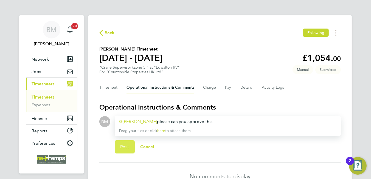
click at [120, 153] on button "Post" at bounding box center [125, 146] width 20 height 13
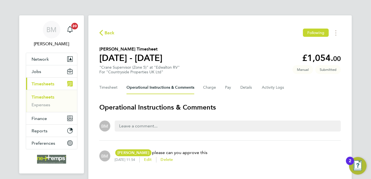
click at [110, 32] on span "Back" at bounding box center [110, 33] width 10 height 7
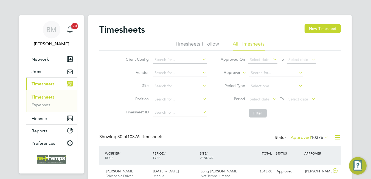
scroll to position [14, 48]
drag, startPoint x: 335, startPoint y: 24, endPoint x: 315, endPoint y: 32, distance: 20.8
click at [335, 24] on button "New Timesheet" at bounding box center [323, 28] width 36 height 9
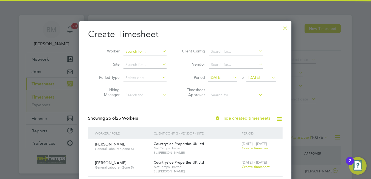
click at [133, 52] on input at bounding box center [145, 52] width 43 height 8
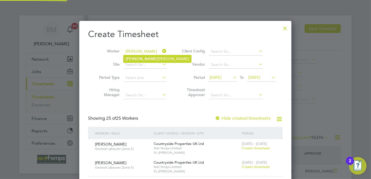
click at [139, 57] on li "Shirley Ryan" at bounding box center [158, 58] width 68 height 7
type input "[PERSON_NAME]"
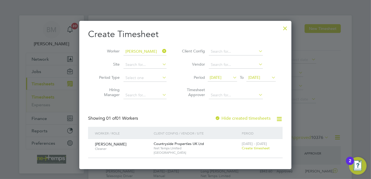
click at [257, 150] on span "Create timesheet" at bounding box center [256, 148] width 28 height 5
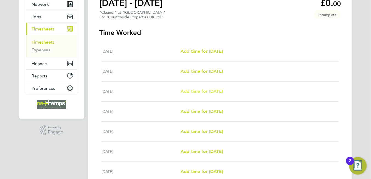
click at [217, 93] on span "Add time for [DATE]" at bounding box center [202, 91] width 42 height 5
select select "30"
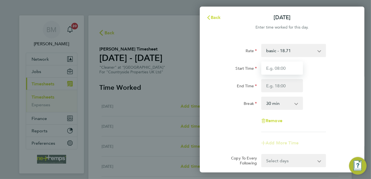
click at [267, 70] on input "Start Time" at bounding box center [282, 67] width 42 height 13
type input "08:00"
click at [281, 73] on input "08:00" at bounding box center [282, 67] width 42 height 13
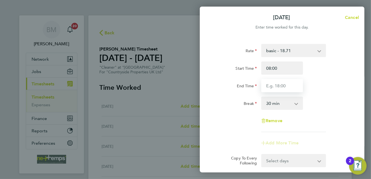
click at [281, 83] on input "End Time" at bounding box center [282, 85] width 42 height 13
type input "11:00"
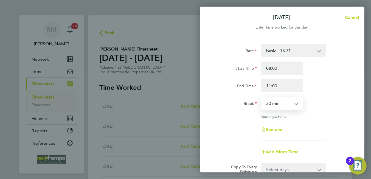
click at [274, 103] on select "0 min 15 min 30 min 45 min 60 min 75 min 90 min" at bounding box center [279, 103] width 34 height 12
select select "0"
click at [262, 97] on select "0 min 15 min 30 min 45 min 60 min 75 min 90 min" at bounding box center [279, 103] width 34 height 12
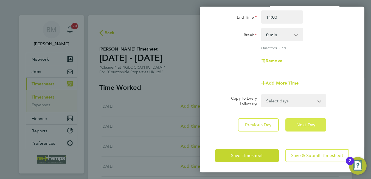
click at [300, 119] on button "Next Day" at bounding box center [305, 124] width 41 height 13
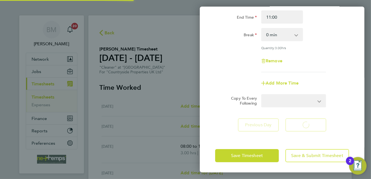
select select "30"
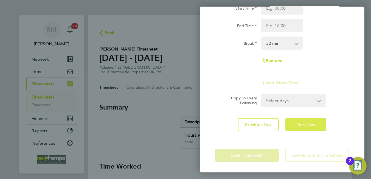
click at [300, 127] on button "Next Day" at bounding box center [305, 124] width 41 height 13
select select "30"
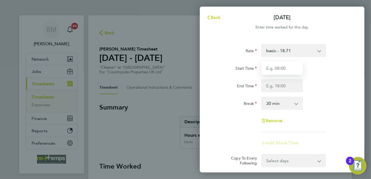
click at [279, 70] on input "Start Time" at bounding box center [282, 67] width 42 height 13
click at [273, 69] on input "08;00" at bounding box center [282, 67] width 42 height 13
type input "08:00"
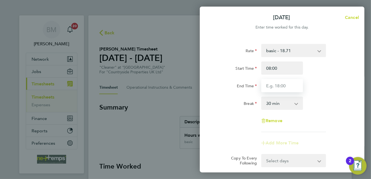
click at [298, 90] on input "End Time" at bounding box center [282, 85] width 42 height 13
type input "11:00"
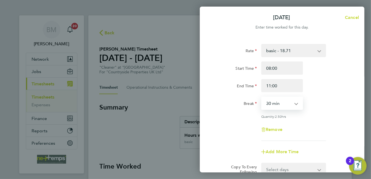
drag, startPoint x: 284, startPoint y: 103, endPoint x: 282, endPoint y: 110, distance: 6.8
click at [284, 103] on select "0 min 15 min 30 min 45 min 60 min 75 min 90 min" at bounding box center [279, 103] width 34 height 12
select select "0"
click at [262, 97] on select "0 min 15 min 30 min 45 min 60 min 75 min 90 min" at bounding box center [279, 103] width 34 height 12
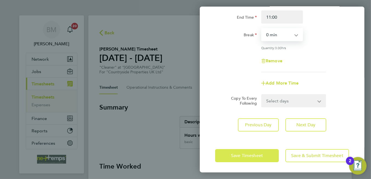
click at [250, 153] on span "Save Timesheet" at bounding box center [247, 155] width 32 height 5
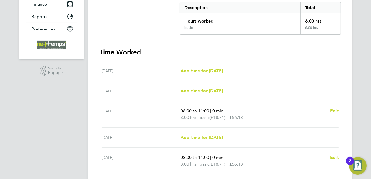
scroll to position [197, 0]
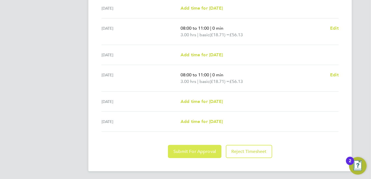
drag, startPoint x: 199, startPoint y: 152, endPoint x: 225, endPoint y: 116, distance: 44.2
click at [200, 147] on button "Submit For Approval" at bounding box center [195, 151] width 54 height 13
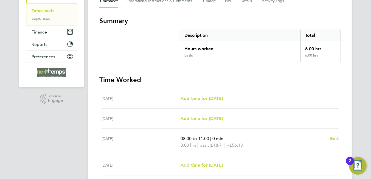
scroll to position [0, 0]
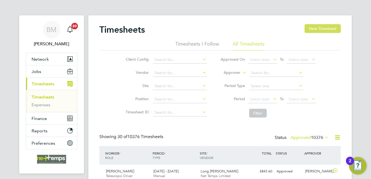
click at [330, 27] on button "New Timesheet" at bounding box center [323, 28] width 36 height 9
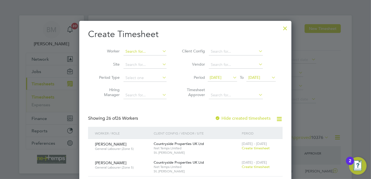
click at [149, 52] on input at bounding box center [145, 52] width 43 height 8
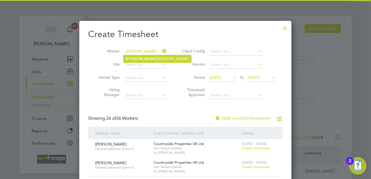
click at [149, 60] on li "[PERSON_NAME]" at bounding box center [158, 58] width 68 height 7
type input "[PERSON_NAME]"
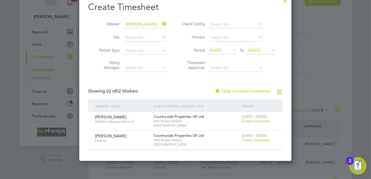
drag, startPoint x: 166, startPoint y: 22, endPoint x: 136, endPoint y: 24, distance: 30.8
click at [161, 22] on li "Worker [PERSON_NAME]" at bounding box center [130, 24] width 85 height 13
click at [135, 24] on input at bounding box center [145, 25] width 43 height 8
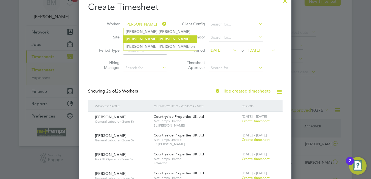
click at [159, 37] on b "[PERSON_NAME]" at bounding box center [175, 39] width 32 height 5
type input "[PERSON_NAME]"
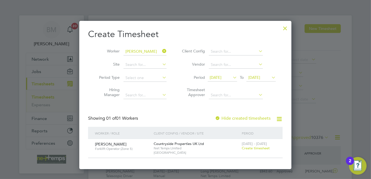
click at [286, 27] on div at bounding box center [285, 27] width 10 height 10
drag, startPoint x: 286, startPoint y: 27, endPoint x: 85, endPoint y: 67, distance: 204.9
click at [286, 27] on div at bounding box center [285, 27] width 10 height 10
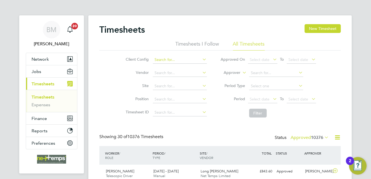
click at [166, 61] on input at bounding box center [180, 60] width 54 height 8
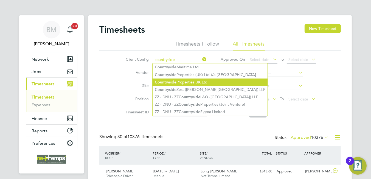
click at [194, 81] on li "Countryside Properties UK Ltd" at bounding box center [210, 81] width 115 height 7
type input "Countryside Properties UK Ltd"
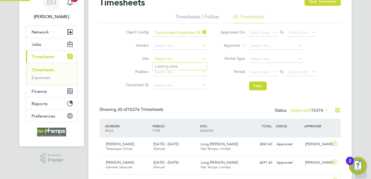
click at [177, 55] on input at bounding box center [180, 59] width 54 height 8
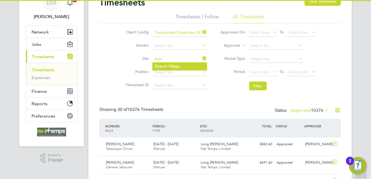
click at [185, 65] on li "Drac an Village" at bounding box center [180, 66] width 54 height 7
type input "[GEOGRAPHIC_DATA]"
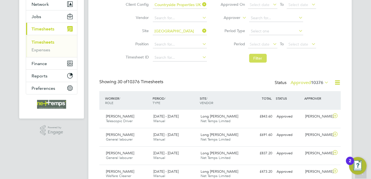
click at [258, 56] on button "Filter" at bounding box center [258, 58] width 18 height 9
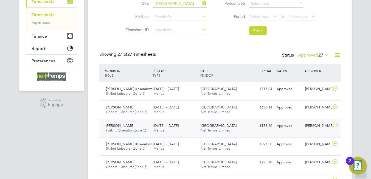
click at [215, 125] on span "[GEOGRAPHIC_DATA]" at bounding box center [219, 125] width 36 height 5
click at [216, 128] on span "Net Temps Limited" at bounding box center [216, 130] width 30 height 5
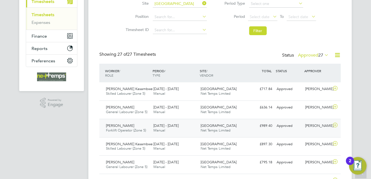
click at [216, 128] on span "Net Temps Limited" at bounding box center [216, 130] width 30 height 5
click at [213, 129] on span "Net Temps Limited" at bounding box center [216, 130] width 30 height 5
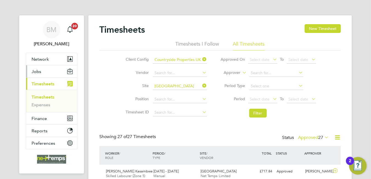
click at [44, 71] on button "Jobs" at bounding box center [51, 71] width 51 height 12
click at [201, 87] on icon at bounding box center [201, 86] width 0 height 8
click at [317, 30] on button "New Timesheet" at bounding box center [323, 28] width 36 height 9
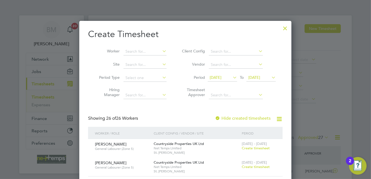
scroll to position [806, 212]
click at [285, 30] on div at bounding box center [285, 27] width 10 height 10
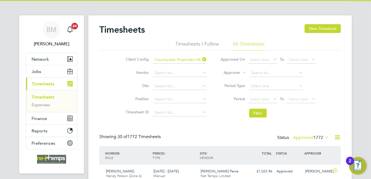
scroll to position [14, 48]
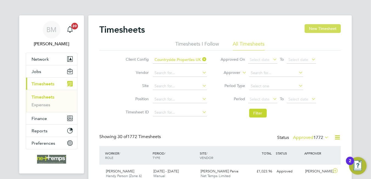
click at [317, 31] on button "New Timesheet" at bounding box center [323, 28] width 36 height 9
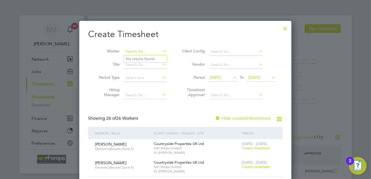
click at [130, 49] on input at bounding box center [145, 52] width 43 height 8
click at [147, 59] on li "David Moo res" at bounding box center [149, 58] width 51 height 7
type input "[PERSON_NAME]"
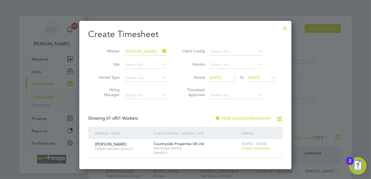
click at [257, 148] on span "Create timesheet" at bounding box center [256, 148] width 28 height 5
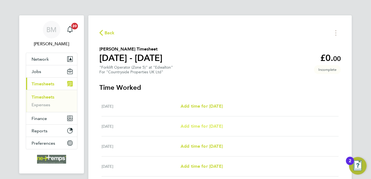
click at [203, 123] on div "Tue 26 Aug Add time for Tue 26 Aug Add time for Tue 26 Aug" at bounding box center [220, 126] width 237 height 20
click at [225, 131] on div "Tue 26 Aug Add time for Tue 26 Aug Add time for Tue 26 Aug" at bounding box center [220, 126] width 237 height 20
click at [223, 128] on span "Add time for Tue 26 Aug" at bounding box center [202, 126] width 42 height 5
select select "30"
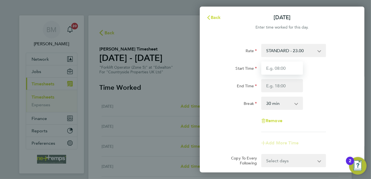
click at [282, 69] on input "Start Time" at bounding box center [282, 67] width 42 height 13
type input "07:30"
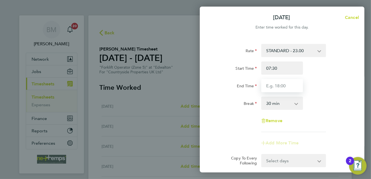
click at [278, 83] on input "End Time" at bounding box center [282, 85] width 42 height 13
type input "16:30"
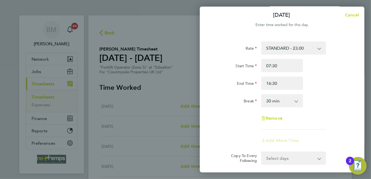
click at [284, 159] on form "Rate STANDARD - 23.00 Start Time 07:30 End Time 16:30 Break 0 min 15 min 30 min…" at bounding box center [282, 102] width 134 height 123
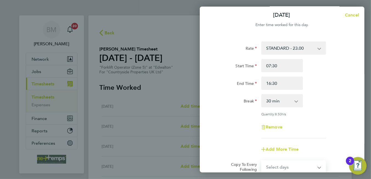
select select "WEEKDAY"
click at [262, 161] on select "Select days Day Weekday (Mon-Fri) Weekend (Sat-Sun) Wednesday Thursday Friday S…" at bounding box center [291, 167] width 58 height 12
select select "2025-08-31"
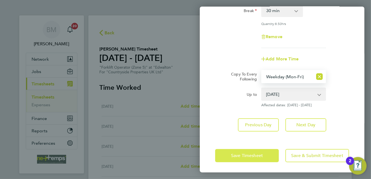
click at [251, 154] on span "Save Timesheet" at bounding box center [247, 155] width 32 height 5
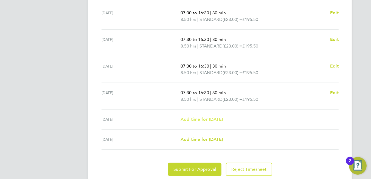
click at [214, 119] on span "Add time for Sat 30 Aug" at bounding box center [202, 119] width 42 height 5
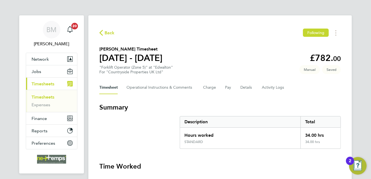
select select "30"
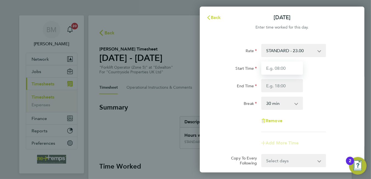
click at [282, 67] on input "Start Time" at bounding box center [282, 67] width 42 height 13
type input "07:30"
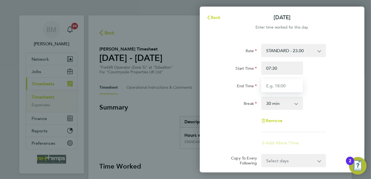
type input "16:30"
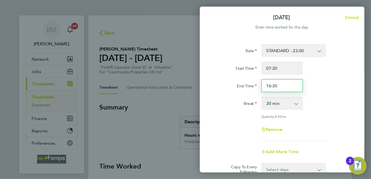
drag, startPoint x: 280, startPoint y: 86, endPoint x: 262, endPoint y: 85, distance: 18.7
click at [259, 85] on div "End Time 16:30" at bounding box center [282, 85] width 138 height 13
type input "15:00"
click at [280, 105] on select "0 min 15 min 30 min 45 min 60 min 75 min 90 min" at bounding box center [279, 103] width 34 height 12
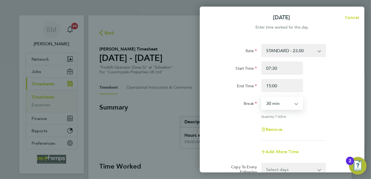
select select "0"
click at [262, 97] on select "0 min 15 min 30 min 45 min 60 min 75 min 90 min" at bounding box center [279, 103] width 34 height 12
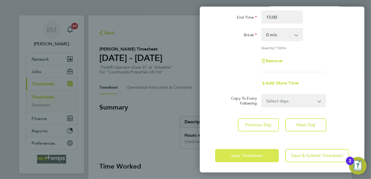
click at [262, 153] on span "Save Timesheet" at bounding box center [247, 155] width 32 height 5
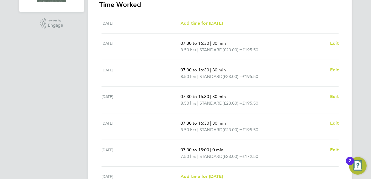
scroll to position [217, 0]
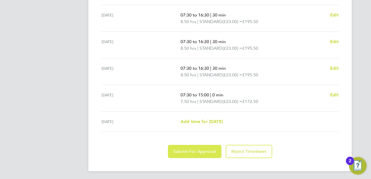
click at [192, 149] on span "Submit For Approval" at bounding box center [194, 151] width 43 height 5
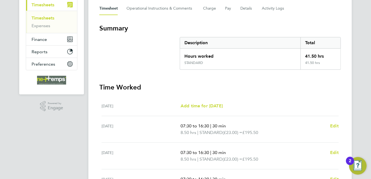
scroll to position [0, 0]
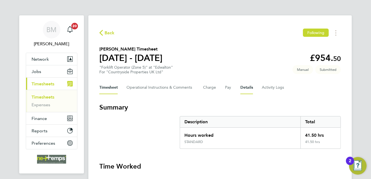
click at [248, 89] on button "Details" at bounding box center [246, 87] width 13 height 13
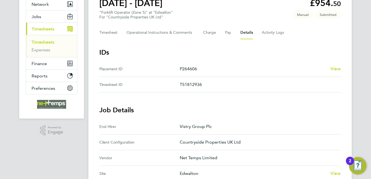
scroll to position [27, 0]
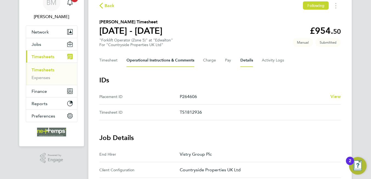
click at [145, 58] on Comments-tab "Operational Instructions & Comments" at bounding box center [161, 60] width 68 height 13
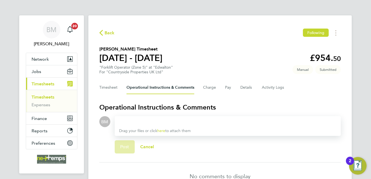
click at [137, 120] on div at bounding box center [227, 121] width 217 height 7
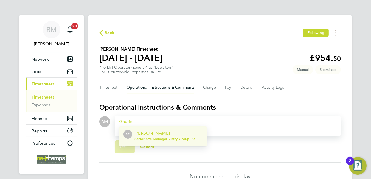
click at [141, 134] on p "Aurie Cox" at bounding box center [164, 133] width 61 height 7
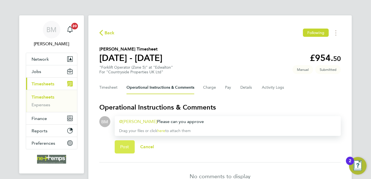
click at [120, 143] on button "Post" at bounding box center [125, 146] width 20 height 13
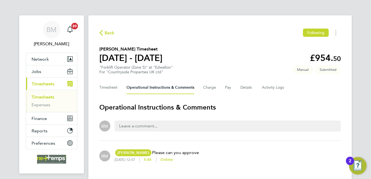
click at [112, 35] on span "Back" at bounding box center [110, 33] width 10 height 7
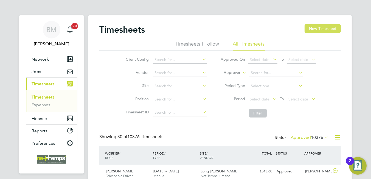
scroll to position [14, 48]
click at [326, 31] on button "New Timesheet" at bounding box center [323, 28] width 36 height 9
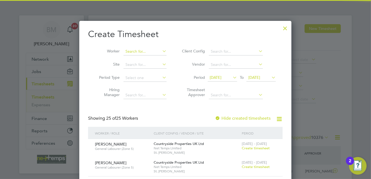
drag, startPoint x: 144, startPoint y: 52, endPoint x: 138, endPoint y: 50, distance: 7.0
click at [140, 50] on input at bounding box center [145, 52] width 43 height 8
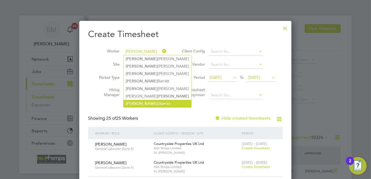
click at [151, 103] on li "George Dlamini" at bounding box center [158, 103] width 68 height 7
type input "George Dlamini"
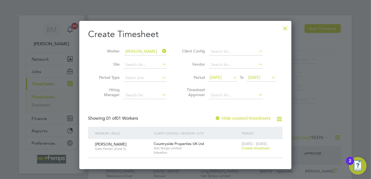
click at [246, 147] on span "Create timesheet" at bounding box center [256, 148] width 28 height 5
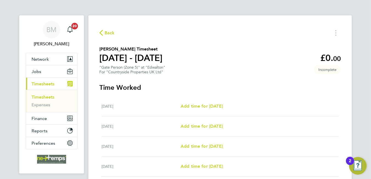
click at [103, 33] on span "Back" at bounding box center [106, 32] width 15 height 5
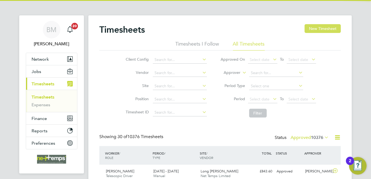
scroll to position [14, 48]
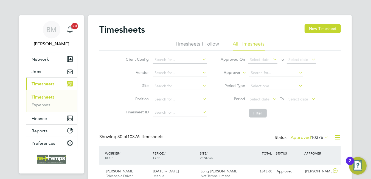
click at [323, 30] on button "New Timesheet" at bounding box center [323, 28] width 36 height 9
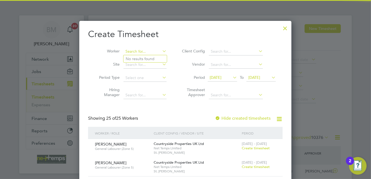
click at [138, 51] on input at bounding box center [145, 52] width 43 height 8
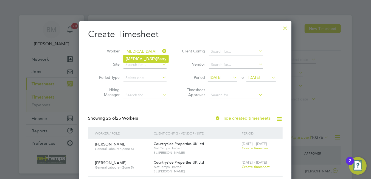
click at [148, 61] on li "Nikita Batty" at bounding box center [146, 58] width 45 height 7
type input "Nikita Batty"
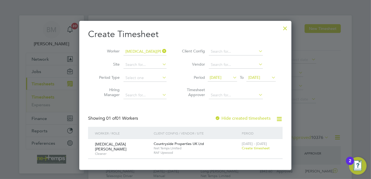
click at [254, 147] on span "Create timesheet" at bounding box center [256, 148] width 28 height 5
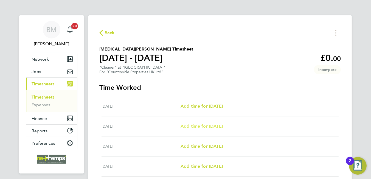
click at [207, 123] on link "Add time for Tue 26 Aug" at bounding box center [202, 126] width 42 height 7
select select "30"
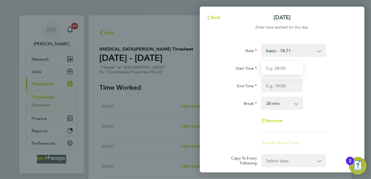
click at [280, 70] on input "Start Time" at bounding box center [282, 67] width 42 height 13
type input "08:00"
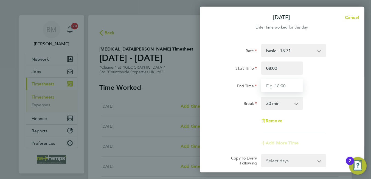
click at [271, 88] on input "End Time" at bounding box center [282, 85] width 42 height 13
type input "12:00"
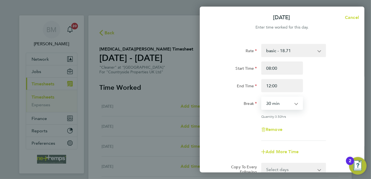
click at [274, 101] on select "0 min 15 min 30 min 45 min 60 min 75 min 90 min" at bounding box center [279, 103] width 34 height 12
select select "0"
click at [262, 97] on select "0 min 15 min 30 min 45 min 60 min 75 min 90 min" at bounding box center [279, 103] width 34 height 12
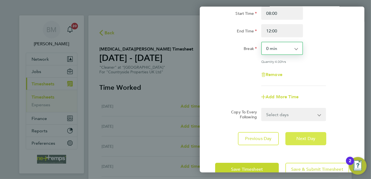
click at [300, 137] on span "Next Day" at bounding box center [305, 138] width 19 height 5
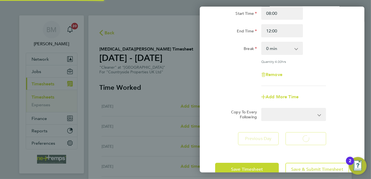
select select "30"
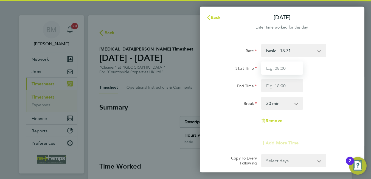
click at [280, 64] on input "Start Time" at bounding box center [282, 67] width 42 height 13
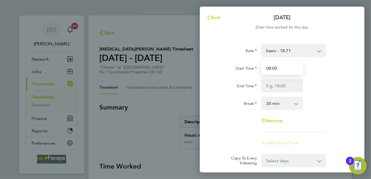
type input "08:00"
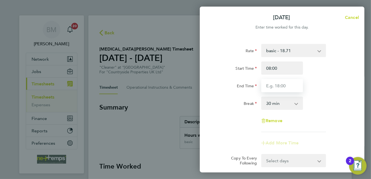
click at [289, 86] on input "End Time" at bounding box center [282, 85] width 42 height 13
type input "11:00"
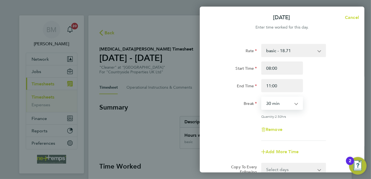
click at [284, 102] on select "0 min 15 min 30 min 45 min 60 min 75 min 90 min" at bounding box center [279, 103] width 34 height 12
select select "0"
click at [262, 97] on select "0 min 15 min 30 min 45 min 60 min 75 min 90 min" at bounding box center [279, 103] width 34 height 12
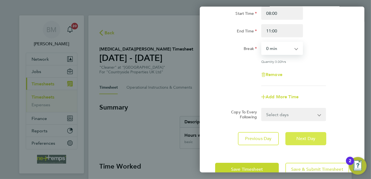
click at [306, 143] on button "Next Day" at bounding box center [305, 138] width 41 height 13
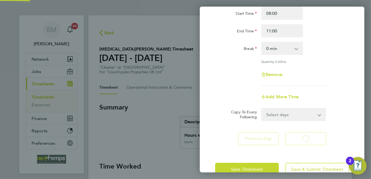
select select "30"
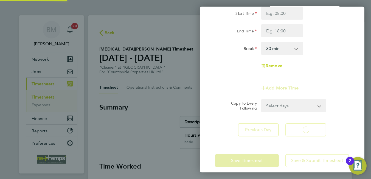
select select "30"
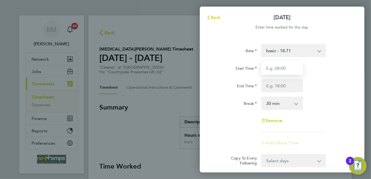
click at [277, 67] on input "Start Time" at bounding box center [282, 67] width 42 height 13
type input "08:00"
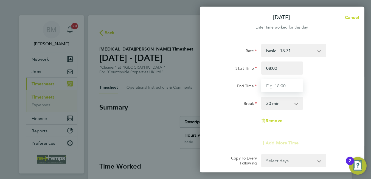
click at [281, 83] on input "End Time" at bounding box center [282, 85] width 42 height 13
type input "12:00"
click at [279, 103] on select "0 min 15 min 30 min 45 min 60 min 75 min 90 min" at bounding box center [279, 103] width 34 height 12
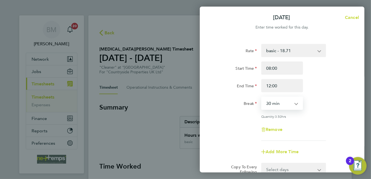
select select "0"
click at [262, 97] on select "0 min 15 min 30 min 45 min 60 min 75 min 90 min" at bounding box center [279, 103] width 34 height 12
click at [276, 114] on div "Rate basic - 18.71 Start Time 08:00 End Time 12:00 Break 0 min 15 min 30 min 45…" at bounding box center [282, 92] width 134 height 97
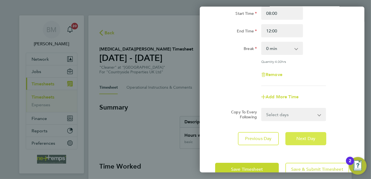
click at [313, 141] on button "Next Day" at bounding box center [305, 138] width 41 height 13
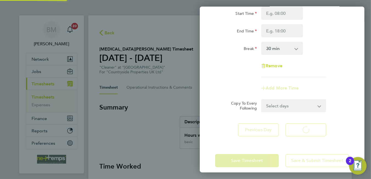
select select "30"
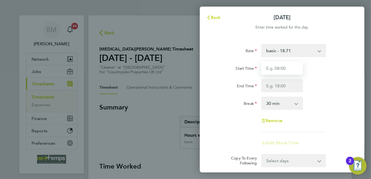
click at [283, 69] on input "Start Time" at bounding box center [282, 67] width 42 height 13
type input "08:00"
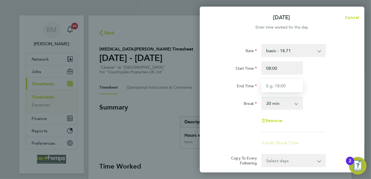
click at [291, 88] on input "End Time" at bounding box center [282, 85] width 42 height 13
type input "11:00"
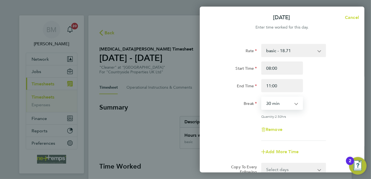
click at [283, 102] on select "0 min 15 min 30 min 45 min 60 min 75 min 90 min" at bounding box center [279, 103] width 34 height 12
select select "0"
click at [262, 97] on select "0 min 15 min 30 min 45 min 60 min 75 min 90 min" at bounding box center [279, 103] width 34 height 12
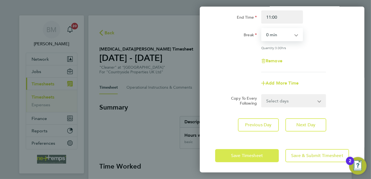
click at [234, 157] on span "Save Timesheet" at bounding box center [247, 155] width 32 height 5
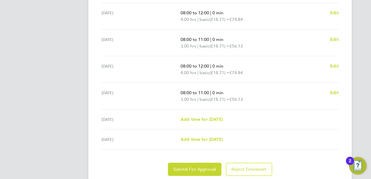
scroll to position [210, 0]
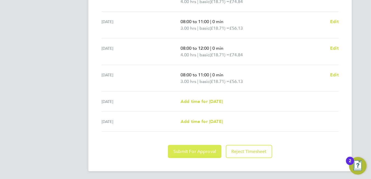
click at [211, 146] on button "Submit For Approval" at bounding box center [195, 151] width 54 height 13
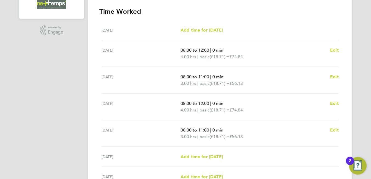
scroll to position [72, 0]
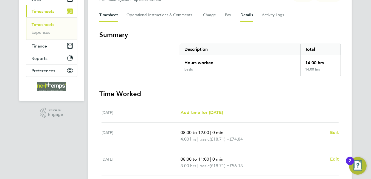
click at [245, 12] on button "Details" at bounding box center [246, 15] width 13 height 13
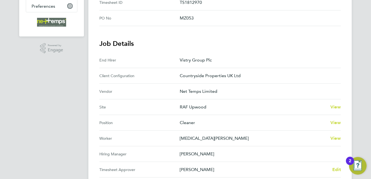
scroll to position [27, 0]
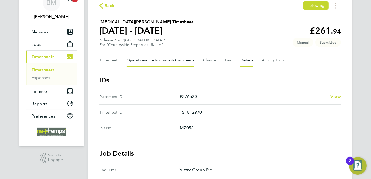
click at [181, 61] on Comments-tab "Operational Instructions & Comments" at bounding box center [161, 60] width 68 height 13
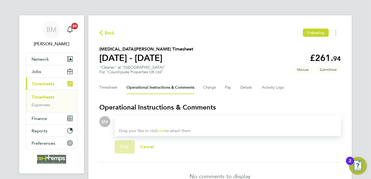
drag, startPoint x: 156, startPoint y: 119, endPoint x: 156, endPoint y: 115, distance: 4.2
click at [156, 115] on section "Operational Instructions & Comments BM Drop your files here Supported files: JP…" at bounding box center [220, 146] width 242 height 87
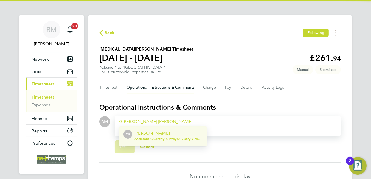
drag, startPoint x: 172, startPoint y: 138, endPoint x: 193, endPoint y: 95, distance: 48.0
click at [172, 138] on span "Assistant Quantity Surveyor - Vistry Group Plc" at bounding box center [168, 139] width 68 height 4
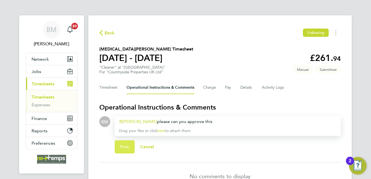
click at [125, 149] on span "Post" at bounding box center [124, 146] width 9 height 5
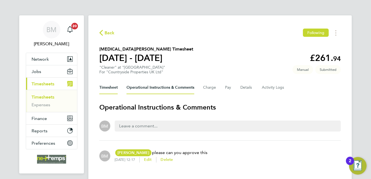
click at [104, 91] on button "Timesheet" at bounding box center [108, 87] width 18 height 13
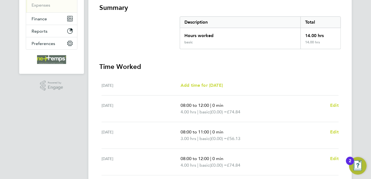
scroll to position [17, 0]
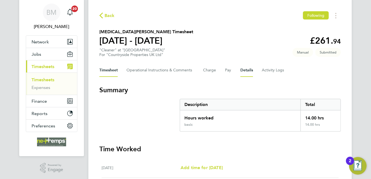
click at [250, 72] on button "Details" at bounding box center [246, 70] width 13 height 13
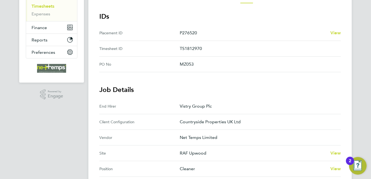
scroll to position [9, 0]
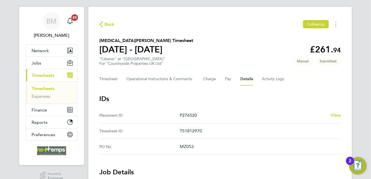
click at [103, 22] on span "Back" at bounding box center [106, 23] width 15 height 5
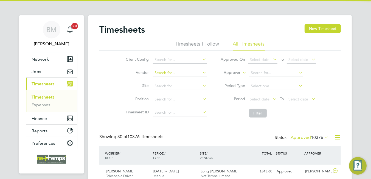
scroll to position [2, 3]
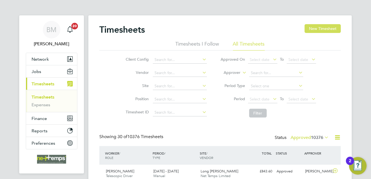
click at [318, 28] on button "New Timesheet" at bounding box center [323, 28] width 36 height 9
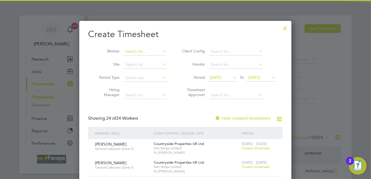
click at [129, 49] on input at bounding box center [145, 52] width 43 height 8
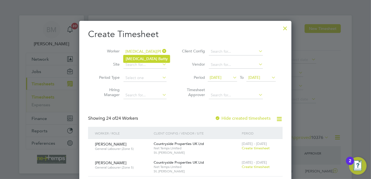
click at [159, 57] on li "Nikita Batty" at bounding box center [147, 58] width 46 height 7
type input "Nikita Batty"
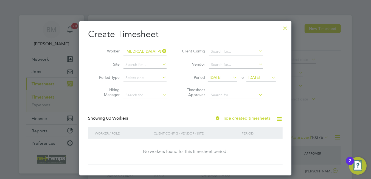
click at [253, 117] on label "Hide created timesheets" at bounding box center [243, 118] width 56 height 5
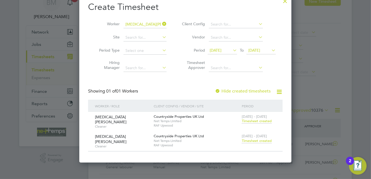
click at [284, 2] on div at bounding box center [285, 0] width 10 height 10
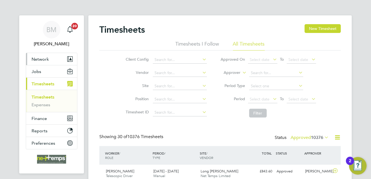
click at [40, 57] on span "Network" at bounding box center [40, 59] width 17 height 5
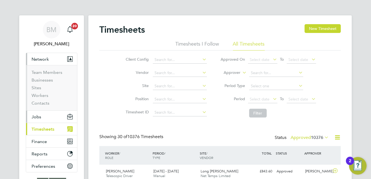
click at [38, 114] on span "Jobs" at bounding box center [37, 116] width 10 height 5
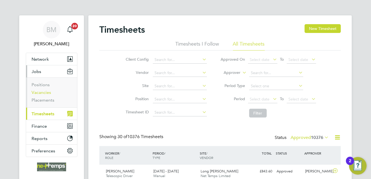
click at [45, 94] on link "Vacancies" at bounding box center [41, 92] width 19 height 5
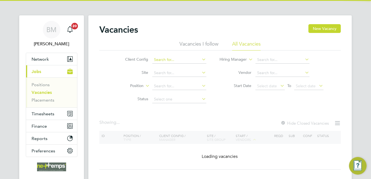
click at [170, 59] on input at bounding box center [179, 60] width 54 height 8
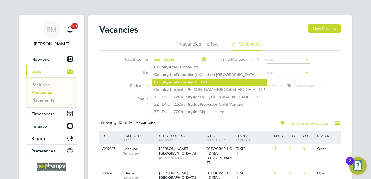
click at [198, 82] on li "Countryside Properties UK Ltd" at bounding box center [209, 81] width 115 height 7
type input "Countryside Properties UK Ltd"
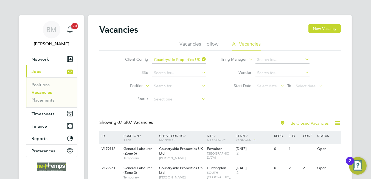
click at [290, 124] on label "Hide Closed Vacancies" at bounding box center [304, 122] width 49 height 5
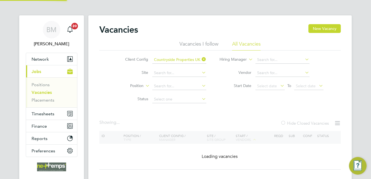
click at [290, 124] on label "Hide Closed Vacancies" at bounding box center [305, 122] width 48 height 5
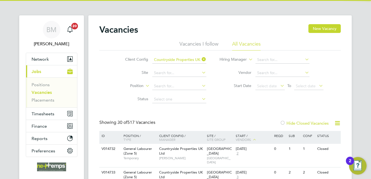
click at [287, 124] on label "Hide Closed Vacancies" at bounding box center [304, 122] width 49 height 5
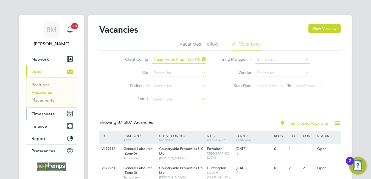
click at [37, 108] on button "Timesheets" at bounding box center [51, 114] width 51 height 12
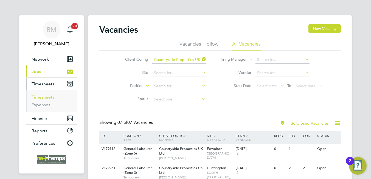
click at [32, 96] on link "Timesheets" at bounding box center [43, 96] width 23 height 5
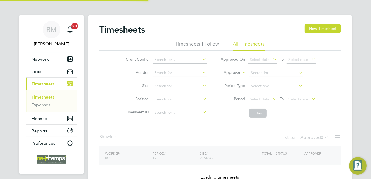
click at [317, 29] on button "New Timesheet" at bounding box center [323, 28] width 36 height 9
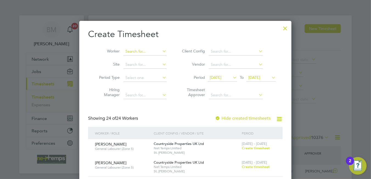
click at [136, 51] on input at bounding box center [145, 52] width 43 height 8
click at [133, 54] on input at bounding box center [145, 52] width 43 height 8
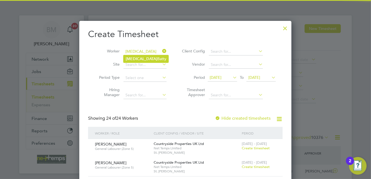
click at [139, 59] on li "Nikita Batty" at bounding box center [146, 58] width 45 height 7
type input "Nikita Batty"
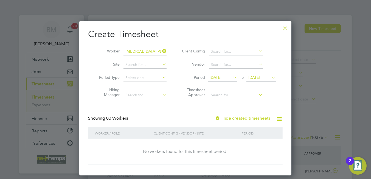
click at [242, 119] on label "Hide created timesheets" at bounding box center [243, 118] width 56 height 5
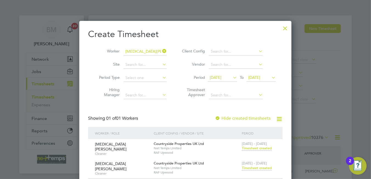
click at [257, 168] on span "Timesheet created" at bounding box center [257, 168] width 30 height 5
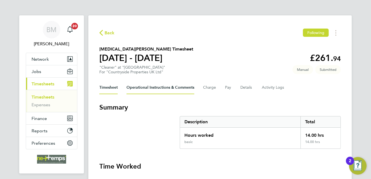
click at [159, 83] on Comments-tab "Operational Instructions & Comments" at bounding box center [161, 87] width 68 height 13
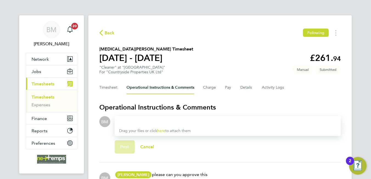
click at [105, 36] on span "Back" at bounding box center [110, 33] width 10 height 7
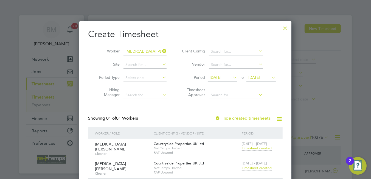
click at [161, 50] on icon at bounding box center [161, 51] width 0 height 8
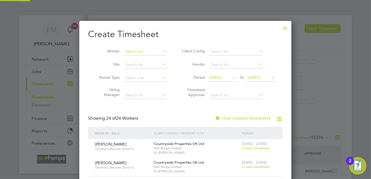
click at [145, 51] on input at bounding box center [145, 52] width 43 height 8
click at [284, 27] on div at bounding box center [285, 27] width 10 height 10
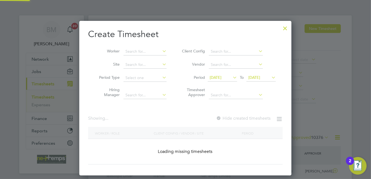
scroll to position [154, 212]
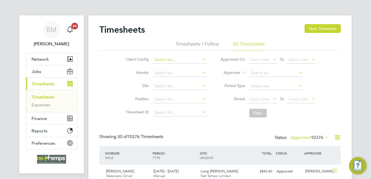
click at [181, 59] on input at bounding box center [180, 60] width 54 height 8
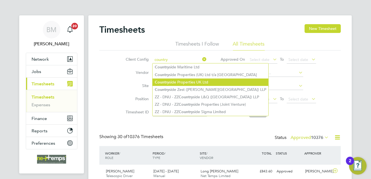
click at [185, 84] on li "Country side Properties UK Ltd" at bounding box center [211, 81] width 116 height 7
type input "Countryside Properties UK Ltd"
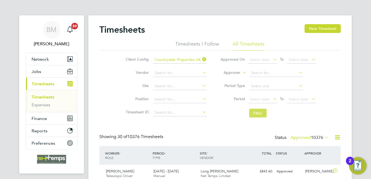
click at [254, 113] on button "Filter" at bounding box center [258, 113] width 18 height 9
click at [336, 137] on icon at bounding box center [337, 137] width 7 height 7
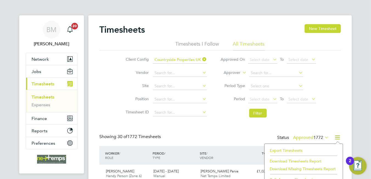
click at [297, 148] on li "Export Timesheets" at bounding box center [303, 151] width 73 height 8
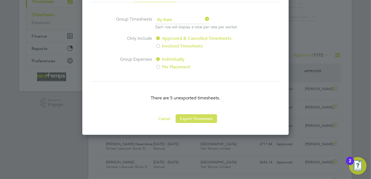
click at [197, 120] on button "Export Timesheets" at bounding box center [196, 118] width 41 height 9
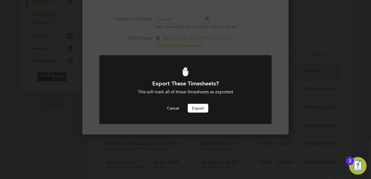
click at [199, 105] on button "Export" at bounding box center [198, 108] width 21 height 9
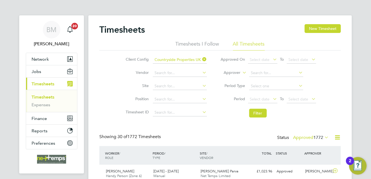
drag, startPoint x: 171, startPoint y: 23, endPoint x: 124, endPoint y: 51, distance: 54.6
click at [46, 58] on span "Network" at bounding box center [40, 59] width 17 height 5
click at [49, 67] on button "Jobs" at bounding box center [51, 71] width 51 height 12
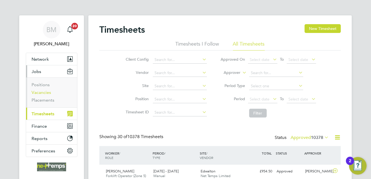
drag, startPoint x: 46, startPoint y: 92, endPoint x: 48, endPoint y: 90, distance: 3.1
click at [47, 91] on link "Vacancies" at bounding box center [41, 92] width 19 height 5
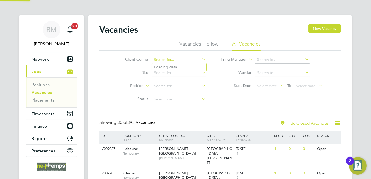
click at [159, 57] on input at bounding box center [179, 60] width 54 height 8
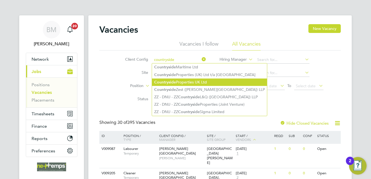
click at [186, 80] on li "Countryside Properties UK Ltd" at bounding box center [209, 81] width 115 height 7
type input "Countryside Properties UK Ltd"
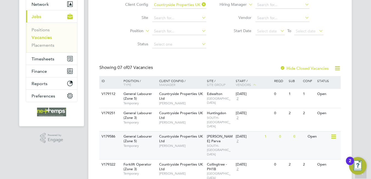
scroll to position [137, 0]
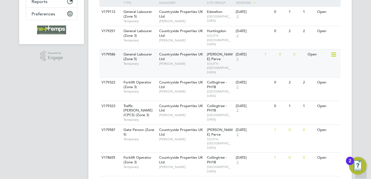
click at [185, 59] on div "Countryside Properties UK Ltd [PERSON_NAME]" at bounding box center [182, 58] width 48 height 19
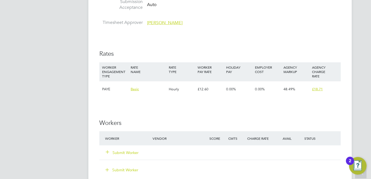
scroll to position [384, 0]
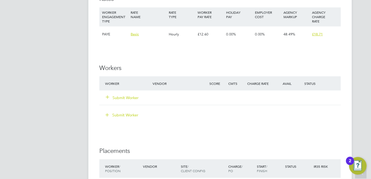
click at [124, 95] on button "Submit Worker" at bounding box center [122, 97] width 33 height 5
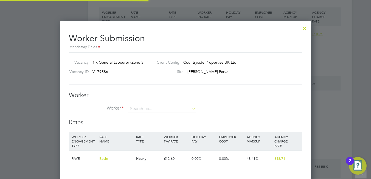
scroll to position [332, 251]
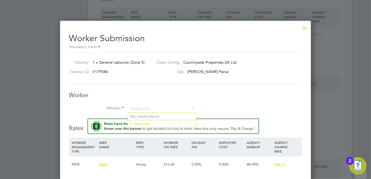
drag, startPoint x: 135, startPoint y: 105, endPoint x: 131, endPoint y: 101, distance: 5.4
click at [132, 102] on div "Worker Worker Worker Engagement Type" at bounding box center [185, 104] width 233 height 27
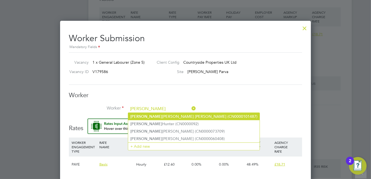
click at [166, 115] on li "[PERSON_NAME] [PERSON_NAME] [PERSON_NAME] (CN0000101487)" at bounding box center [193, 116] width 131 height 7
type input "[PERSON_NAME] [PERSON_NAME] [PERSON_NAME] (CN0000101487)"
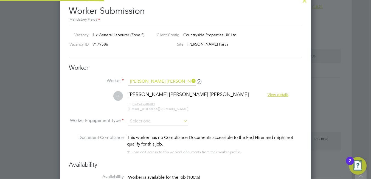
scroll to position [439, 251]
click at [155, 117] on input at bounding box center [158, 121] width 60 height 8
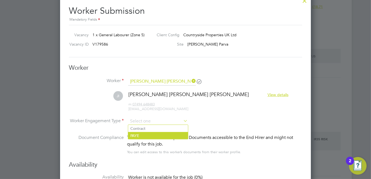
click at [155, 134] on li "PAYE" at bounding box center [158, 135] width 60 height 7
type input "PAYE"
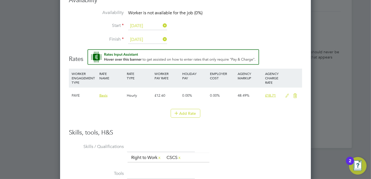
click at [142, 27] on input "[DATE]" at bounding box center [147, 26] width 39 height 8
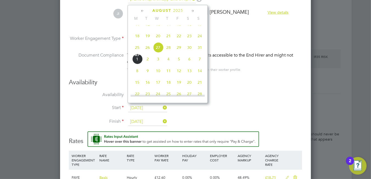
click at [158, 53] on span "27" at bounding box center [158, 47] width 10 height 10
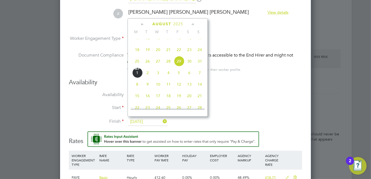
click at [148, 119] on input "[DATE]" at bounding box center [147, 122] width 39 height 8
click at [178, 66] on span "29" at bounding box center [179, 61] width 10 height 10
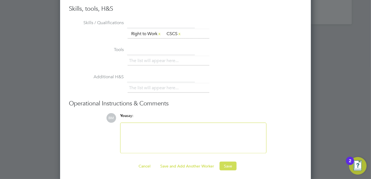
click at [226, 163] on button "Save" at bounding box center [228, 166] width 17 height 9
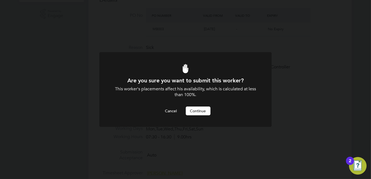
click at [204, 110] on button "Continue" at bounding box center [198, 110] width 25 height 9
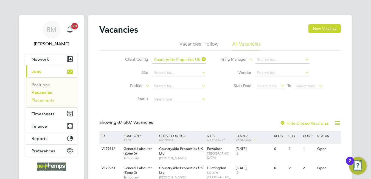
click at [36, 101] on link "Placements" at bounding box center [43, 99] width 23 height 5
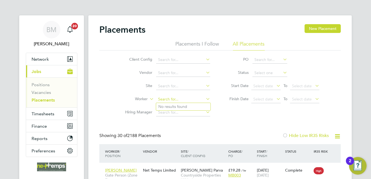
click at [168, 98] on input at bounding box center [183, 100] width 54 height 8
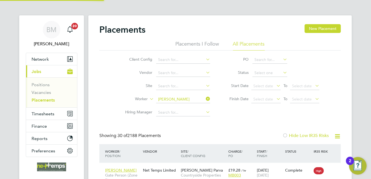
click at [172, 128] on li "[PERSON_NAME] [PERSON_NAME] [PERSON_NAME]" at bounding box center [206, 128] width 100 height 7
type input "[PERSON_NAME] [PERSON_NAME] [PERSON_NAME]"
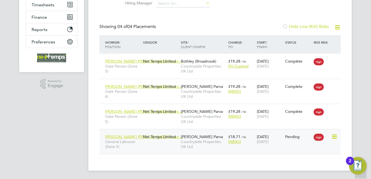
click at [335, 136] on icon at bounding box center [333, 136] width 5 height 7
click at [308, 171] on li "Start" at bounding box center [317, 171] width 39 height 8
type input "[PERSON_NAME]"
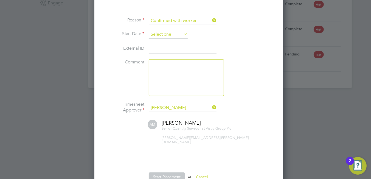
click at [152, 31] on input at bounding box center [168, 34] width 39 height 8
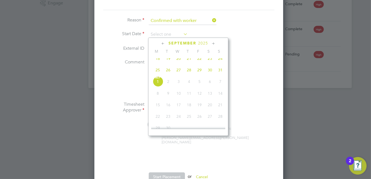
click at [178, 72] on span "27" at bounding box center [178, 70] width 10 height 10
type input "[DATE]"
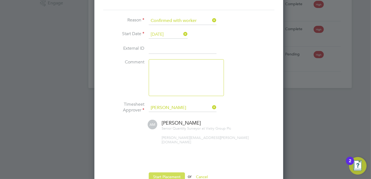
click at [168, 175] on button "Start Placement" at bounding box center [167, 176] width 36 height 9
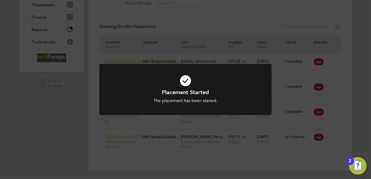
drag, startPoint x: 181, startPoint y: 83, endPoint x: 190, endPoint y: 68, distance: 17.2
click at [182, 82] on icon at bounding box center [185, 80] width 143 height 21
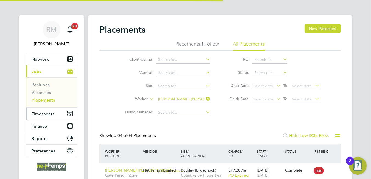
click at [46, 114] on span "Timesheets" at bounding box center [43, 113] width 23 height 5
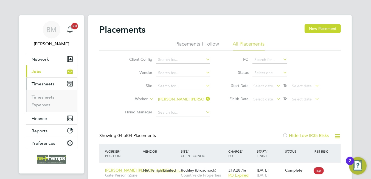
click at [46, 92] on ul "Timesheets Expenses" at bounding box center [51, 101] width 51 height 22
click at [44, 96] on link "Timesheets" at bounding box center [43, 96] width 23 height 5
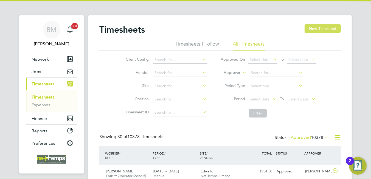
click at [314, 30] on button "New Timesheet" at bounding box center [323, 28] width 36 height 9
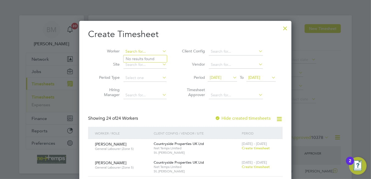
drag, startPoint x: 142, startPoint y: 54, endPoint x: 141, endPoint y: 52, distance: 2.8
click at [141, 52] on input at bounding box center [145, 52] width 43 height 8
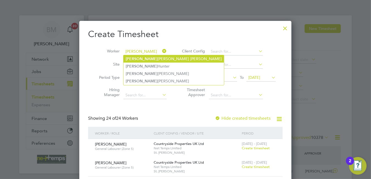
click at [171, 60] on li "[PERSON_NAME] [PERSON_NAME] [PERSON_NAME]" at bounding box center [174, 58] width 100 height 7
type input "[PERSON_NAME] [PERSON_NAME] [PERSON_NAME]"
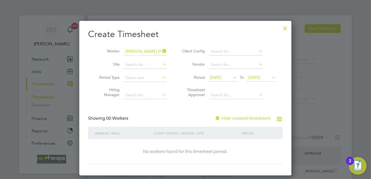
click at [230, 119] on label "Hide created timesheets" at bounding box center [243, 118] width 56 height 5
click at [232, 117] on label "Hide created timesheets" at bounding box center [243, 118] width 56 height 5
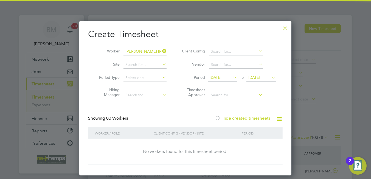
click at [232, 117] on label "Hide created timesheets" at bounding box center [243, 118] width 56 height 5
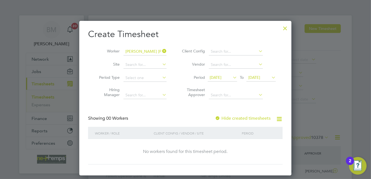
click at [222, 77] on span "[DATE]" at bounding box center [216, 77] width 12 height 5
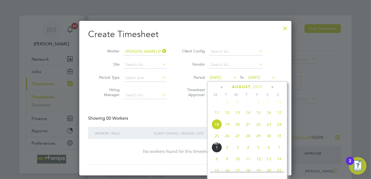
click at [216, 139] on span "25" at bounding box center [217, 136] width 10 height 10
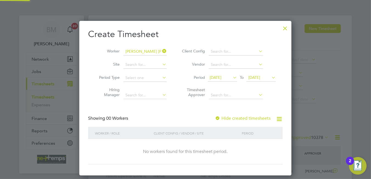
click at [259, 75] on span "[DATE]" at bounding box center [254, 77] width 12 height 5
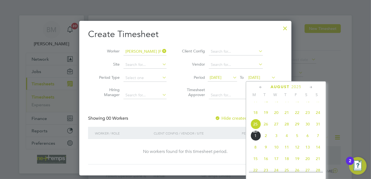
click at [321, 129] on span "31" at bounding box center [318, 124] width 10 height 10
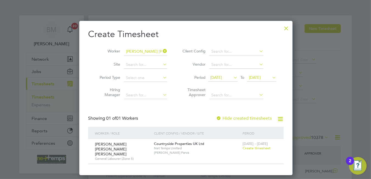
click at [253, 147] on span "Create timesheet" at bounding box center [257, 148] width 28 height 5
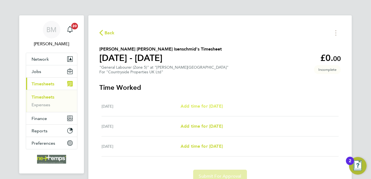
click at [200, 104] on span "Add time for [DATE]" at bounding box center [202, 105] width 42 height 5
select select "30"
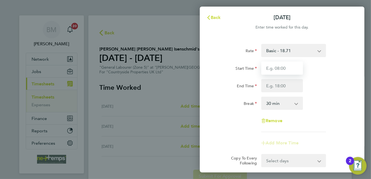
click at [277, 70] on input "Start Time" at bounding box center [282, 67] width 42 height 13
type input "07:30"
click at [279, 93] on div "Rate Basic - 18.71 Start Time 07:30 End Time Break 0 min 15 min 30 min 45 min 6…" at bounding box center [282, 88] width 134 height 88
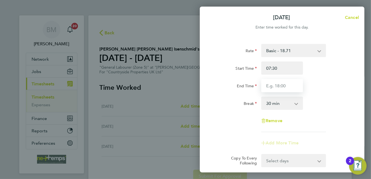
click at [278, 89] on input "End Time" at bounding box center [282, 85] width 42 height 13
type input "16:30"
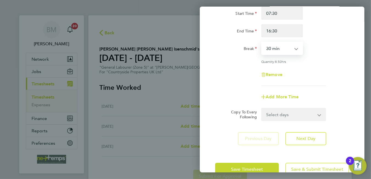
click at [278, 54] on select "0 min 15 min 30 min 45 min 60 min 75 min 90 min" at bounding box center [279, 48] width 34 height 12
drag, startPoint x: 325, startPoint y: 71, endPoint x: 318, endPoint y: 73, distance: 7.1
click at [324, 71] on div "Remove" at bounding box center [282, 74] width 138 height 13
click at [284, 113] on select "Select days Day [DATE] [DATE]" at bounding box center [291, 114] width 58 height 12
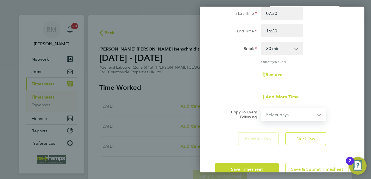
click at [321, 98] on div "Add More Time" at bounding box center [282, 96] width 138 height 13
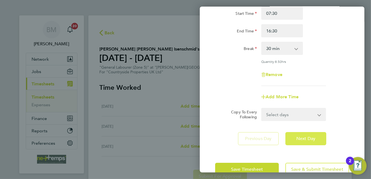
click at [307, 142] on button "Next Day" at bounding box center [305, 138] width 41 height 13
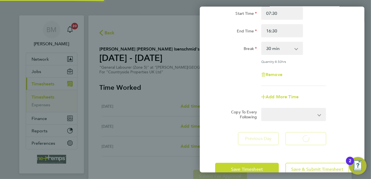
select select "30"
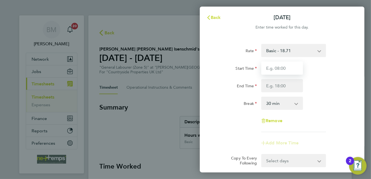
click at [278, 73] on input "Start Time" at bounding box center [282, 67] width 42 height 13
type input "07:30"
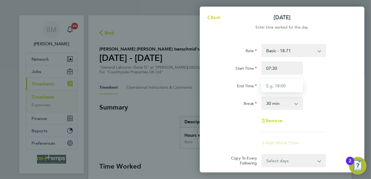
type input "16:30"
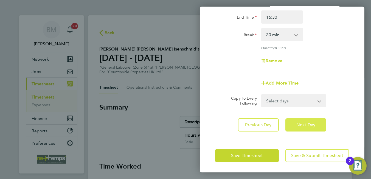
click at [296, 119] on button "Next Day" at bounding box center [305, 124] width 41 height 13
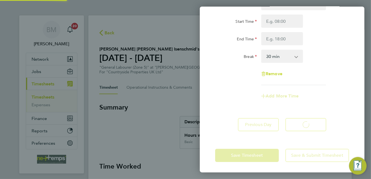
select select "30"
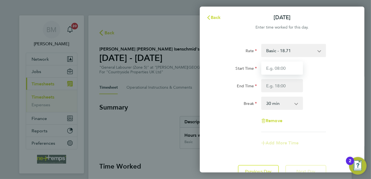
click at [284, 71] on input "Start Time" at bounding box center [282, 67] width 42 height 13
type input "07:30"
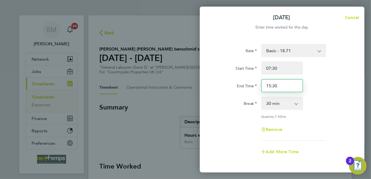
click at [270, 83] on input "15:30" at bounding box center [282, 85] width 42 height 13
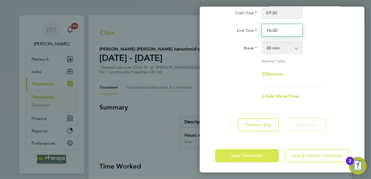
type input "16:30"
click at [256, 158] on button "Save Timesheet" at bounding box center [247, 155] width 64 height 13
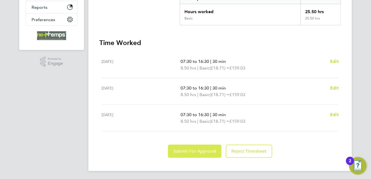
click at [203, 151] on span "Submit For Approval" at bounding box center [194, 150] width 43 height 5
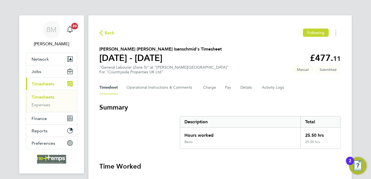
click at [107, 31] on span "Back" at bounding box center [110, 33] width 10 height 7
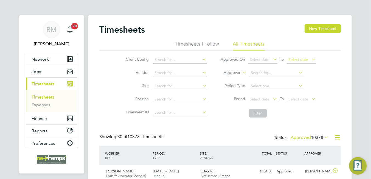
scroll to position [14, 48]
